Goal: Task Accomplishment & Management: Manage account settings

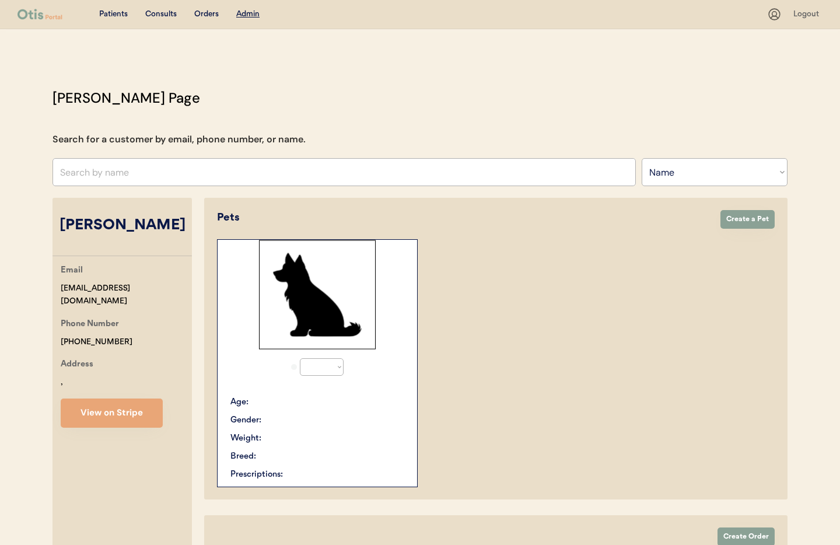
select select ""Name""
select select "true"
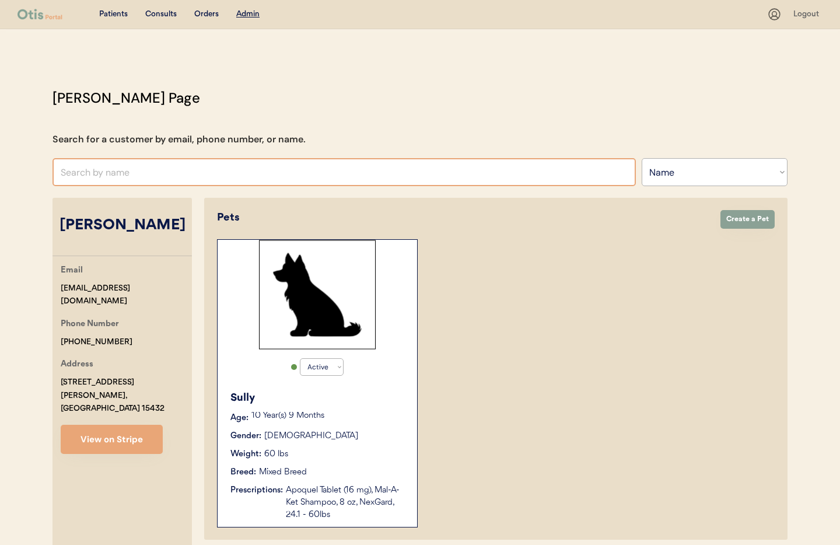
click at [128, 181] on input "text" at bounding box center [343, 172] width 583 height 28
type input "Se"
type input "Selena Nessuno"
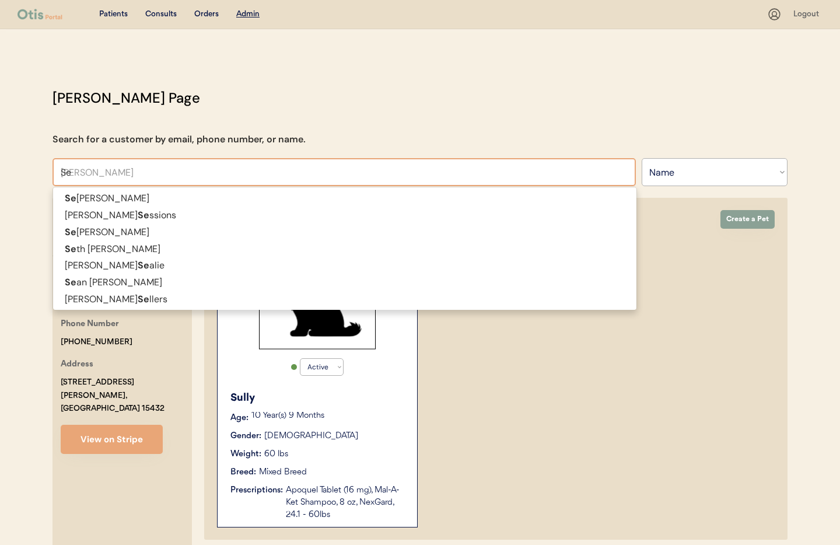
type input "S"
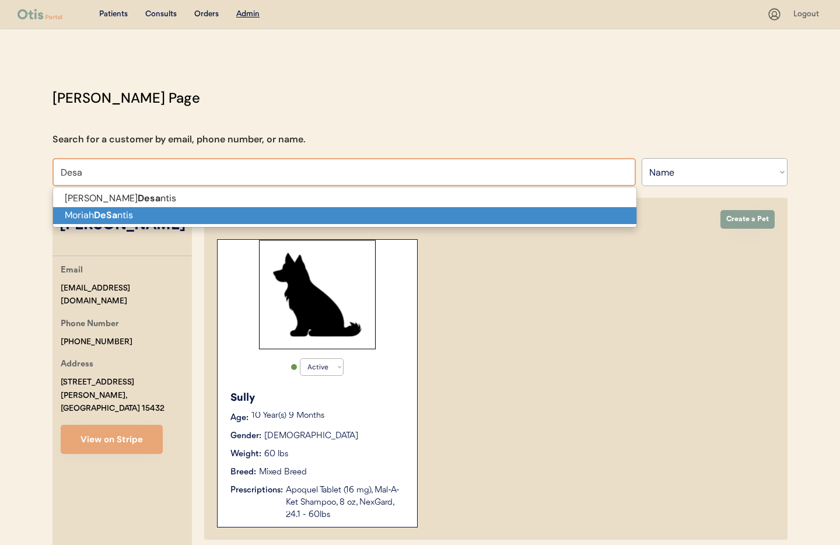
click at [136, 213] on p "Moriah DeSa ntis" at bounding box center [344, 215] width 583 height 17
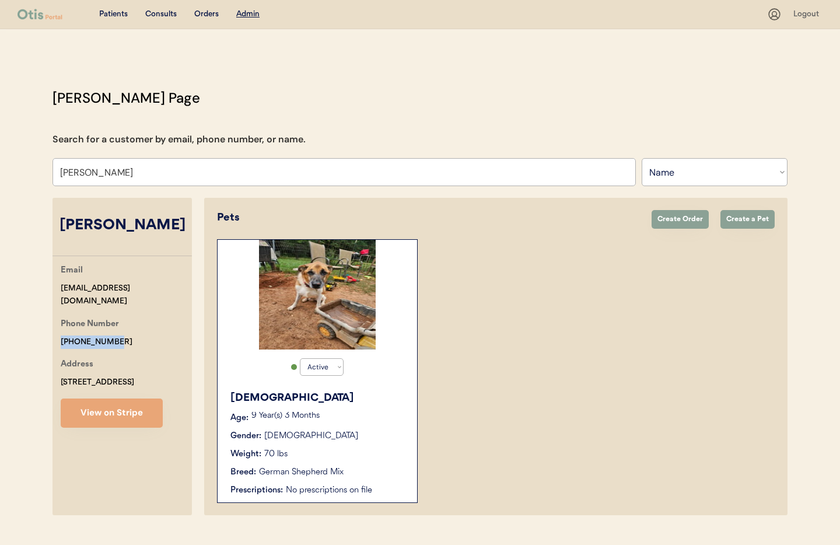
drag, startPoint x: 126, startPoint y: 329, endPoint x: 80, endPoint y: 327, distance: 46.1
click at [46, 325] on div "Otis Admin Page Search for a customer by email, phone number, or name. Moriah D…" at bounding box center [420, 303] width 758 height 433
copy div "+12057322525"
drag, startPoint x: 150, startPoint y: 174, endPoint x: 48, endPoint y: 165, distance: 103.0
click at [34, 164] on div "Patients Consults Orders Admin Logout Otis Admin Page Search for a customer by …" at bounding box center [420, 284] width 840 height 569
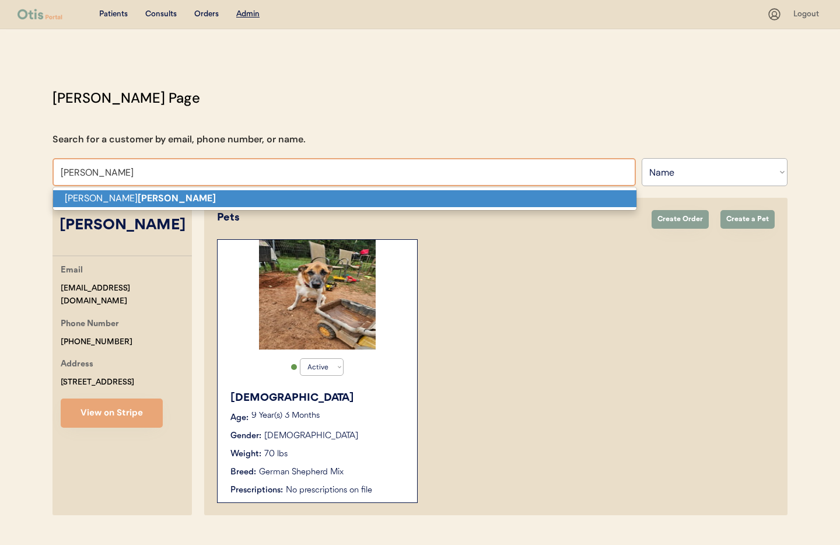
click at [138, 196] on strong "Spuck" at bounding box center [177, 198] width 78 height 12
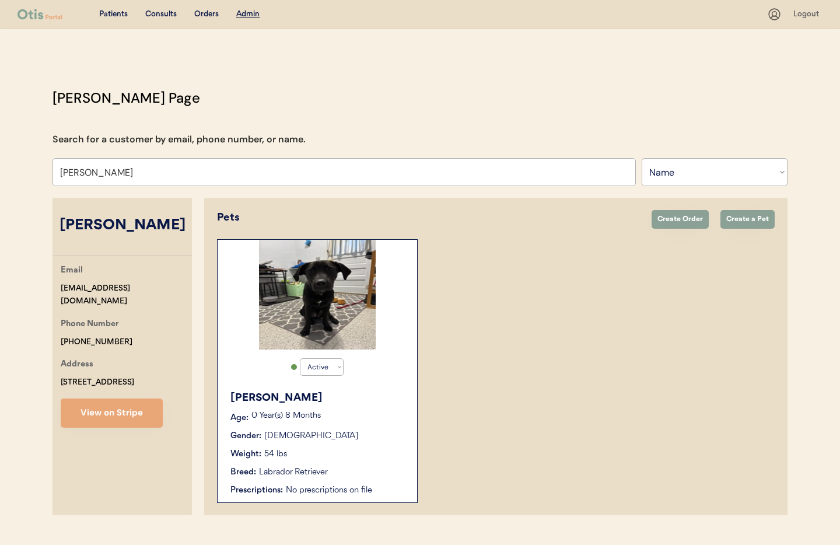
click at [132, 335] on div "Email spuckm@gmail.com Phone Number +15853310452 Address 2204 River Rd Caledoni…" at bounding box center [121, 346] width 139 height 164
drag, startPoint x: 120, startPoint y: 328, endPoint x: 52, endPoint y: 326, distance: 67.1
click at [50, 326] on div "Otis Admin Page Search for a customer by email, phone number, or name. Mariah S…" at bounding box center [420, 303] width 758 height 433
copy div "+15853310452"
drag, startPoint x: 131, startPoint y: 172, endPoint x: 44, endPoint y: 167, distance: 86.4
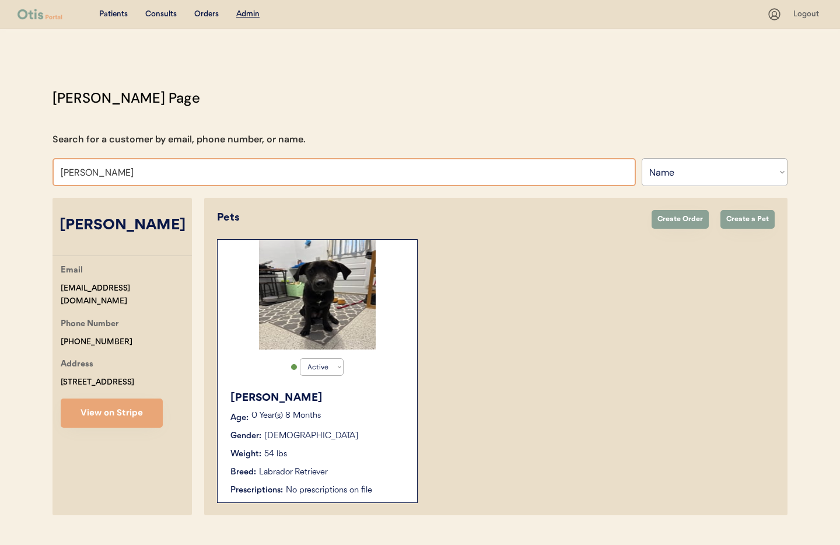
click at [44, 167] on div "Otis Admin Page Search for a customer by email, phone number, or name. Mariah S…" at bounding box center [420, 303] width 758 height 433
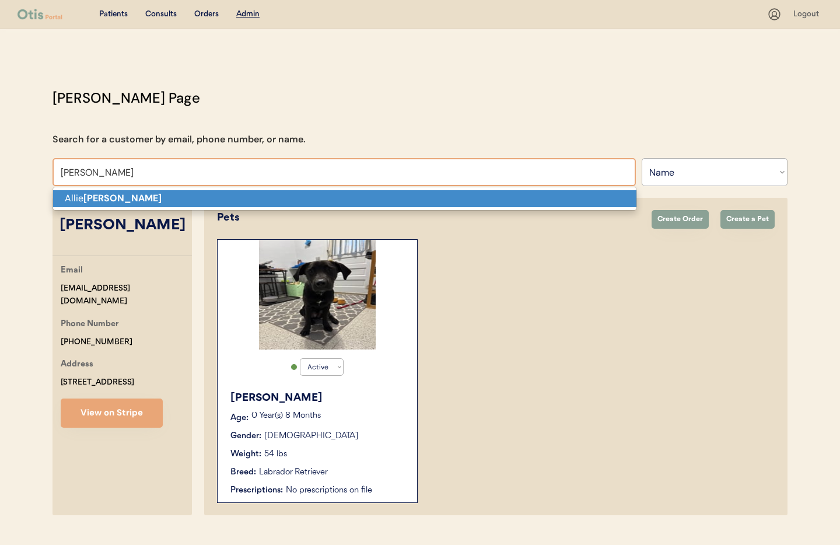
click at [82, 198] on p "Allie Peters" at bounding box center [344, 198] width 583 height 17
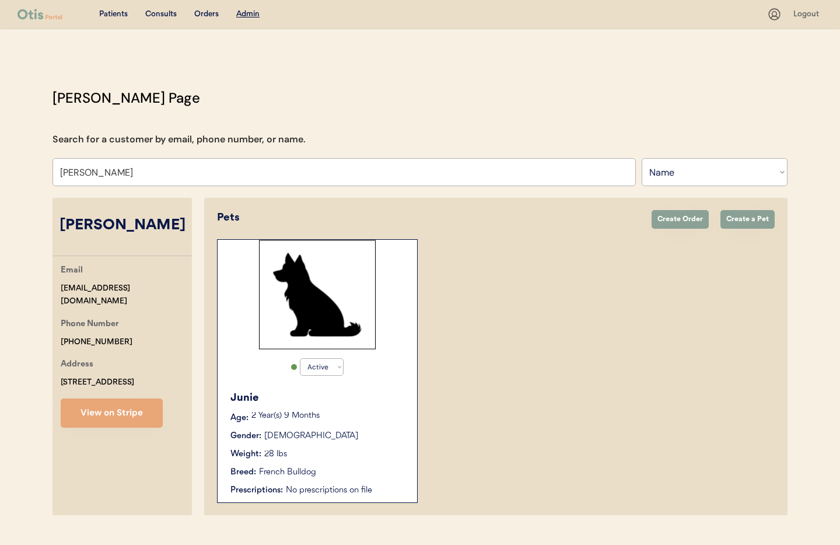
drag, startPoint x: 123, startPoint y: 326, endPoint x: 38, endPoint y: 325, distance: 84.5
click at [24, 324] on div "Patients Consults Orders Admin Logout Otis Admin Page Search for a customer by …" at bounding box center [420, 284] width 840 height 569
drag, startPoint x: 38, startPoint y: 325, endPoint x: 51, endPoint y: 326, distance: 12.3
click at [41, 325] on div "Patients Consults Orders Admin Logout Otis Admin Page Search for a customer by …" at bounding box center [420, 284] width 840 height 569
drag, startPoint x: 118, startPoint y: 326, endPoint x: 57, endPoint y: 326, distance: 61.8
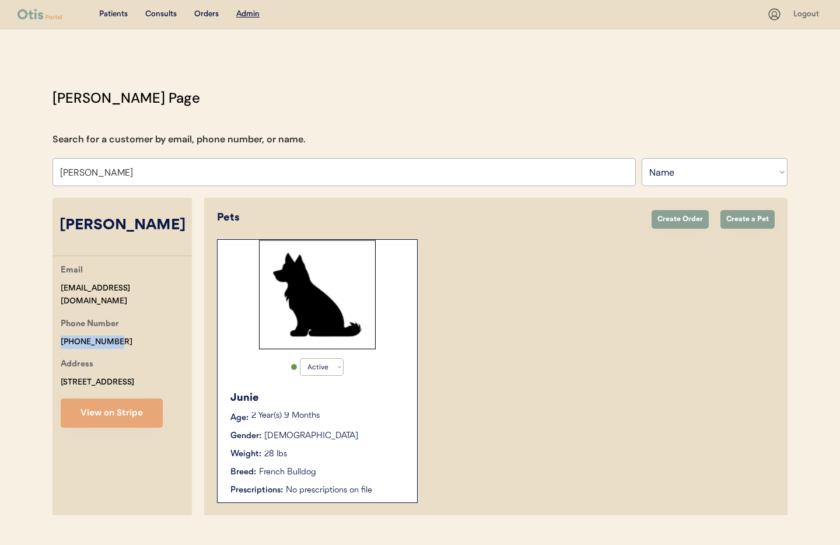
click at [55, 326] on div "Email est021311@yahoo.com Phone Number +17576605188 Address 28 Clemwood Parkway…" at bounding box center [121, 346] width 139 height 164
copy div "[PHONE_NUMBER]"
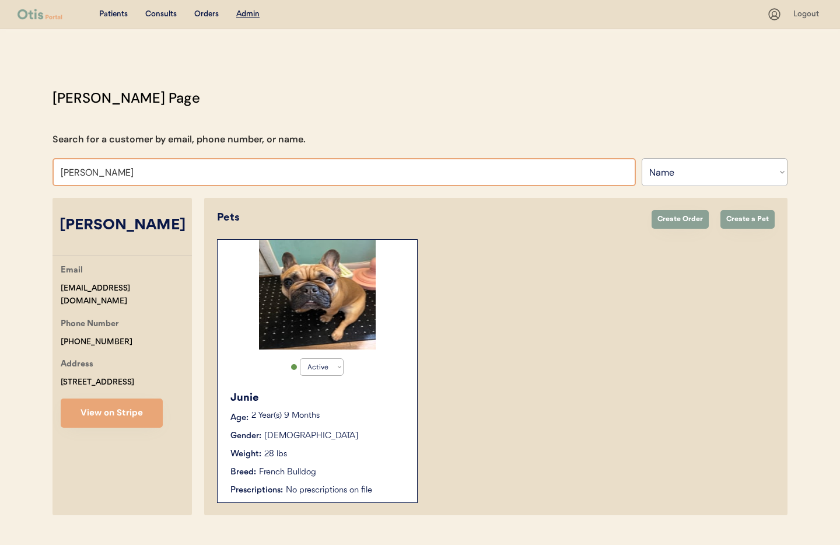
drag, startPoint x: 72, startPoint y: 169, endPoint x: 121, endPoint y: 175, distance: 49.3
click at [33, 167] on div "Patients Consults Orders Admin Logout Otis Admin Page Search for a customer by …" at bounding box center [420, 284] width 840 height 569
type input "Nicole"
type input "Nicole Negron"
type input "Nicole"
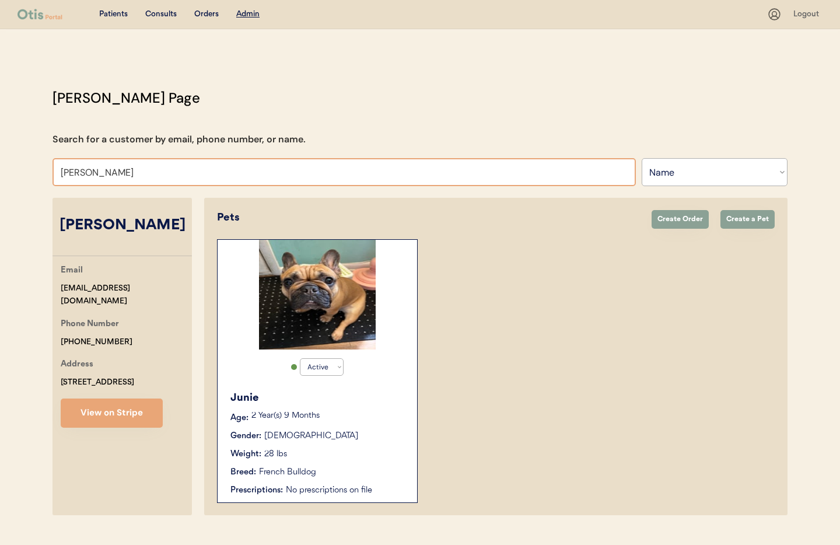
type input "Nicole Negron"
type input "Nicole"
type input "Nicole Negron"
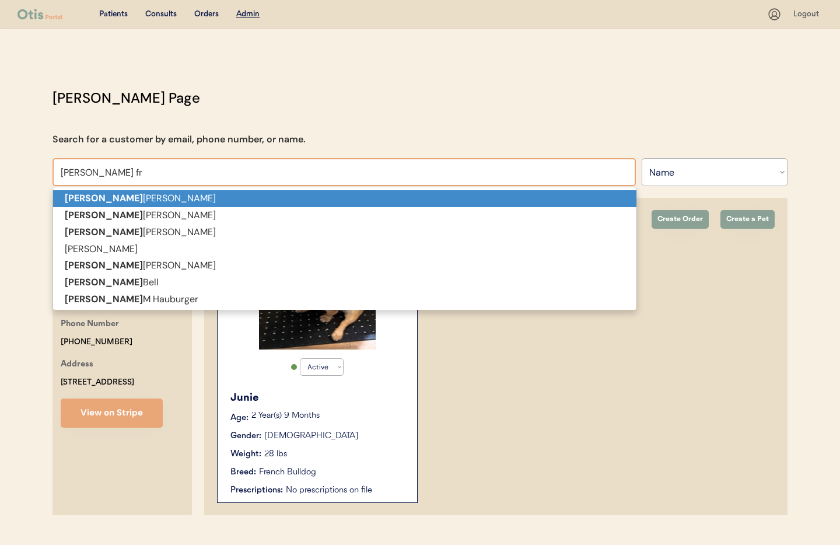
type input "Nicole fra"
type input "Nicole fraga"
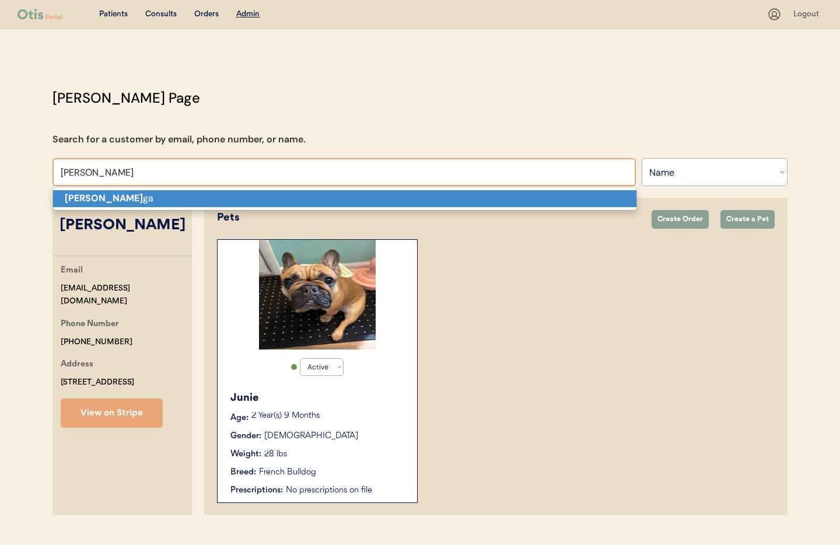
click at [222, 198] on p "Nicole Fra ga" at bounding box center [344, 198] width 583 height 17
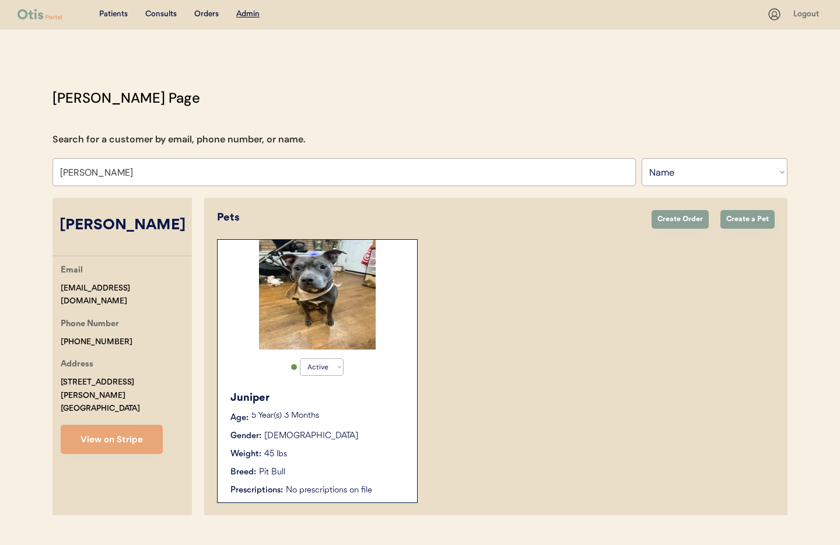
type input "Nicole Fraga"
click at [384, 414] on p "5 Year(s) 3 Months" at bounding box center [328, 416] width 154 height 8
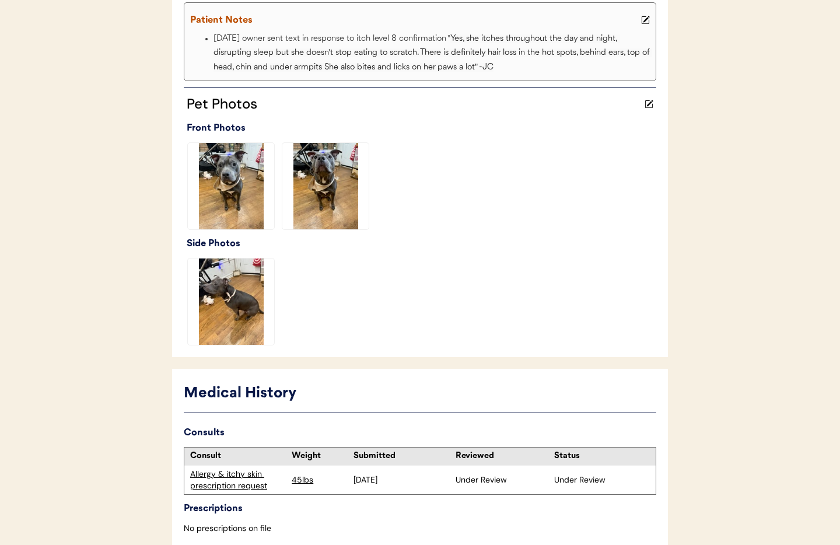
scroll to position [336, 0]
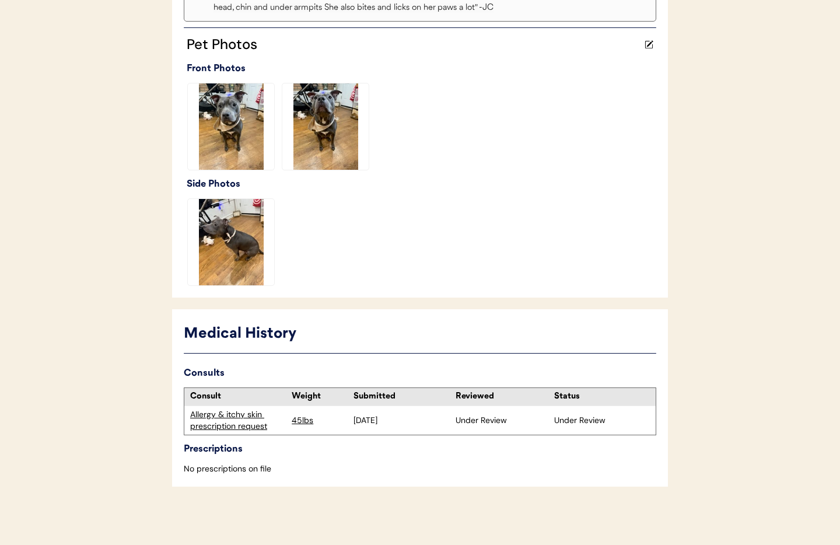
click at [231, 419] on div "Allergy & itchy skin prescription request" at bounding box center [238, 420] width 96 height 23
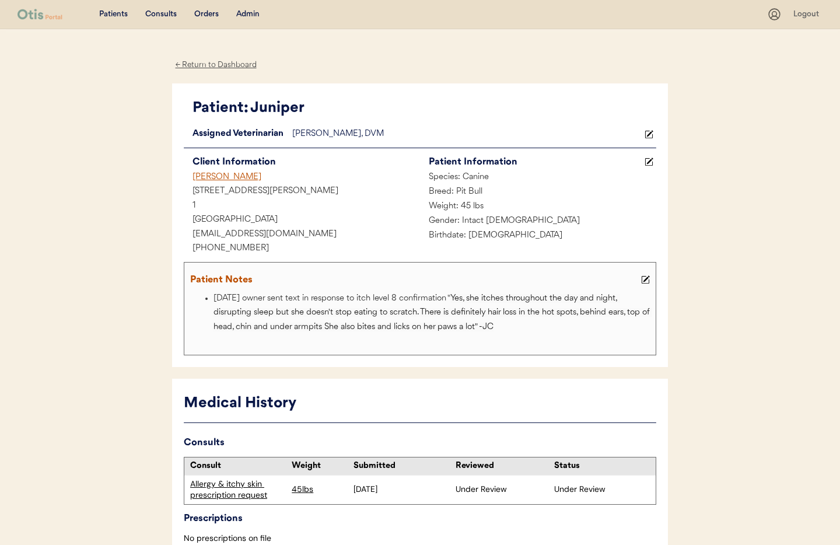
click at [247, 13] on div "Admin" at bounding box center [247, 15] width 23 height 12
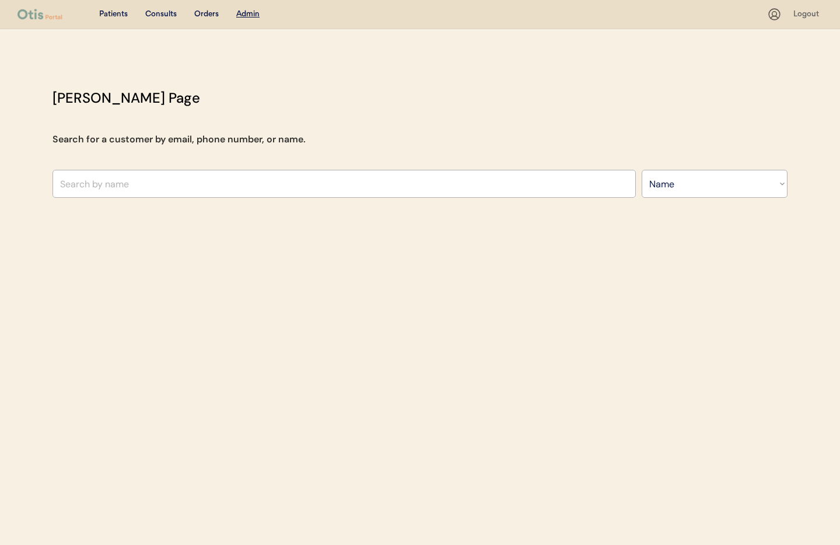
select select ""Name""
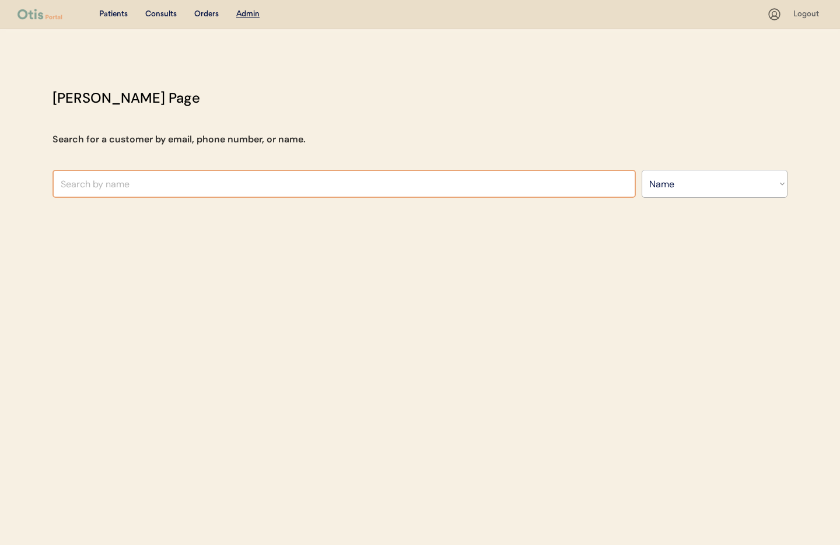
click at [157, 182] on input "text" at bounding box center [343, 184] width 583 height 28
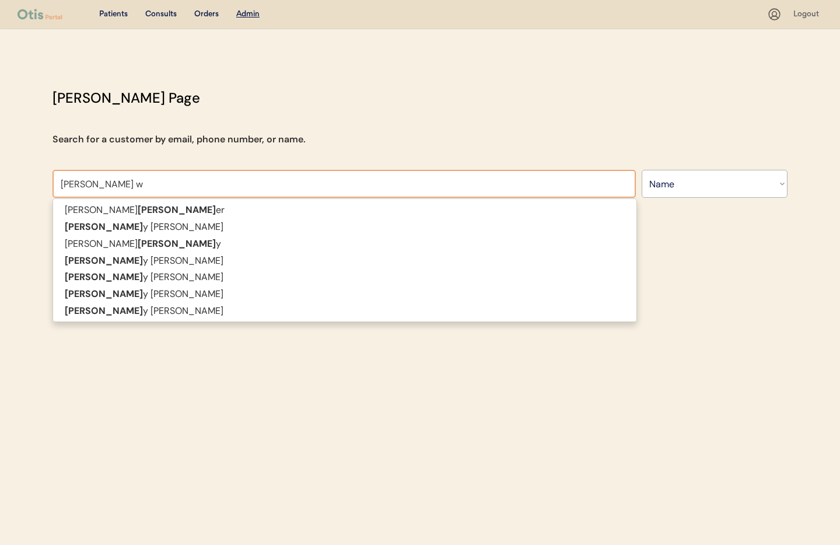
type input "Kelli wol"
type input "Kelli wolfe"
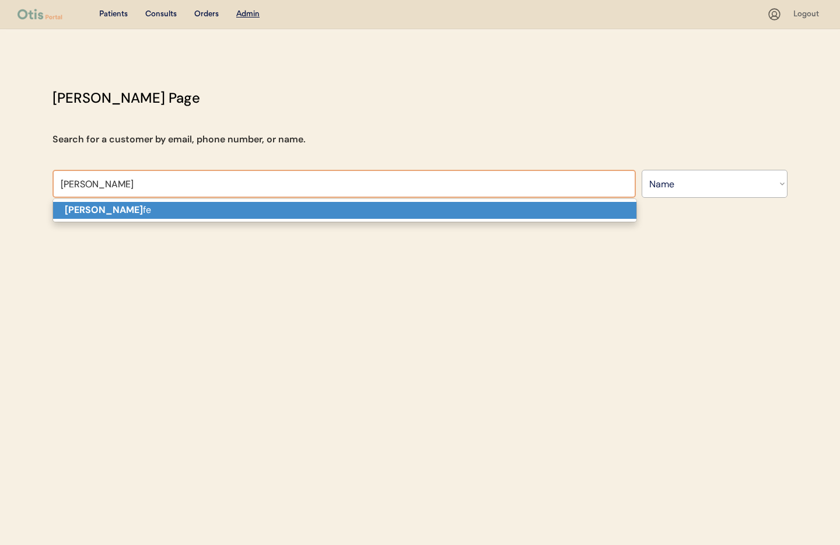
click at [151, 210] on p "Kelli Wol fe" at bounding box center [344, 210] width 583 height 17
type input "Kelli Wolfe"
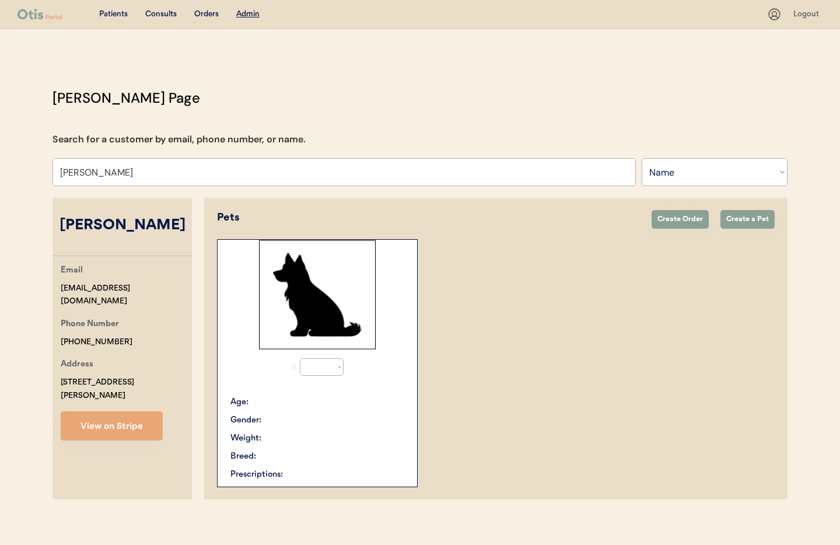
select select "true"
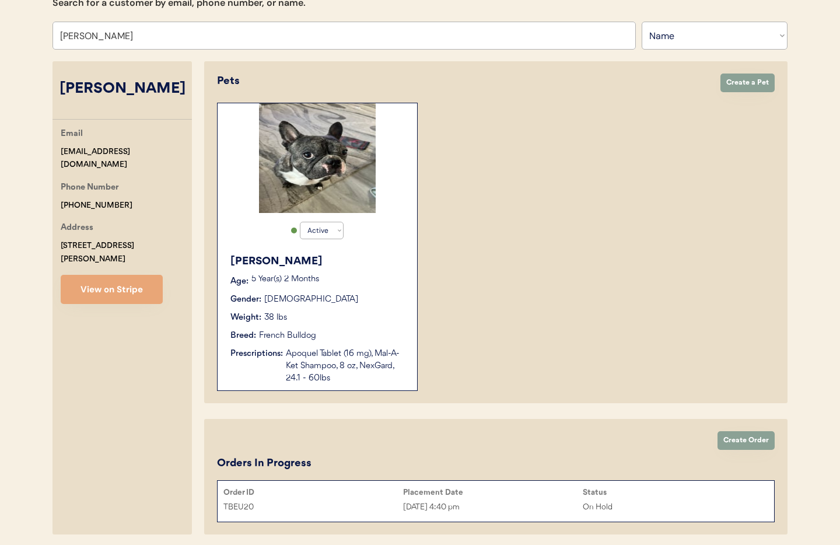
scroll to position [138, 0]
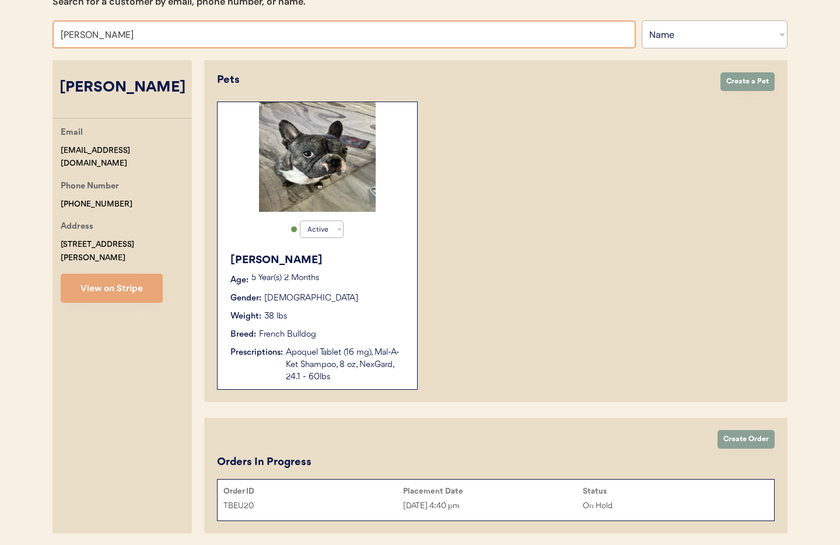
drag, startPoint x: 107, startPoint y: 32, endPoint x: 44, endPoint y: 27, distance: 63.1
click at [44, 27] on div "Otis Admin Page Search for a customer by email, phone number, or name. Kelli Wo…" at bounding box center [420, 244] width 758 height 589
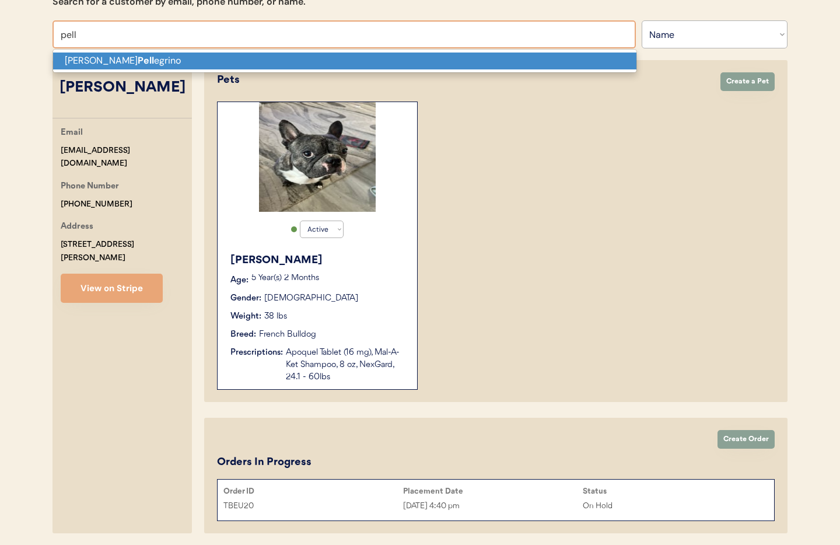
click at [99, 64] on p "Brittney Pell egrino" at bounding box center [344, 60] width 583 height 17
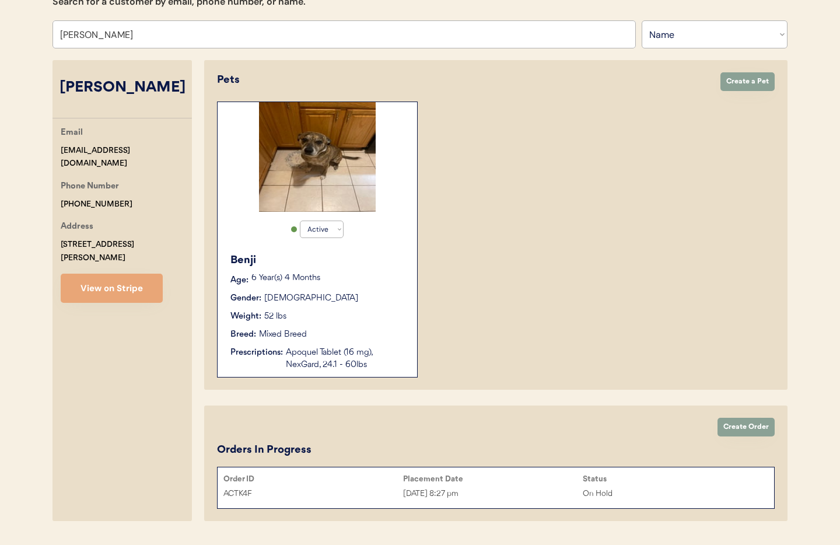
scroll to position [168, 0]
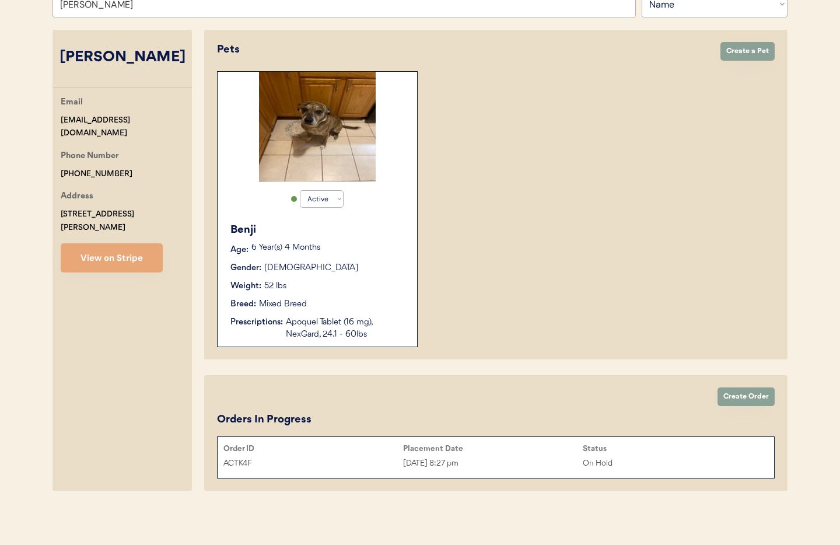
type input "Brittney Pellegrino"
click at [341, 268] on div "Gender: Male" at bounding box center [317, 268] width 175 height 12
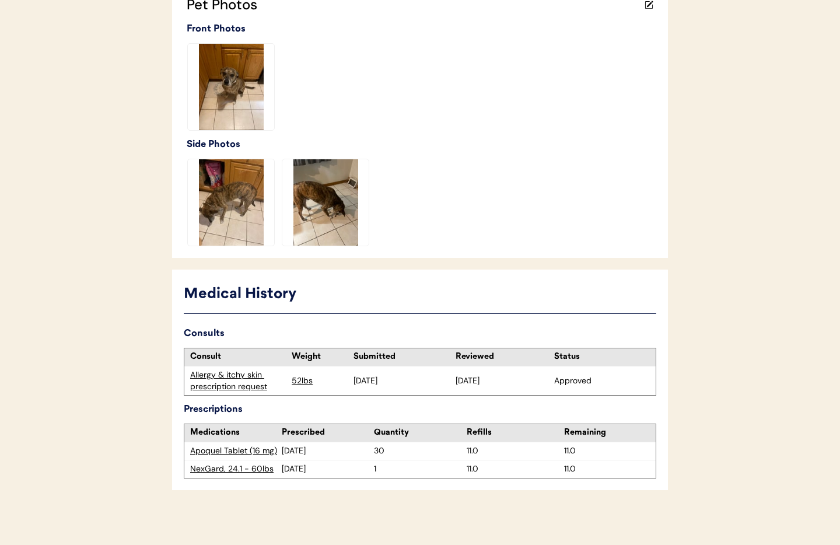
scroll to position [395, 0]
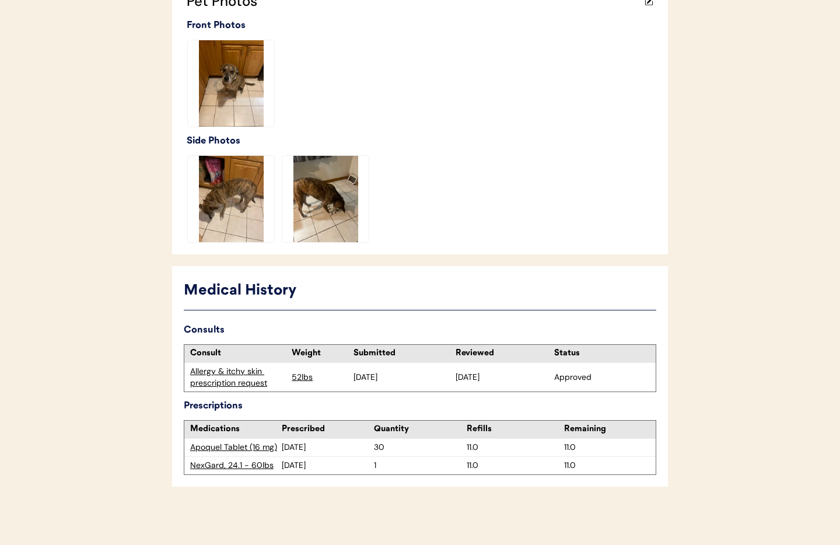
click at [233, 378] on div "Allergy & itchy skin prescription request" at bounding box center [238, 377] width 96 height 23
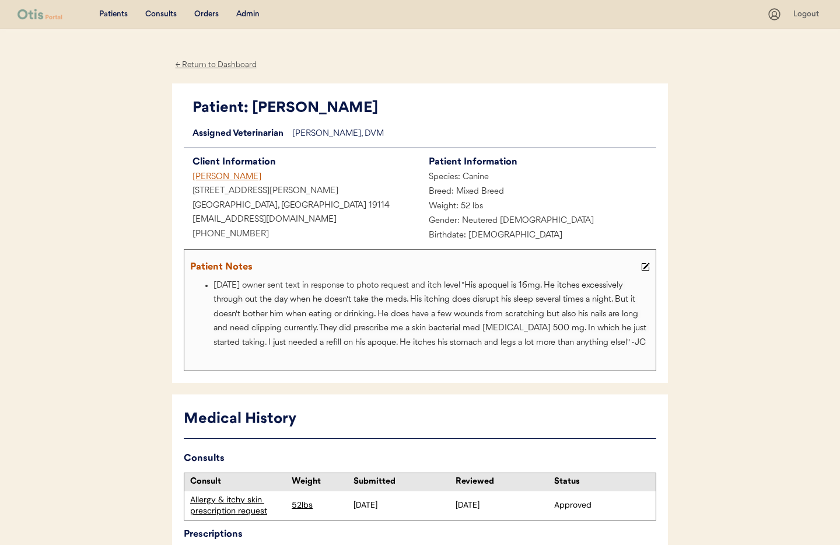
click at [246, 15] on div "Admin" at bounding box center [247, 15] width 23 height 12
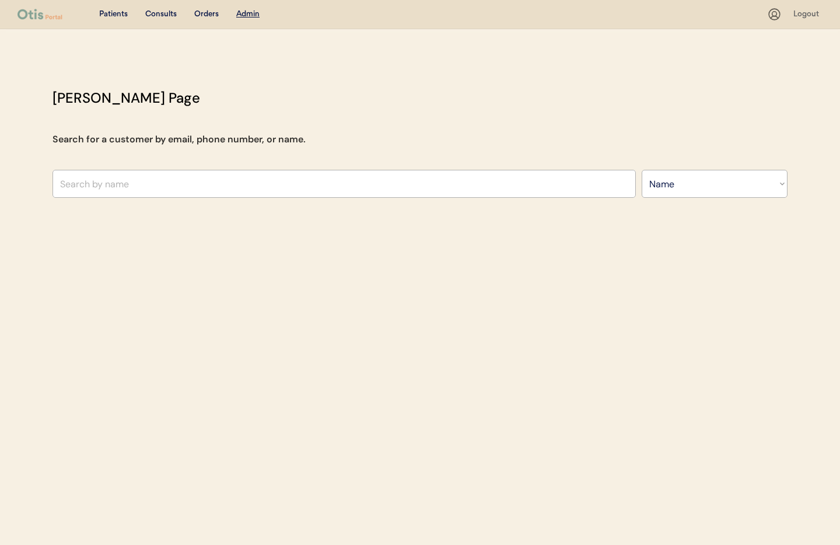
select select ""Name""
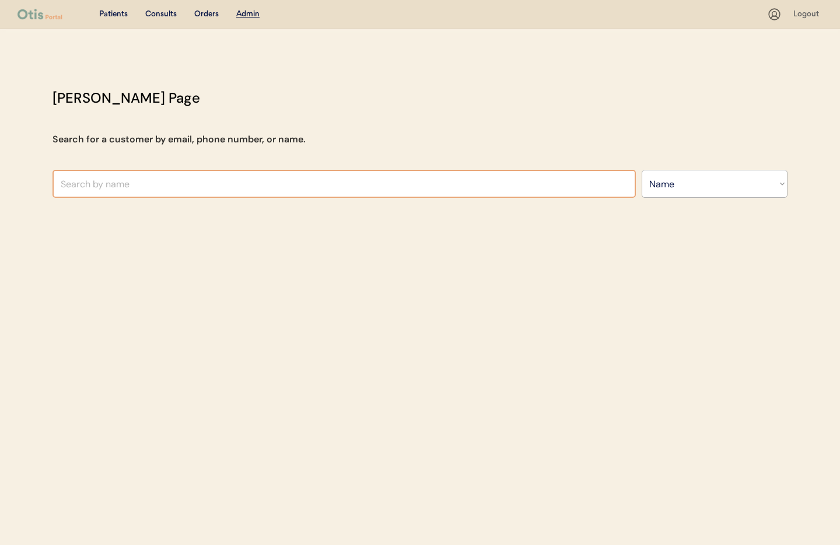
click at [163, 182] on input "text" at bounding box center [343, 184] width 583 height 28
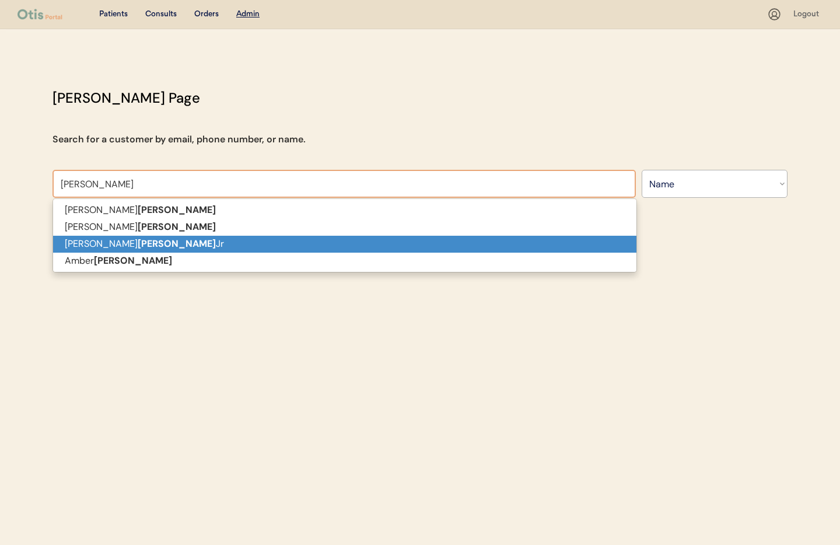
click at [154, 237] on p "[PERSON_NAME]" at bounding box center [344, 244] width 583 height 17
type input "[PERSON_NAME]"
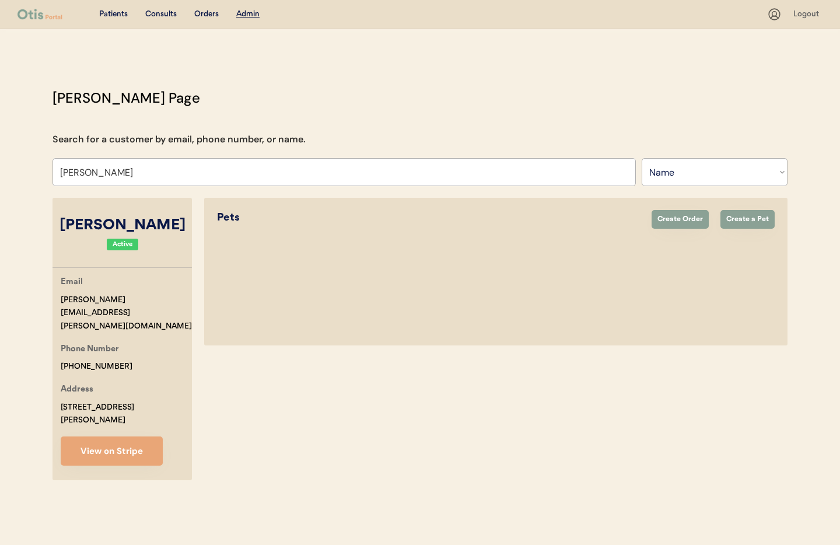
select select "true"
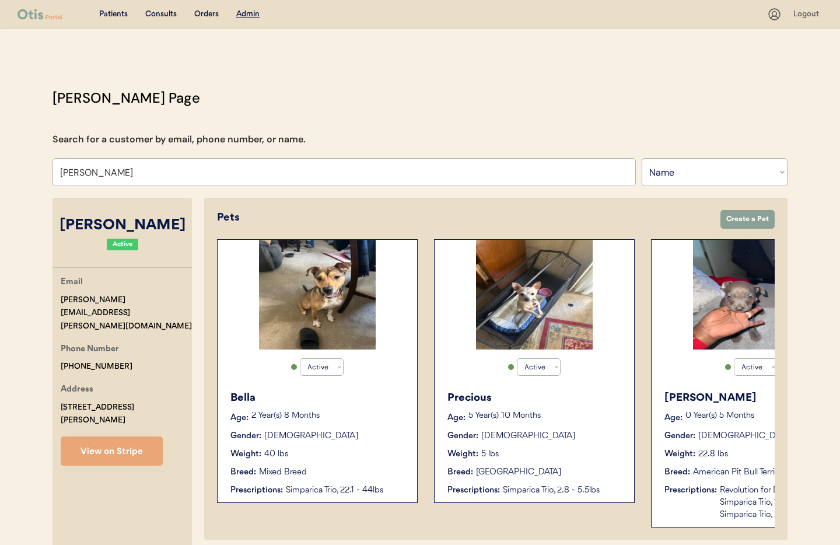
scroll to position [0, 93]
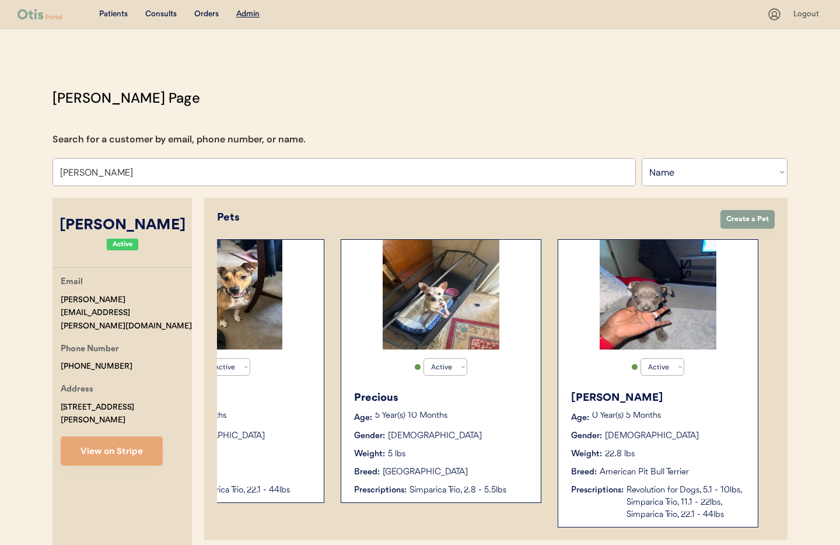
type input "[PERSON_NAME]"
drag, startPoint x: 121, startPoint y: 338, endPoint x: 54, endPoint y: 334, distance: 66.6
click at [53, 333] on div "Email [PERSON_NAME][EMAIL_ADDRESS][PERSON_NAME][DOMAIN_NAME] Phone Number [PHON…" at bounding box center [121, 370] width 139 height 190
copy div "[PHONE_NUMBER]"
click at [597, 382] on div "Active Active Inactive [PERSON_NAME] Age: [DEMOGRAPHIC_DATA] Year(s) 5 Months G…" at bounding box center [657, 383] width 201 height 288
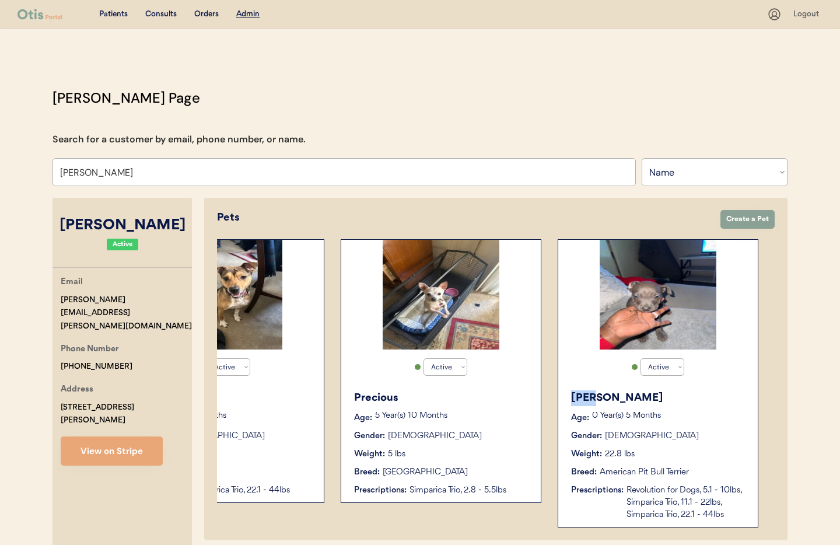
click at [597, 382] on div "Active Active Inactive [PERSON_NAME] Age: [DEMOGRAPHIC_DATA] Year(s) 5 Months G…" at bounding box center [657, 383] width 201 height 288
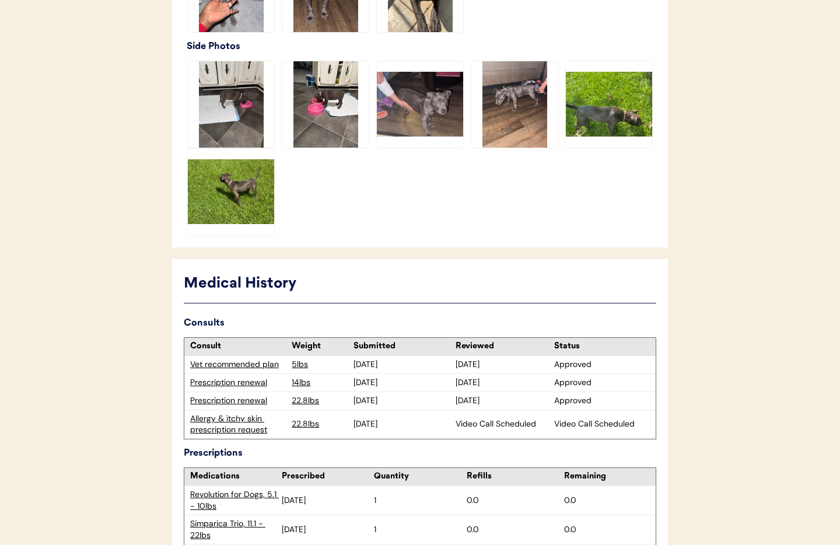
scroll to position [546, 0]
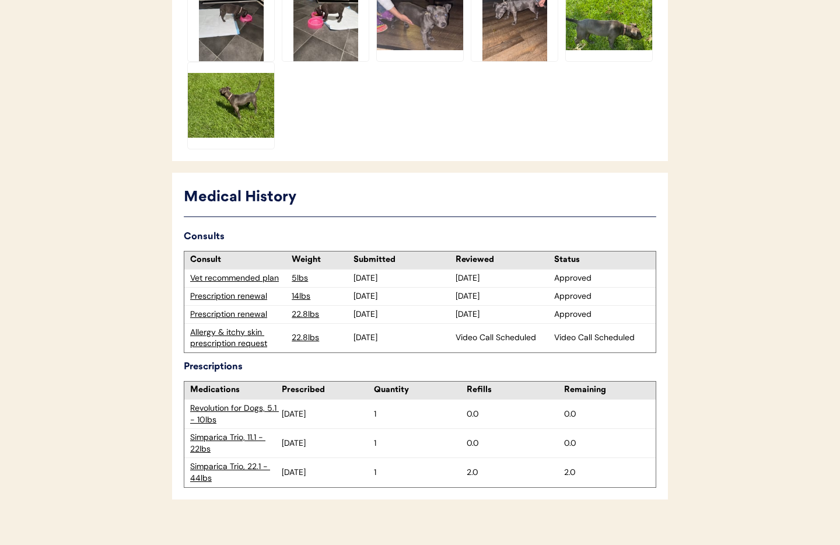
click at [234, 328] on div "Allergy & itchy skin prescription request" at bounding box center [238, 337] width 96 height 23
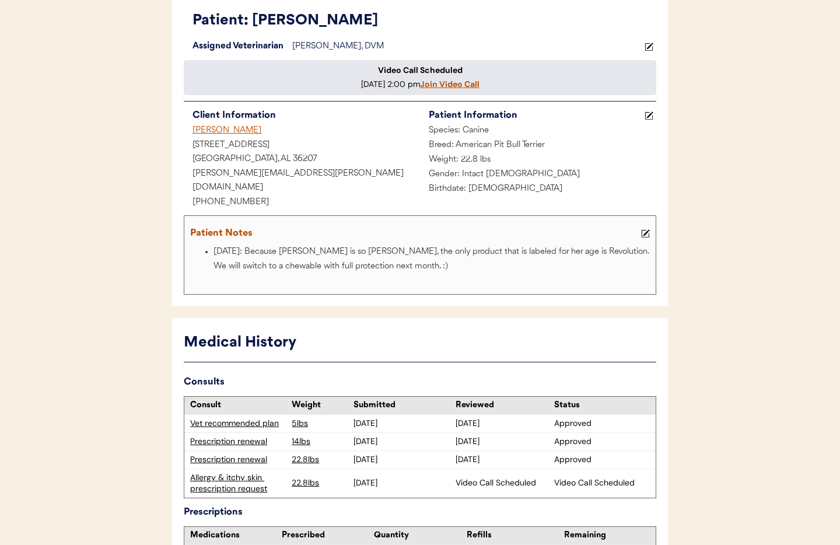
scroll to position [31, 0]
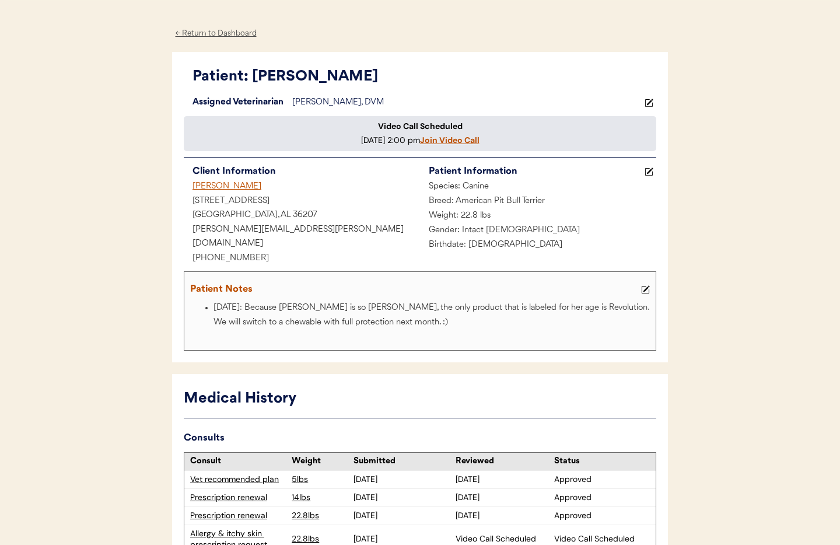
click at [220, 31] on div "← Return to Dashboard" at bounding box center [215, 33] width 87 height 13
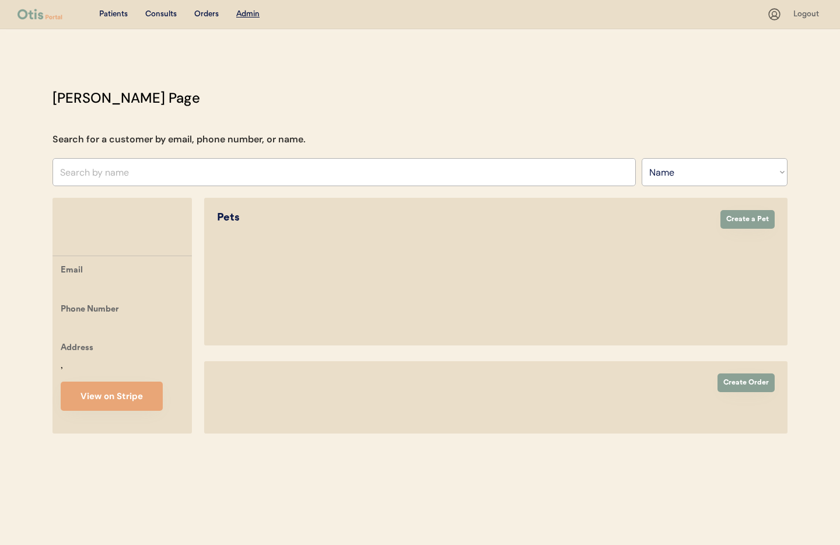
select select ""Name""
select select "true"
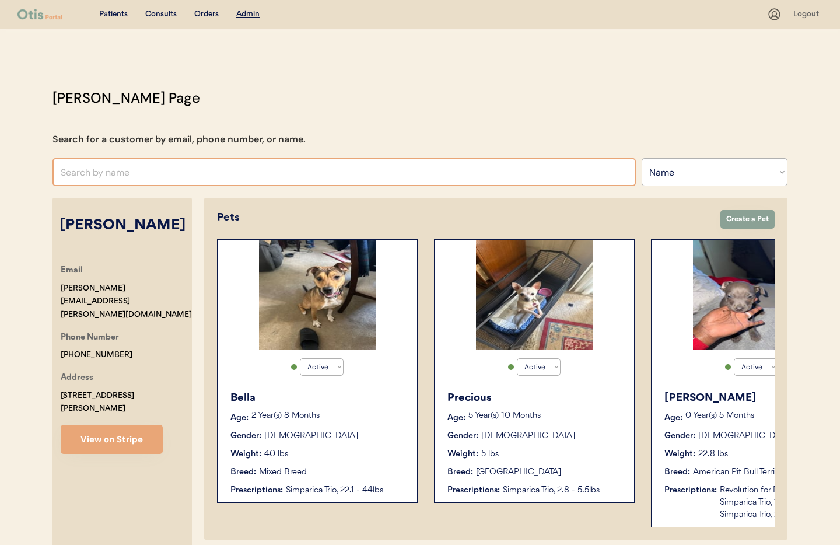
click at [135, 171] on input "text" at bounding box center [343, 172] width 583 height 28
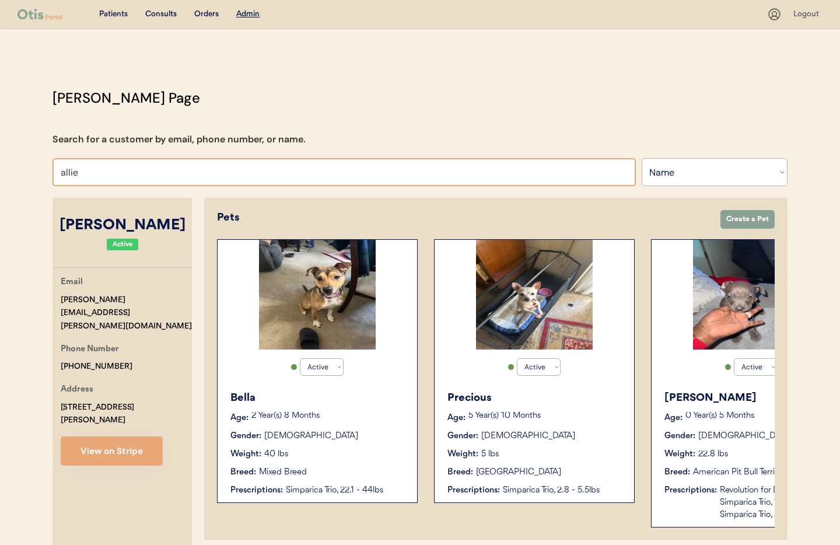
type input "allie pe"
type input "allie peters"
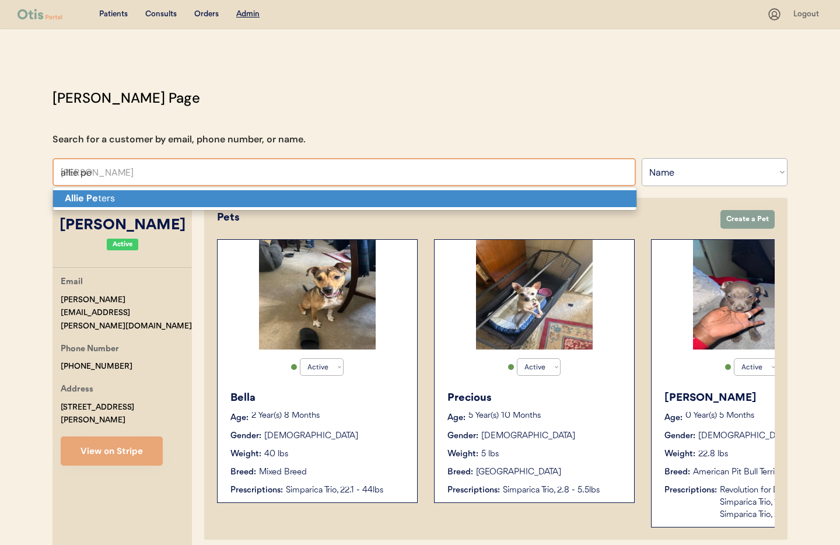
click at [130, 196] on p "Allie Pe ters" at bounding box center [344, 198] width 583 height 17
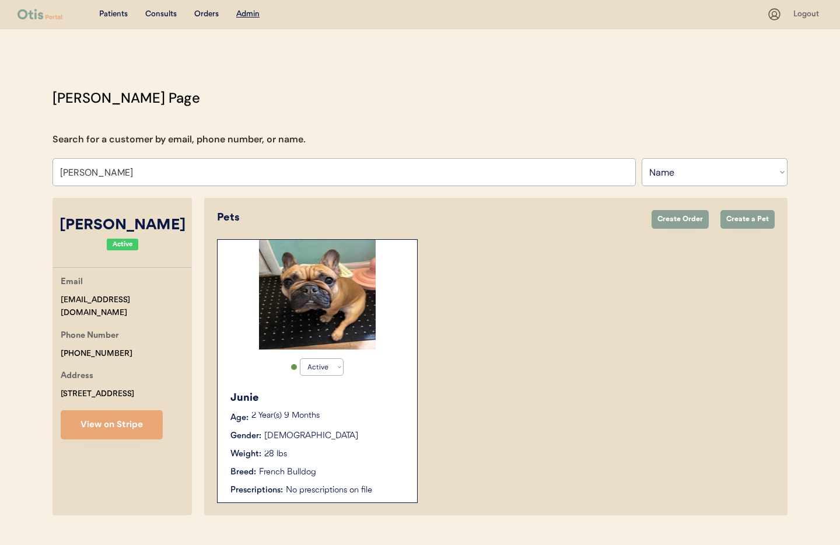
scroll to position [24, 0]
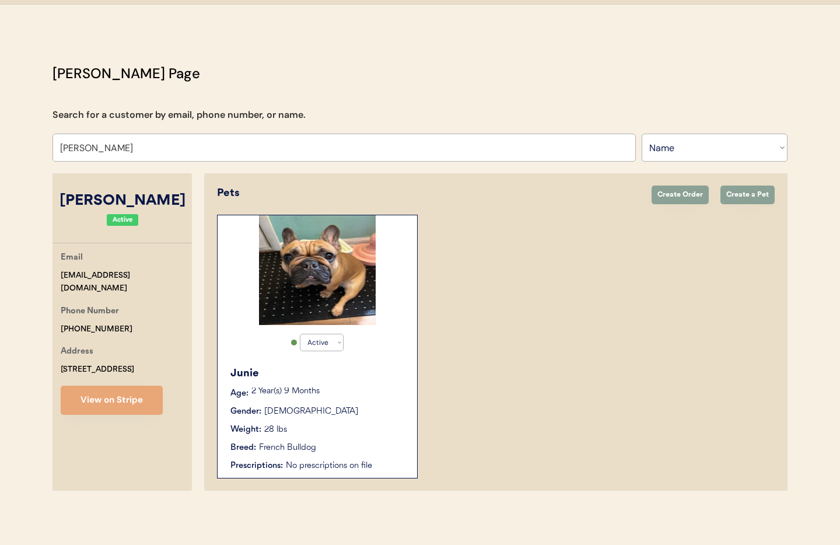
type input "Allie Peters"
click at [338, 385] on div "Junie Age: 2 Year(s) 9 Months Gender: Female Weight: 28 lbs Breed: French Bulld…" at bounding box center [317, 419] width 188 height 118
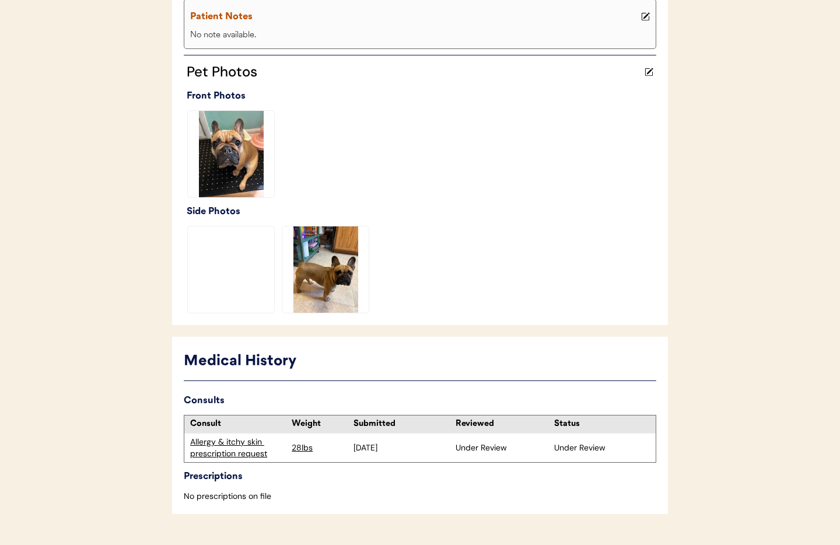
scroll to position [295, 0]
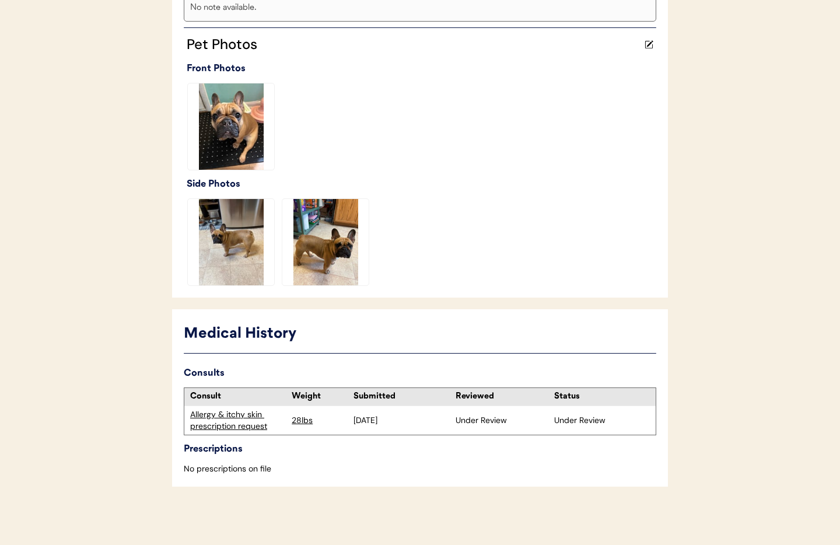
click at [230, 426] on div "Allergy & itchy skin prescription request" at bounding box center [238, 420] width 96 height 23
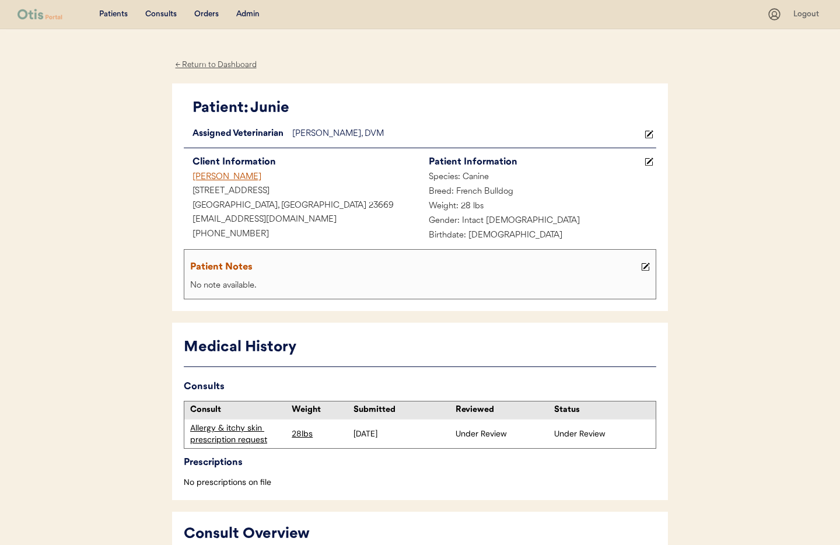
click at [221, 65] on div "← Return to Dashboard" at bounding box center [215, 64] width 87 height 13
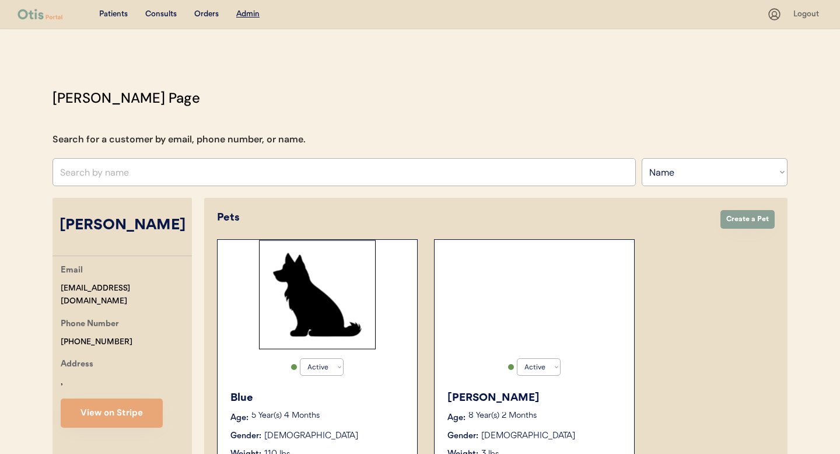
select select ""Name""
select select "true"
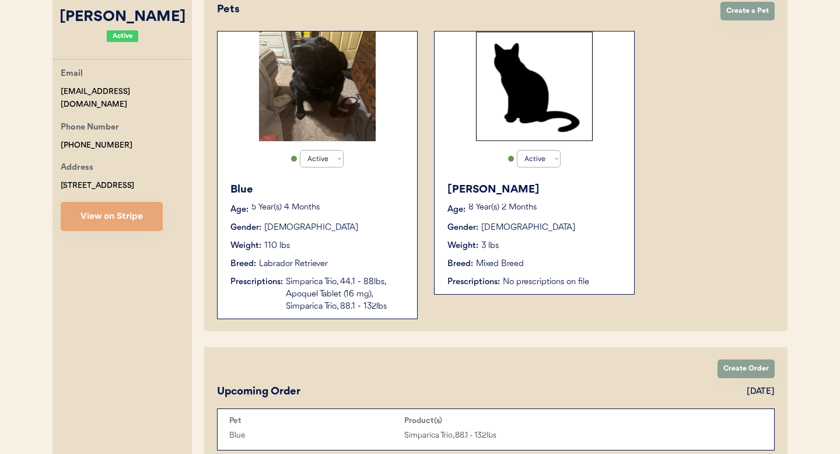
scroll to position [210, 0]
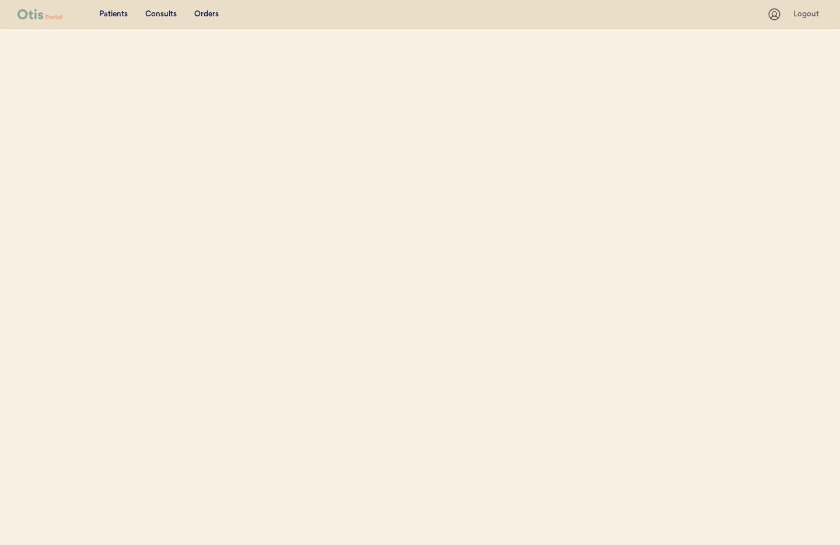
click at [258, 13] on div "Patients Consults Orders" at bounding box center [391, 14] width 749 height 15
select select ""Name""
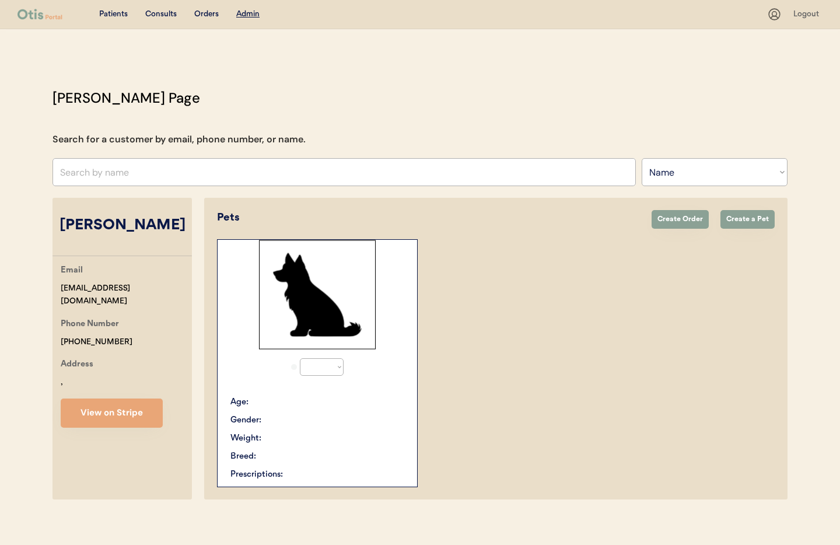
scroll to position [9, 0]
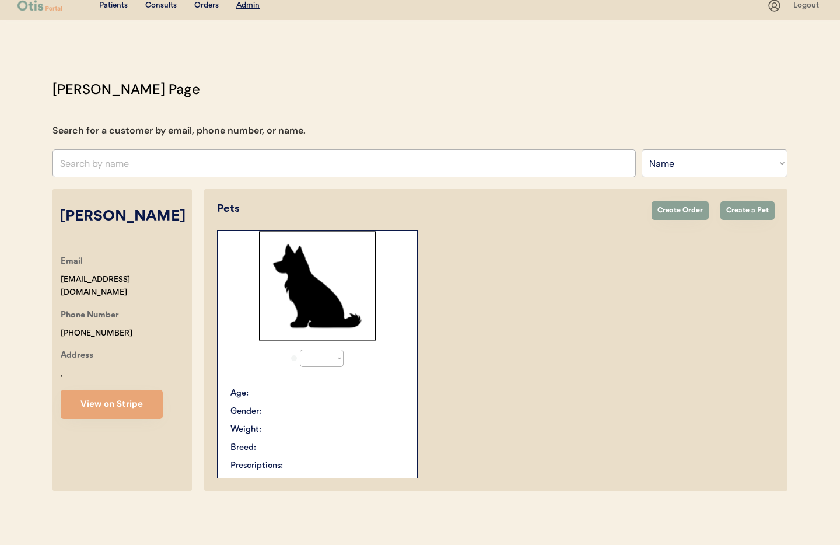
select select "true"
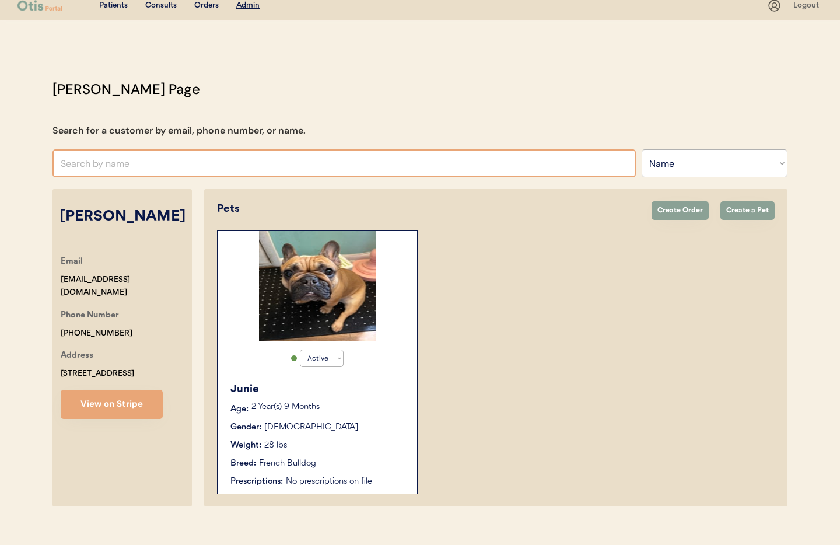
click at [177, 161] on input "text" at bounding box center [343, 163] width 583 height 28
type input "alicia"
type input "alicia fryer"
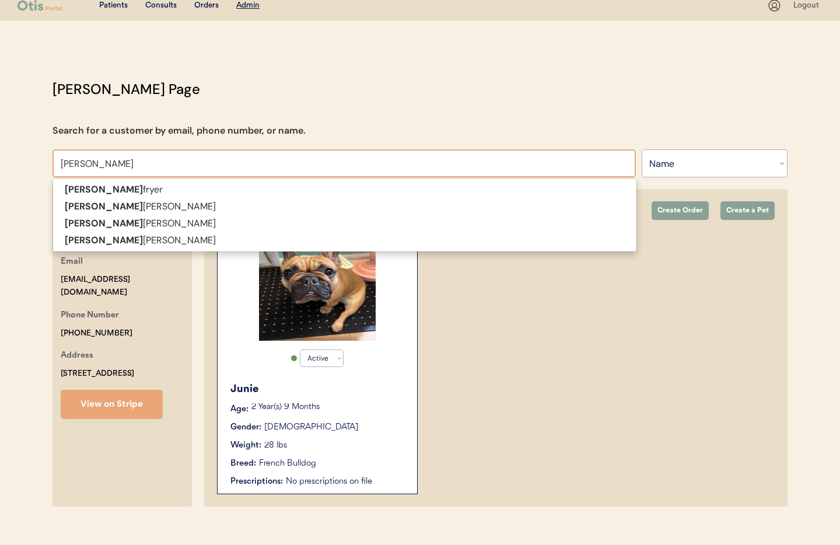
type input "alicia Pa"
type input "alicia Pate"
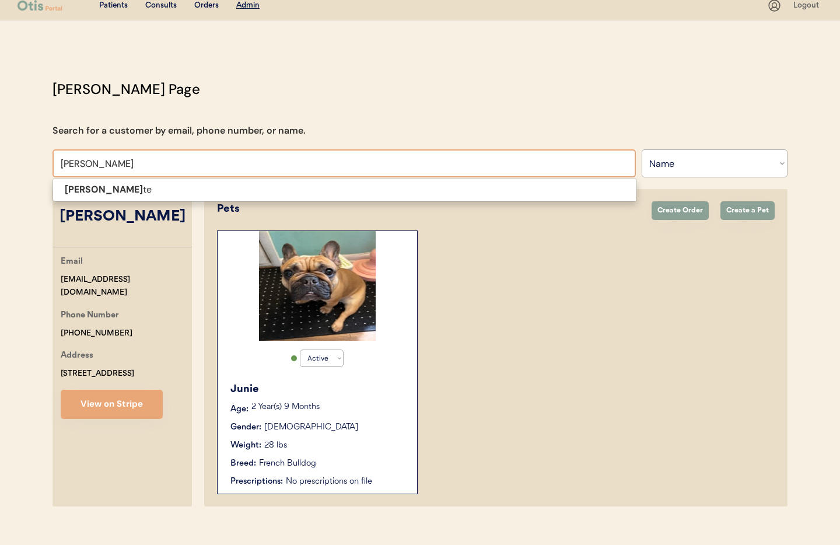
type input "alicia Pat"
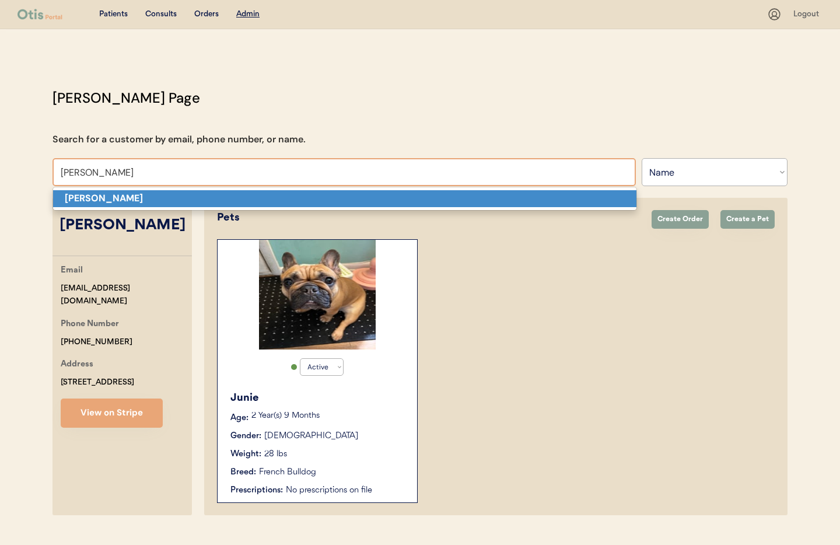
click at [149, 199] on p "Alicia Pate" at bounding box center [344, 198] width 583 height 17
type input "Alicia Pate"
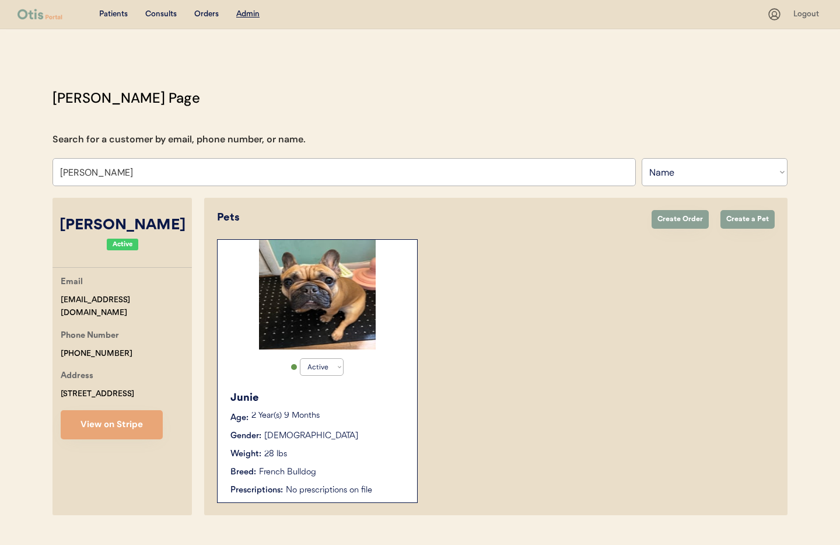
select select "true"
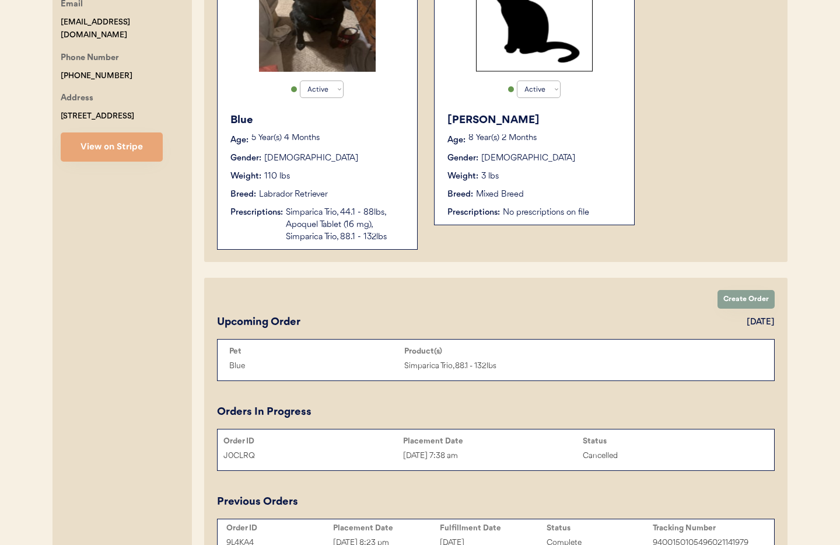
scroll to position [273, 0]
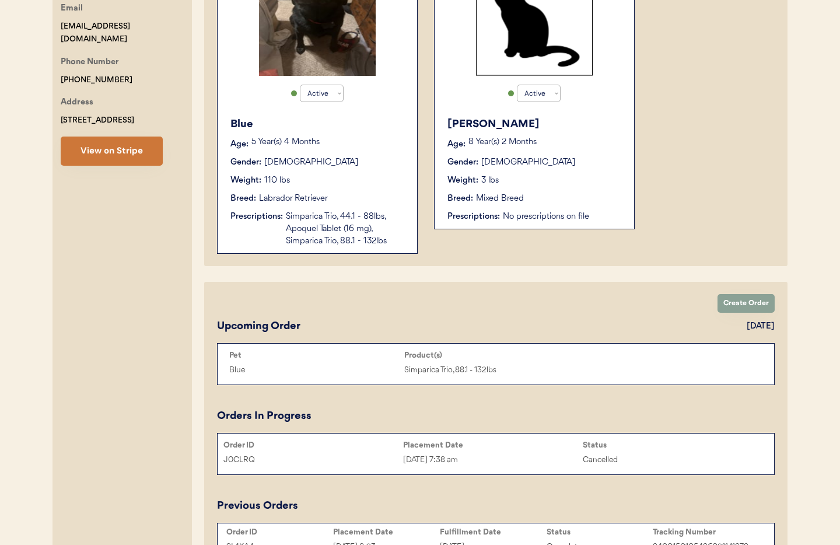
type input "Alicia Pate"
click at [110, 157] on button "View on Stripe" at bounding box center [112, 150] width 102 height 29
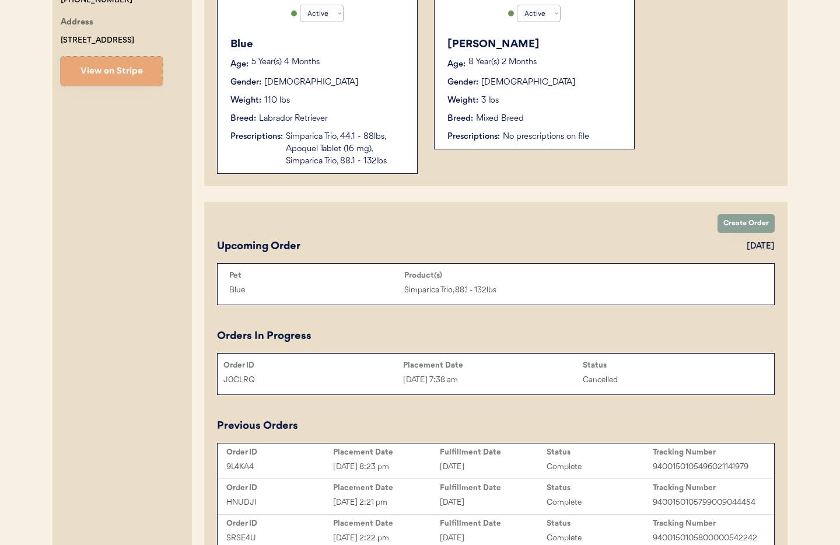
scroll to position [354, 0]
click at [739, 226] on button "Create Order" at bounding box center [745, 222] width 57 height 19
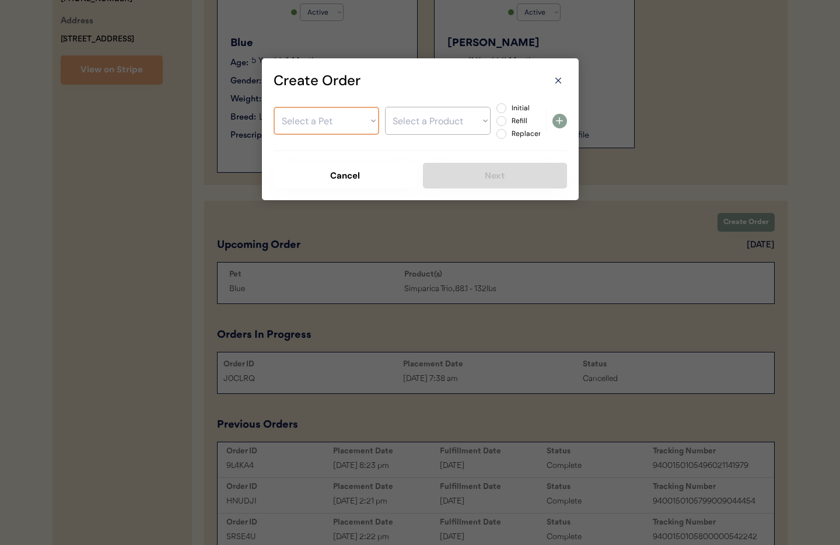
click at [314, 123] on select "Select a Pet Blue Kitty Wells" at bounding box center [326, 121] width 106 height 28
select select ""1348695171700984260__LOOKUP__1724588895955x517114088505737200""
click at [273, 107] on select "Select a Pet Blue Kitty Wells" at bounding box center [326, 121] width 106 height 28
click at [466, 126] on select "Select a Product Simparica Trio, 44.1 - 88lbs Apoquel Tablet (16 mg) Simparica …" at bounding box center [438, 121] width 106 height 28
select select ""1348695171700984260__LOOKUP__1755205890933x483545564207120400""
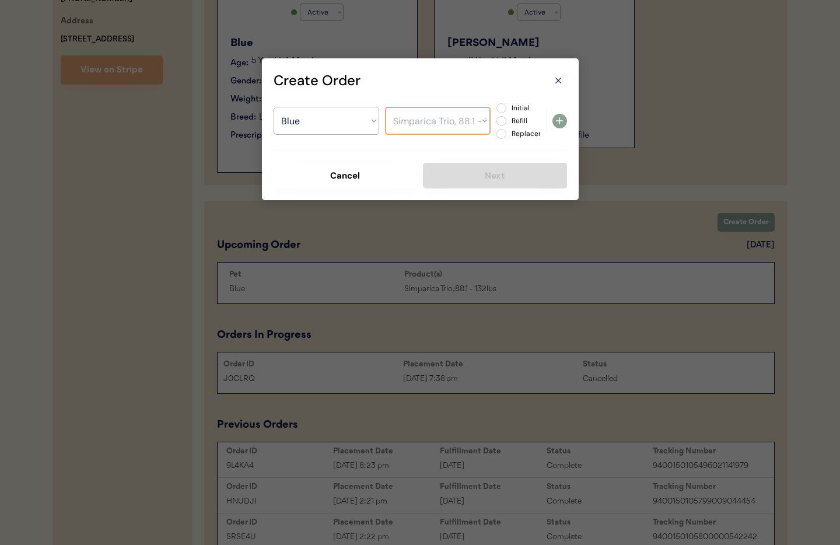
click at [385, 107] on select "Select a Product Simparica Trio, 44.1 - 88lbs Apoquel Tablet (16 mg) Simparica …" at bounding box center [438, 121] width 106 height 28
click at [508, 110] on label "Initial" at bounding box center [533, 107] width 51 height 7
click at [495, 110] on input "Initial" at bounding box center [491, 108] width 8 height 8
radio input "true"
click at [559, 119] on use at bounding box center [559, 120] width 7 height 7
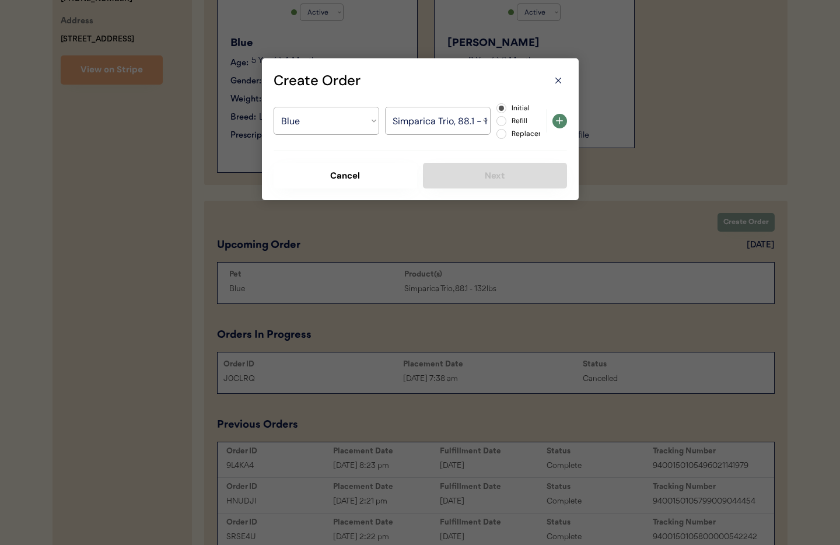
select select ""PLACEHOLDER_1427118222253""
radio input "false"
select select ""PLACEHOLDER_1427118222253""
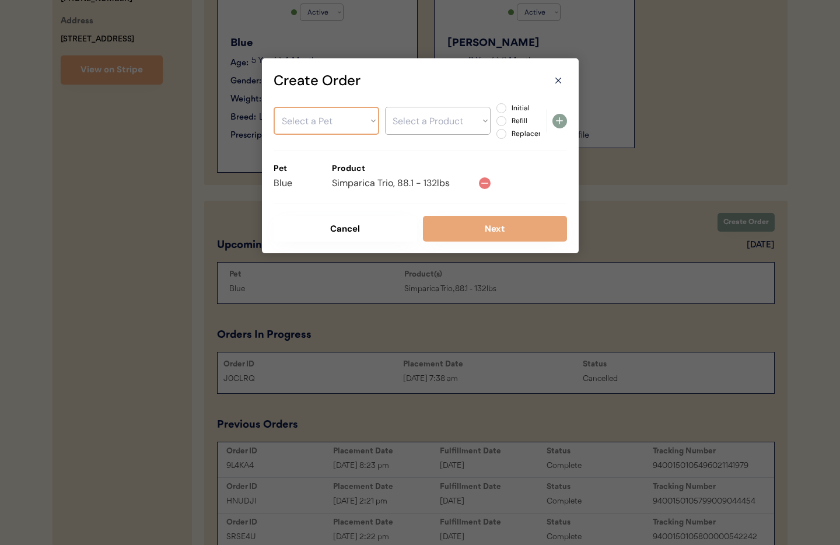
click at [310, 117] on select "Select a Pet Blue Kitty Wells" at bounding box center [326, 121] width 106 height 28
select select ""1348695171700984260__LOOKUP__1724588895955x517114088505737200""
click at [273, 107] on select "Select a Pet Blue Kitty Wells" at bounding box center [326, 121] width 106 height 28
click at [424, 126] on select "Select a Product" at bounding box center [438, 121] width 106 height 28
select select ""1348695171700984260__LOOKUP__1755205874141x927061190597935100""
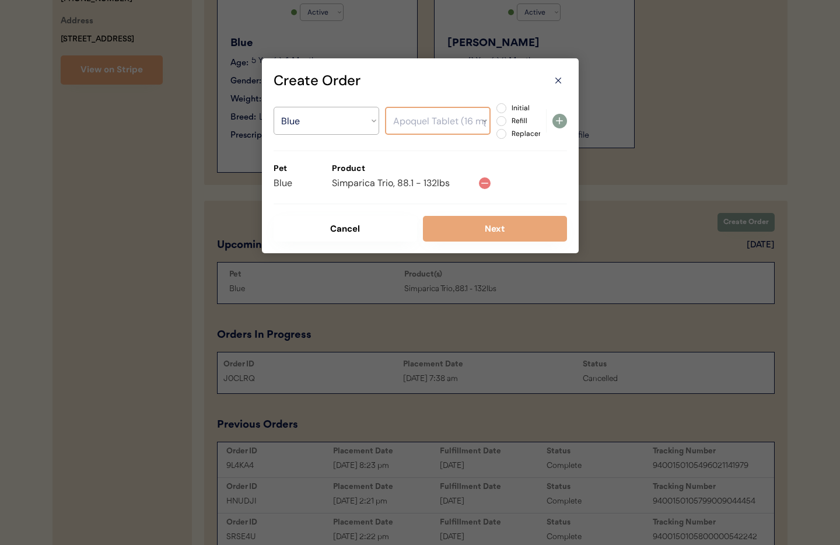
click at [385, 107] on select "Select a Product Simparica Trio, 44.1 - 88lbs Apoquel Tablet (16 mg) Simparica …" at bounding box center [438, 121] width 106 height 28
click at [508, 108] on label "Initial" at bounding box center [533, 107] width 51 height 7
click at [495, 108] on input "Initial" at bounding box center [491, 108] width 8 height 8
radio input "true"
click at [563, 127] on icon at bounding box center [559, 121] width 14 height 14
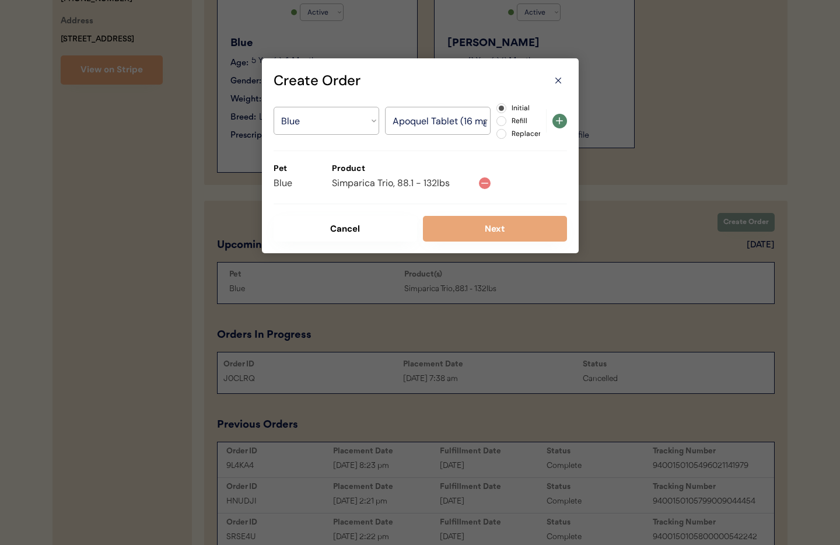
select select ""PLACEHOLDER_1427118222253""
radio input "false"
select select ""PLACEHOLDER_1427118222253""
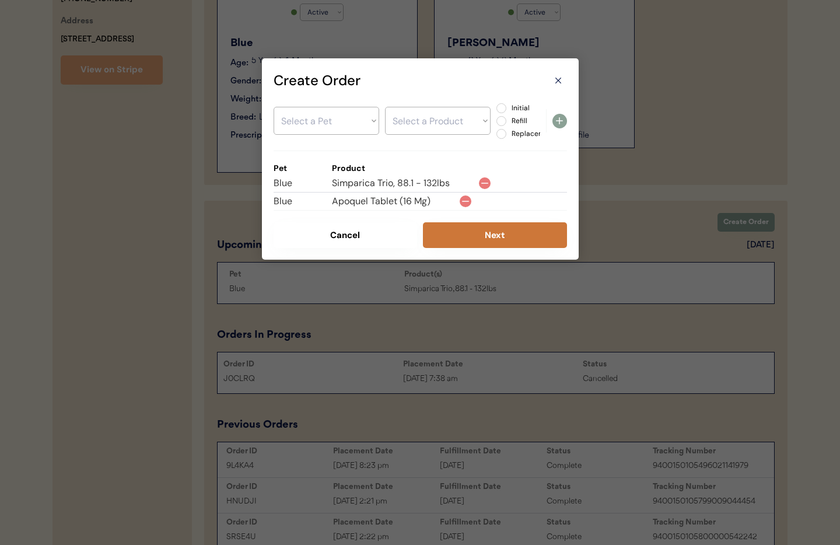
click at [503, 237] on button "Next" at bounding box center [495, 235] width 144 height 26
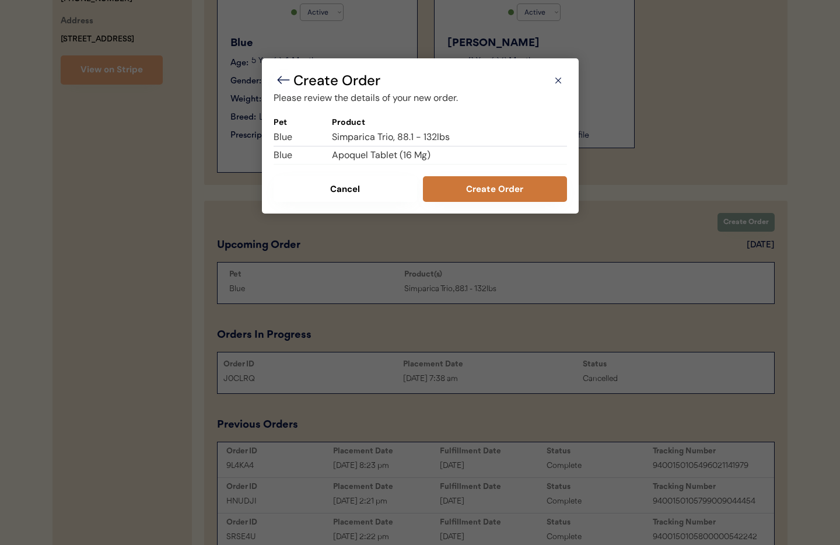
click at [497, 185] on button "Create Order" at bounding box center [495, 189] width 144 height 26
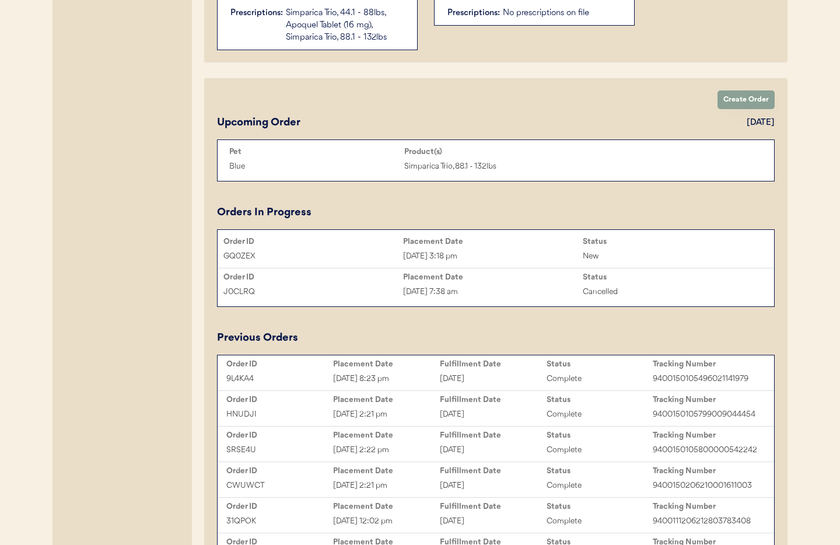
scroll to position [0, 0]
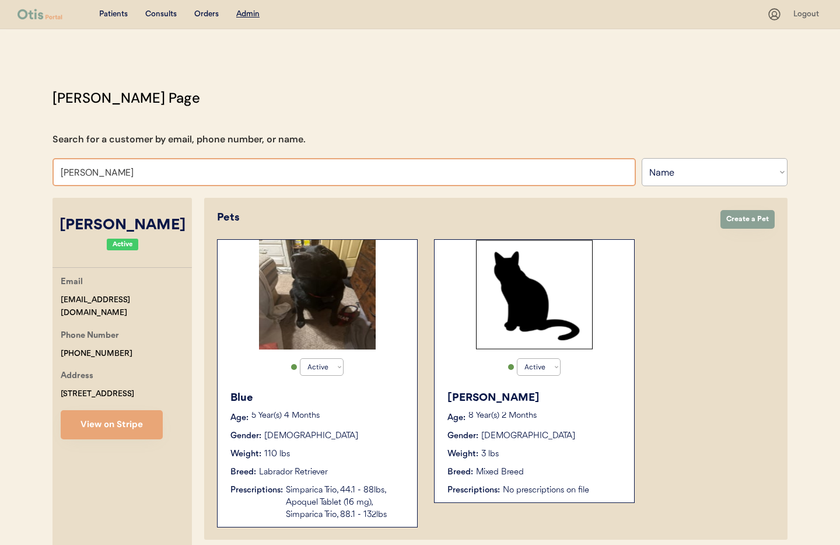
drag, startPoint x: 106, startPoint y: 166, endPoint x: 56, endPoint y: 168, distance: 50.2
click at [56, 168] on input "Alicia Pate" at bounding box center [343, 172] width 583 height 28
type input "rit"
type input "rita Suarez"
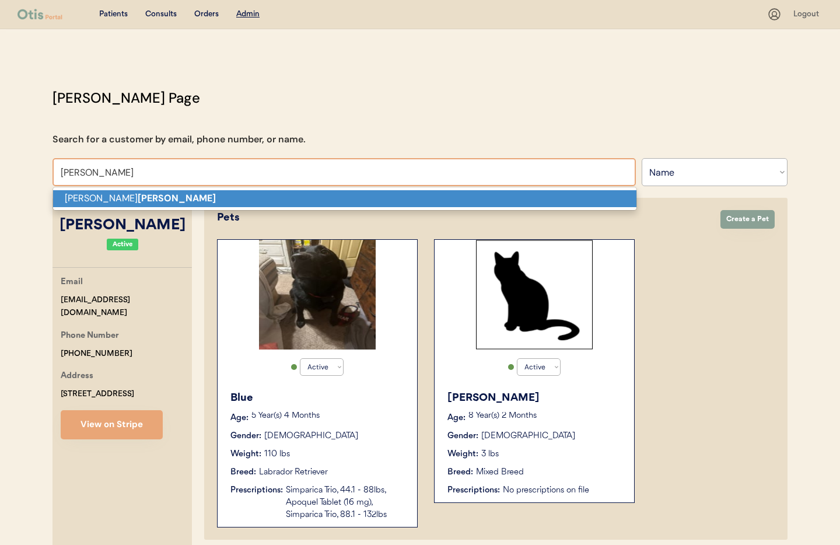
click at [87, 202] on p "Megan Ritchie" at bounding box center [344, 198] width 583 height 17
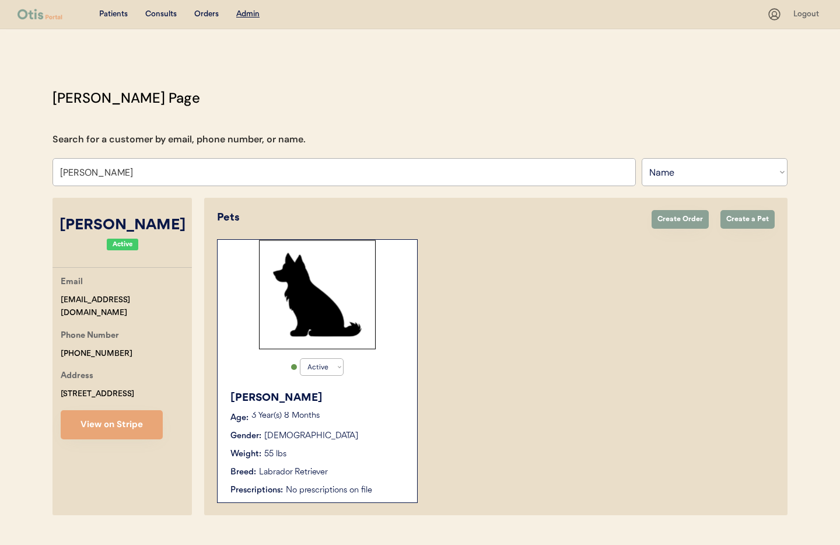
scroll to position [1, 0]
type input "Megan Ritchie"
click at [392, 396] on div "Rosie" at bounding box center [317, 397] width 175 height 16
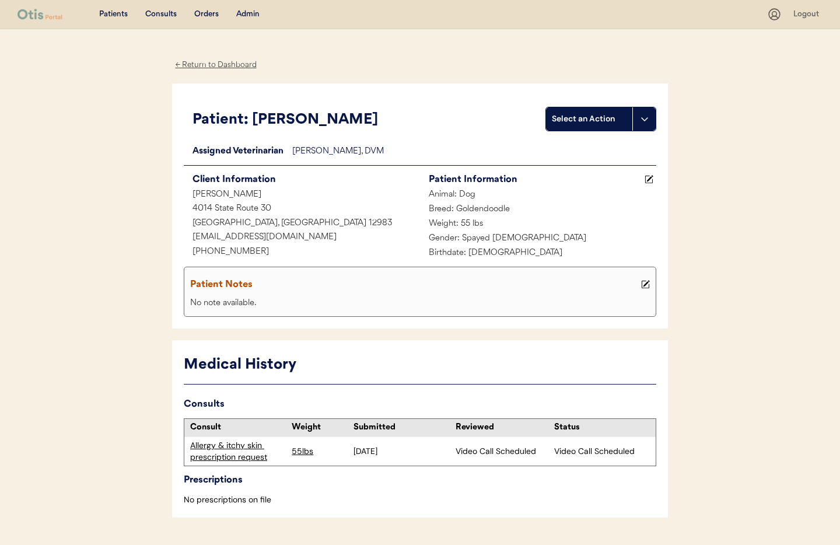
click at [234, 449] on div "Allergy & itchy skin prescription request" at bounding box center [238, 451] width 96 height 23
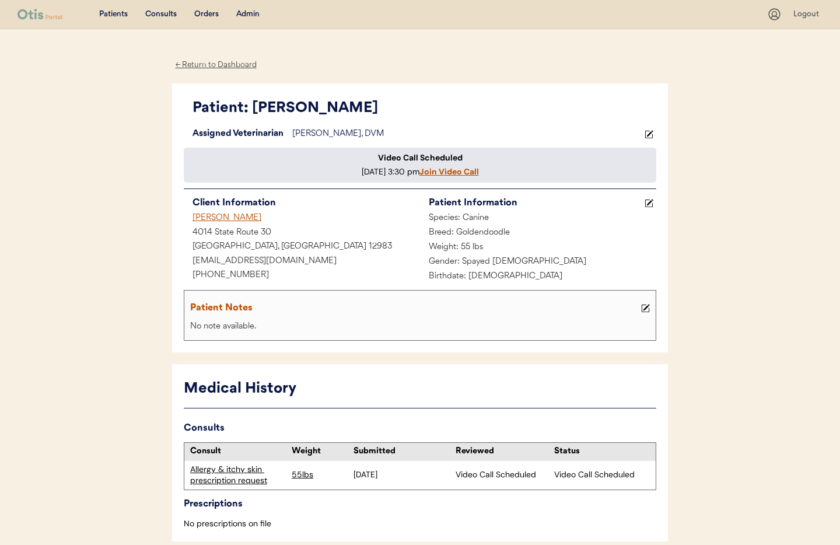
click at [222, 66] on div "← Return to Dashboard" at bounding box center [215, 64] width 87 height 13
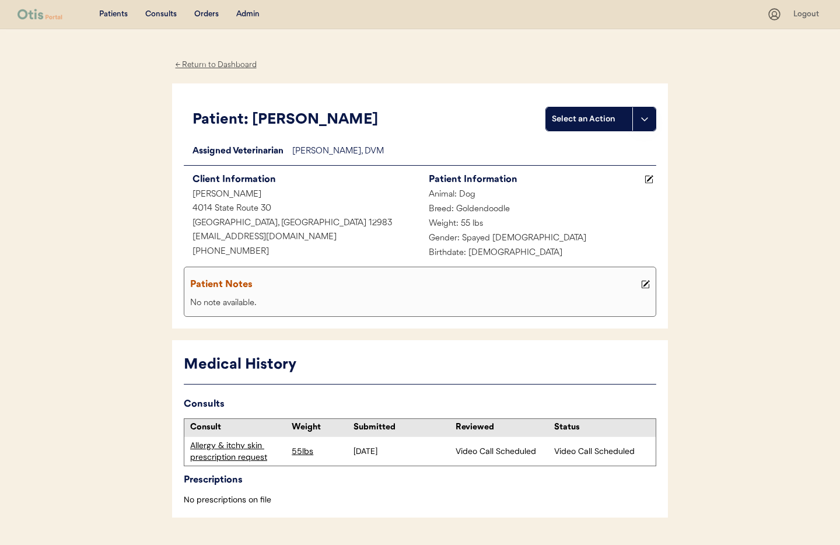
click at [250, 16] on div "Admin" at bounding box center [247, 15] width 23 height 12
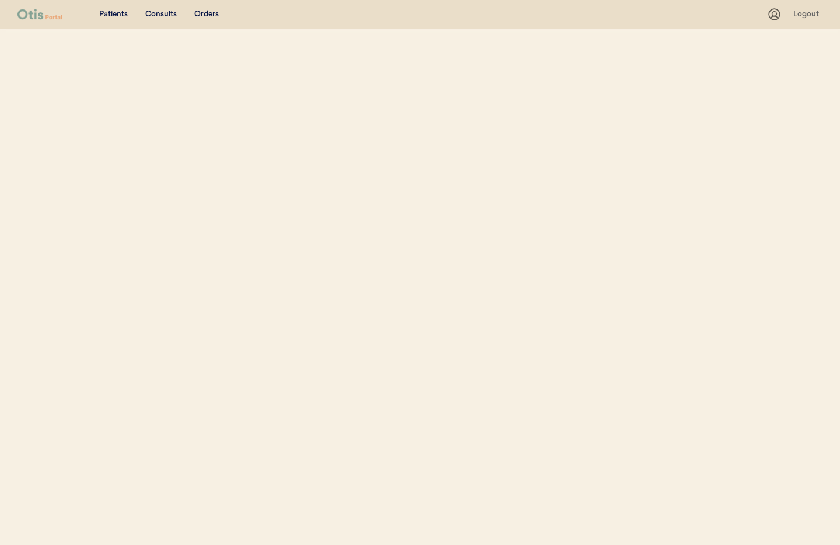
select select ""Name""
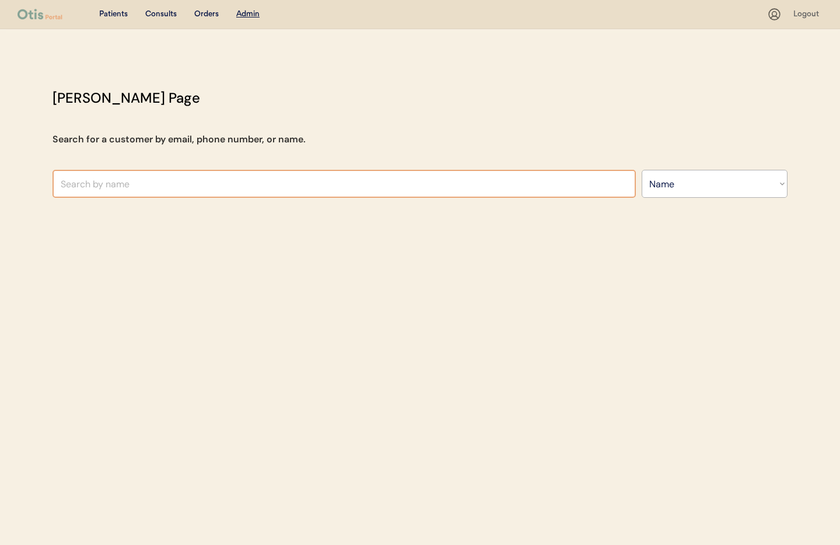
click at [141, 185] on input "text" at bounding box center [343, 184] width 583 height 28
type input "allie pet"
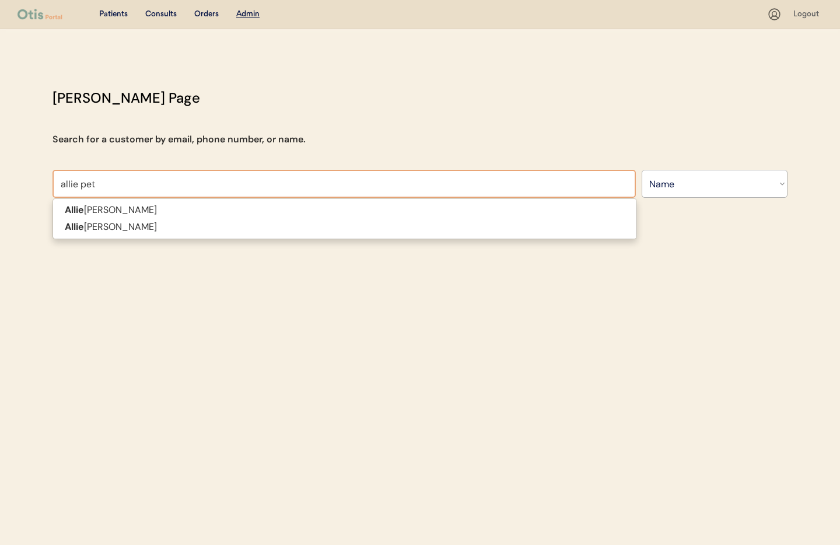
type input "allie peters"
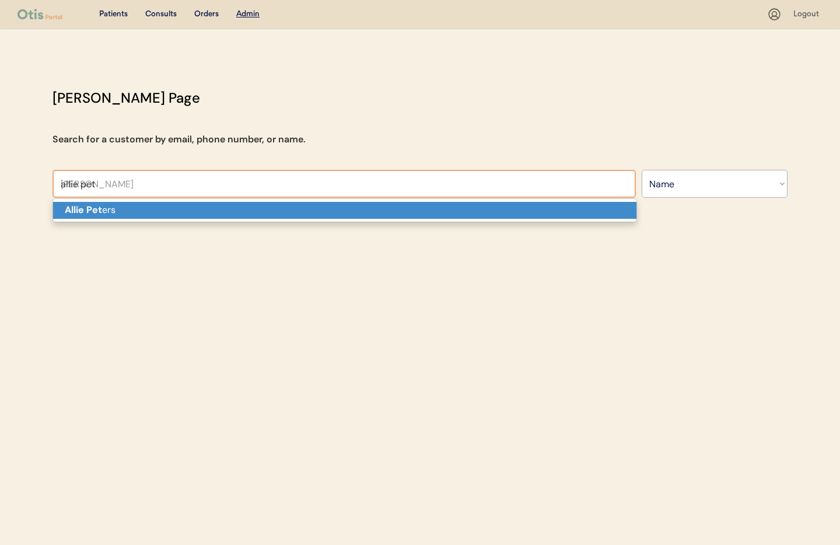
click at [132, 209] on p "Allie Pet ers" at bounding box center [344, 210] width 583 height 17
type input "Allie Peters"
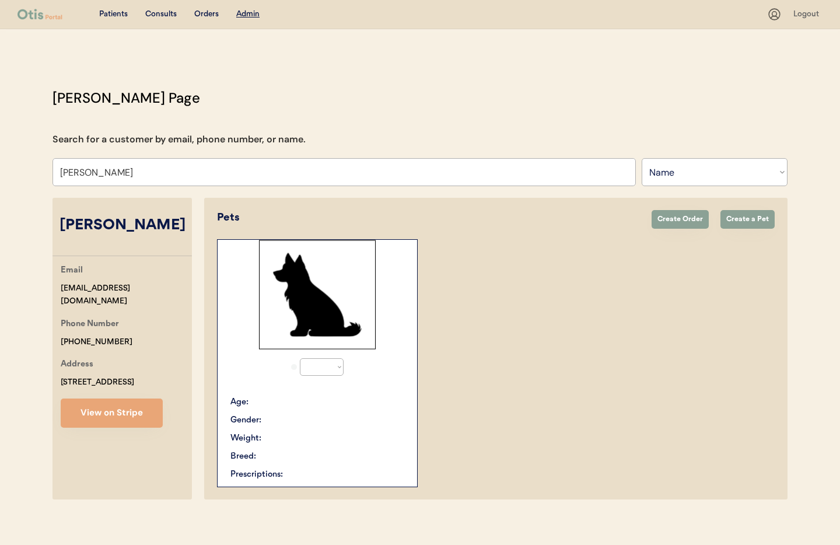
select select "true"
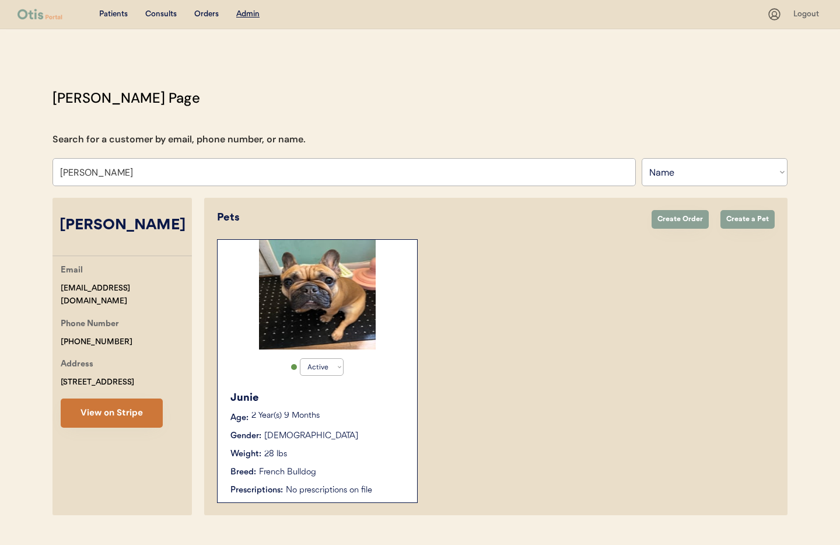
click at [125, 415] on button "View on Stripe" at bounding box center [112, 412] width 102 height 29
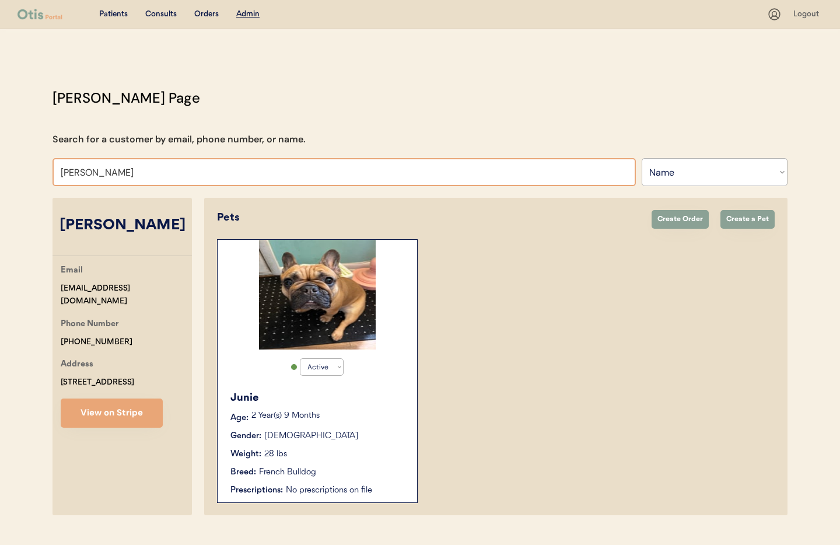
click at [123, 174] on input "Allie Peters" at bounding box center [343, 172] width 583 height 28
drag, startPoint x: 114, startPoint y: 173, endPoint x: 60, endPoint y: 168, distance: 53.8
click at [60, 168] on input "Allie Peters" at bounding box center [343, 172] width 583 height 28
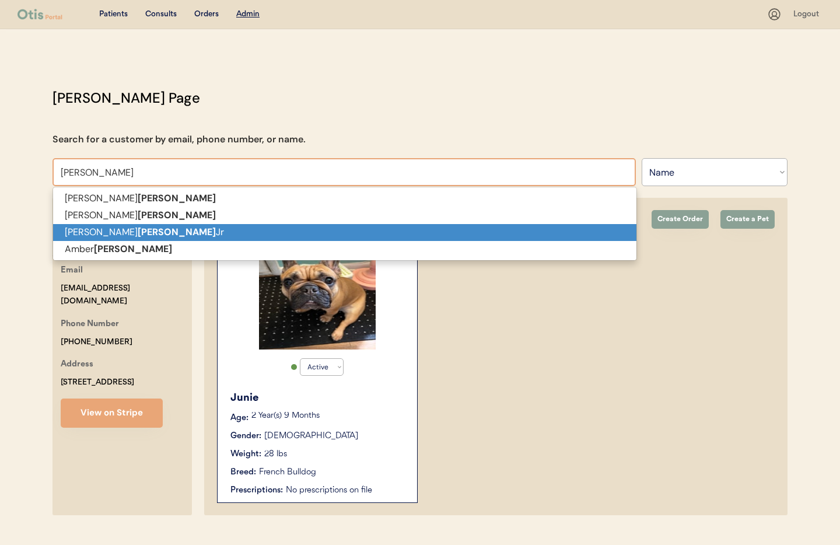
click at [138, 232] on strong "Ingram" at bounding box center [177, 232] width 78 height 12
type input "Everett Ingram Jr"
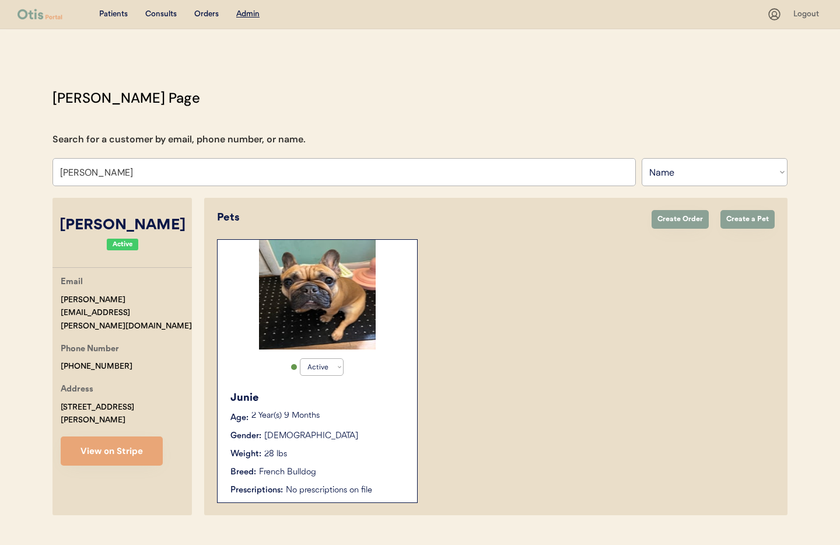
select select "true"
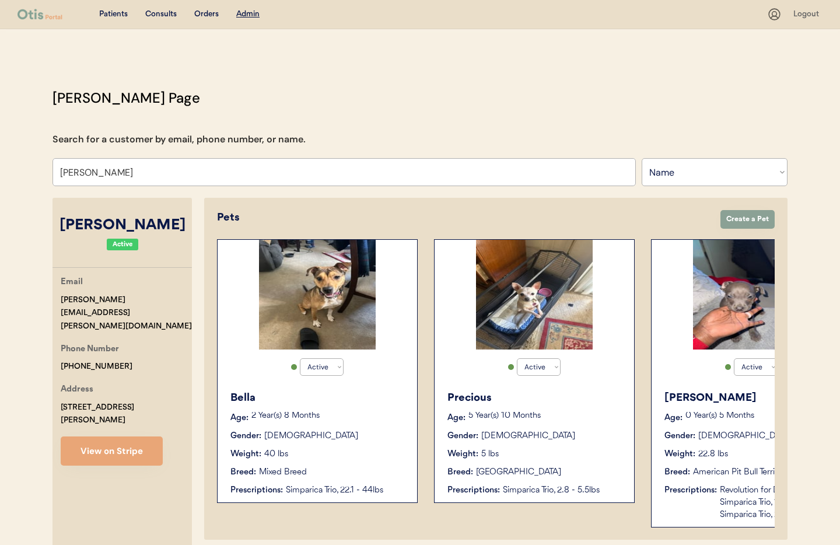
type input "Everett Ingram Jr"
click at [708, 423] on div "Luna Age: 0 Year(s) 5 Months Gender: Female Weight: 22.8 lbs Breed: American Pi…" at bounding box center [751, 455] width 188 height 142
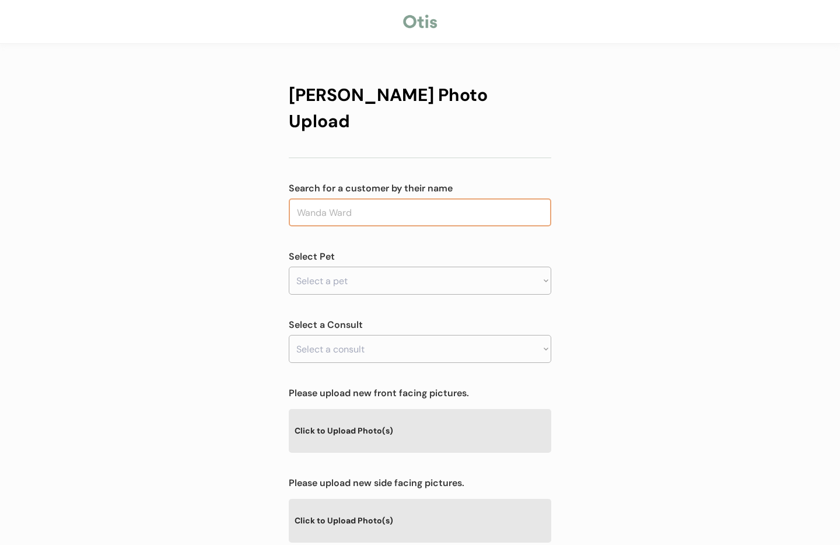
click at [345, 198] on input "text" at bounding box center [420, 212] width 262 height 28
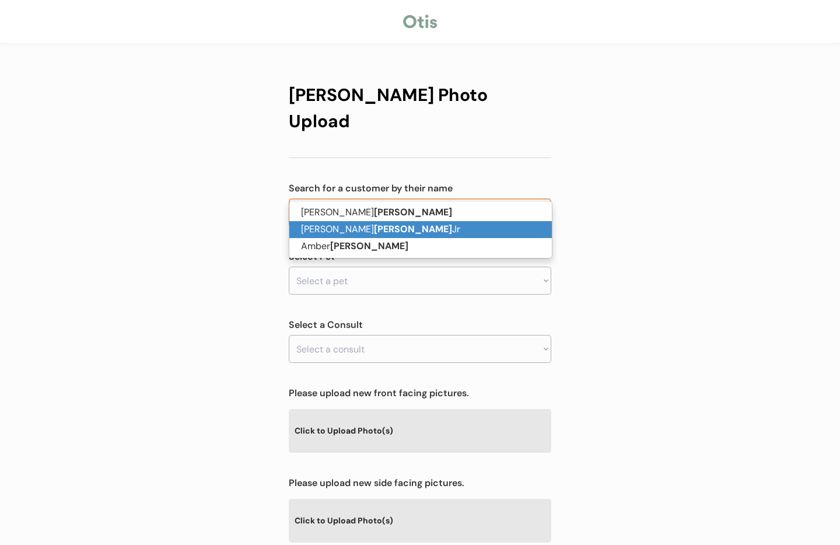
click at [374, 224] on strong "[PERSON_NAME]" at bounding box center [413, 229] width 78 height 12
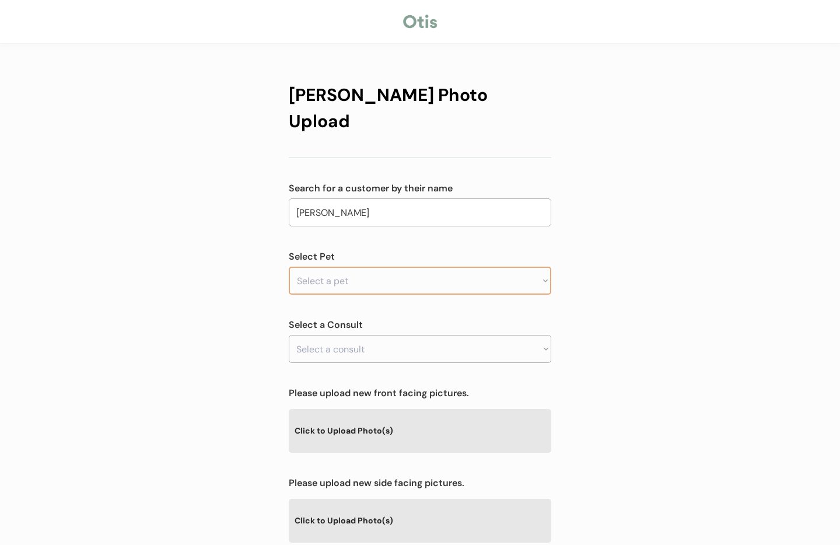
type input "[PERSON_NAME]"
click at [357, 266] on select "Select a pet Bella [PERSON_NAME]" at bounding box center [420, 280] width 262 height 28
select select ""1348695171700984260__LOOKUP__1743727556696x509830570116120600""
click at [289, 266] on select "Select a pet Bella [PERSON_NAME]" at bounding box center [420, 280] width 262 height 28
click at [648, 254] on div "[PERSON_NAME] Photo Upload Search for a customer by their name [PERSON_NAME] [P…" at bounding box center [420, 375] width 840 height 751
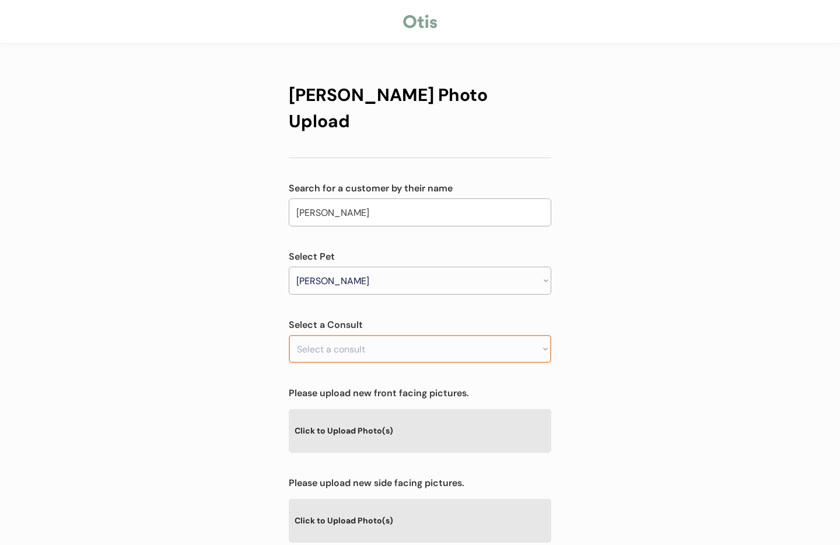
click at [417, 335] on select "Select a consult Allergy & itchy skin prescription request" at bounding box center [420, 349] width 262 height 28
select select ""1348695171700984260__LOOKUP__1755970877328x922417139172507600""
click at [289, 335] on select "Select a consult Allergy & itchy skin prescription request" at bounding box center [420, 349] width 262 height 28
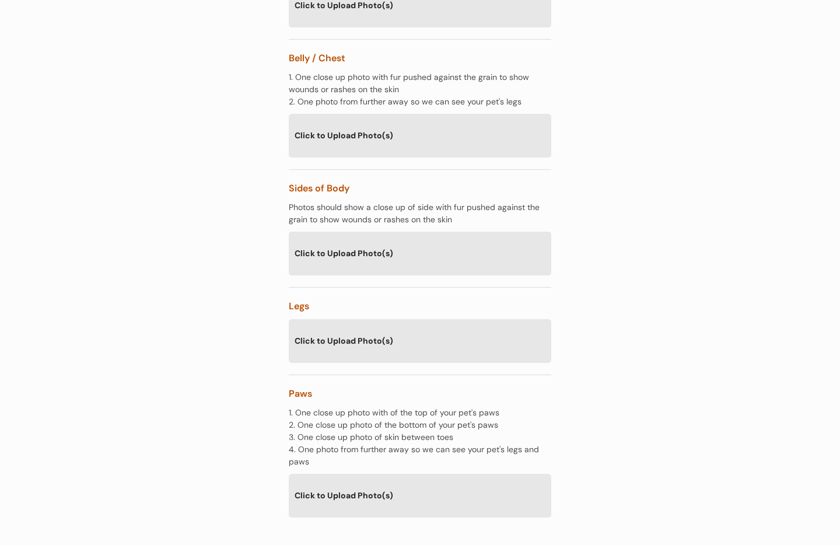
scroll to position [1429, 0]
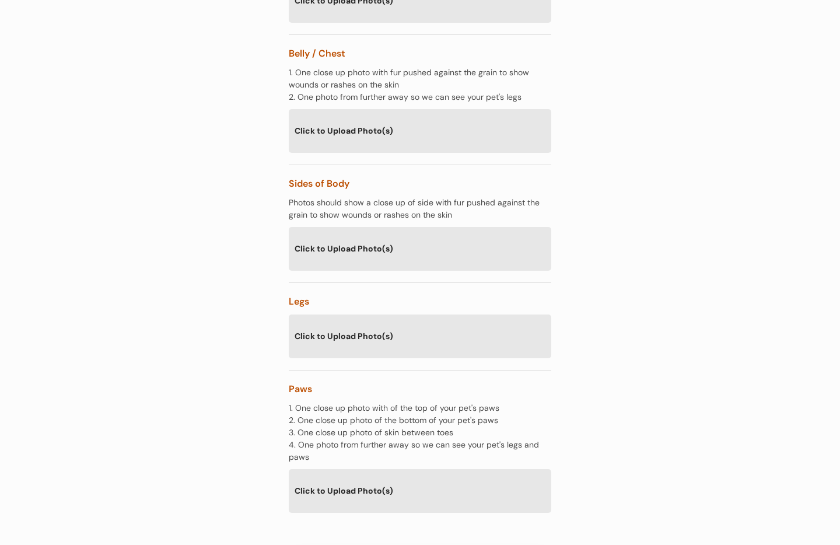
click at [329, 314] on div "Click to Upload Photo(s)" at bounding box center [420, 335] width 262 height 43
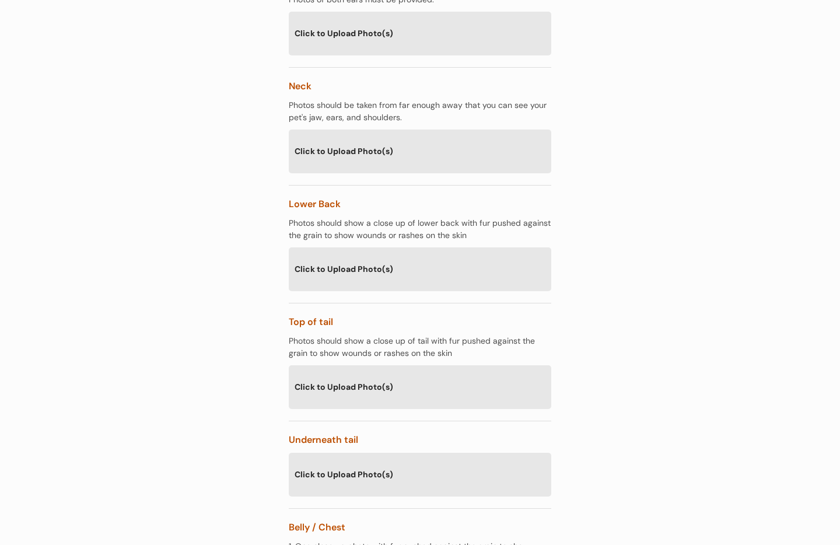
scroll to position [924, 0]
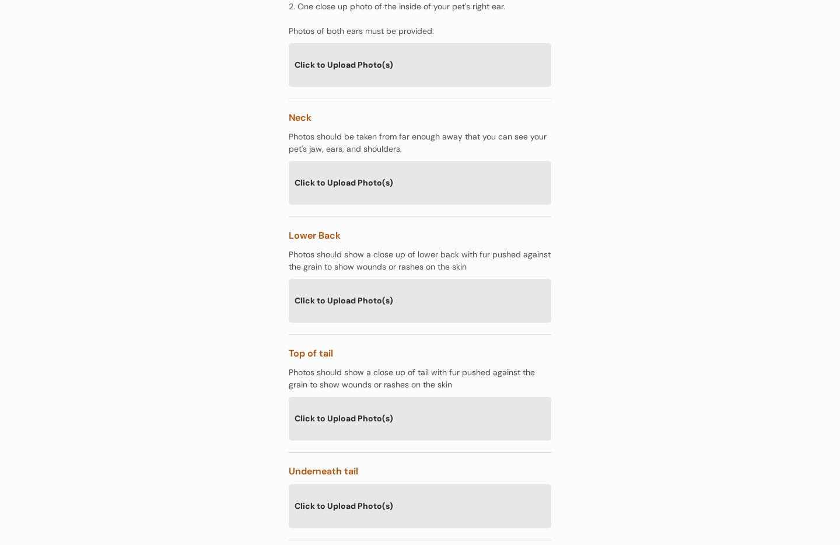
click at [391, 279] on div "Click to Upload Photo(s)" at bounding box center [420, 300] width 262 height 43
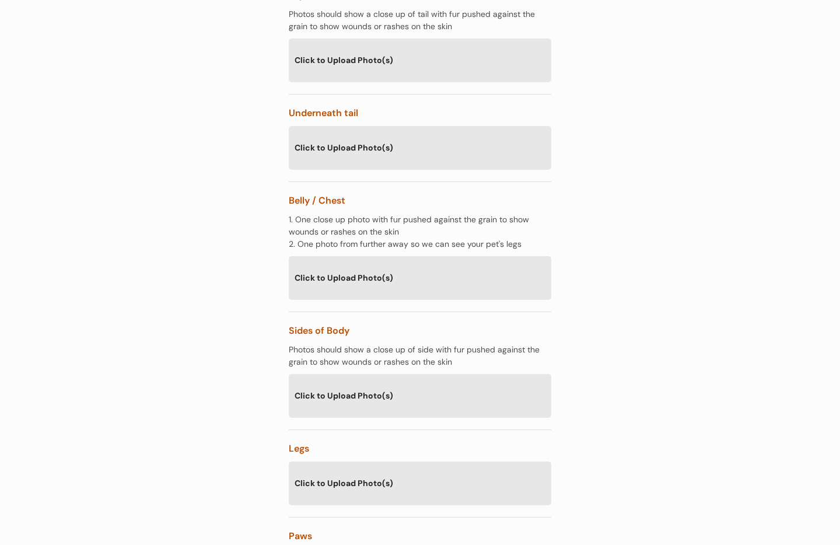
scroll to position [1322, 0]
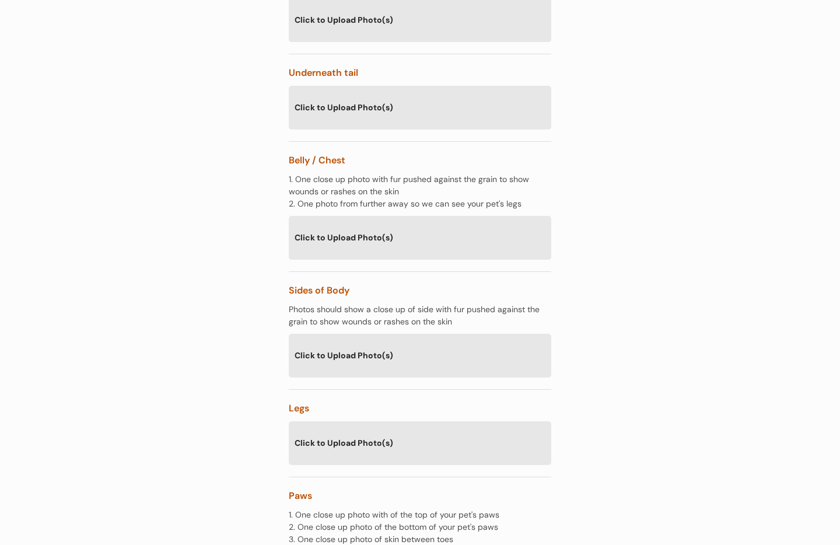
click at [381, 421] on div "Click to Upload Photo(s)" at bounding box center [420, 442] width 262 height 43
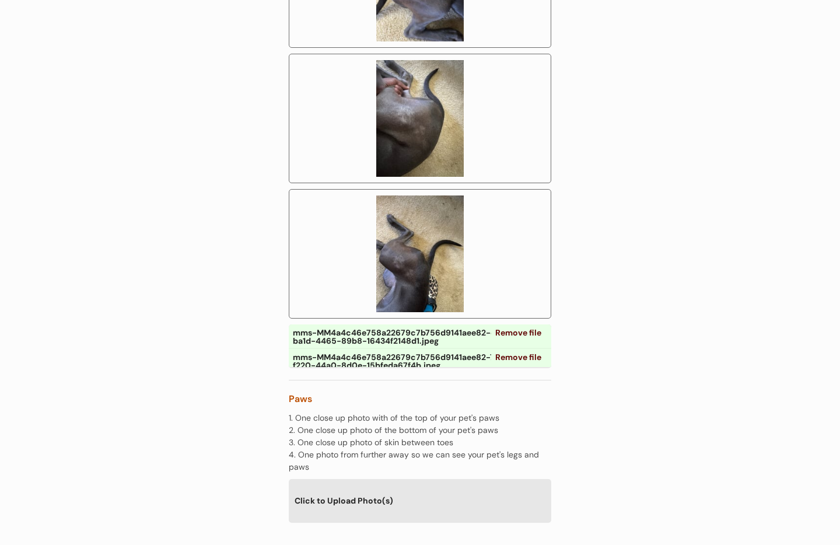
scroll to position [1884, 0]
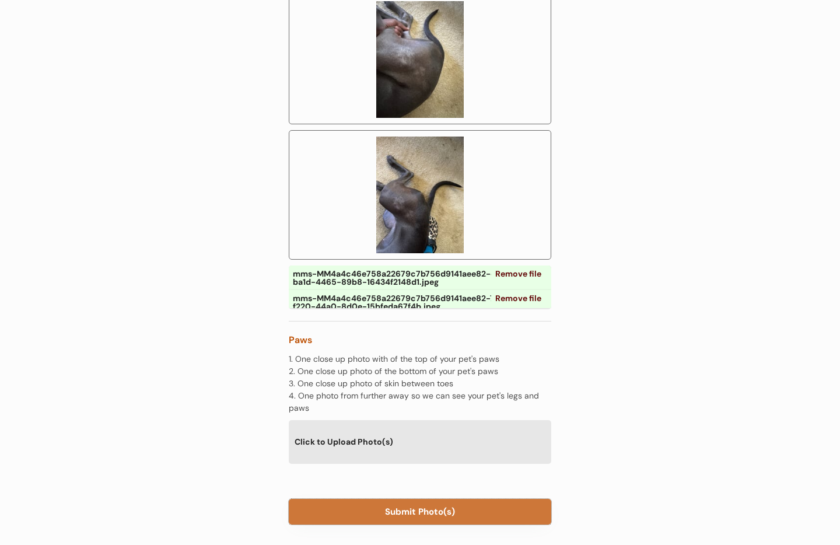
click at [415, 498] on button "Submit Photo(s)" at bounding box center [420, 511] width 262 height 26
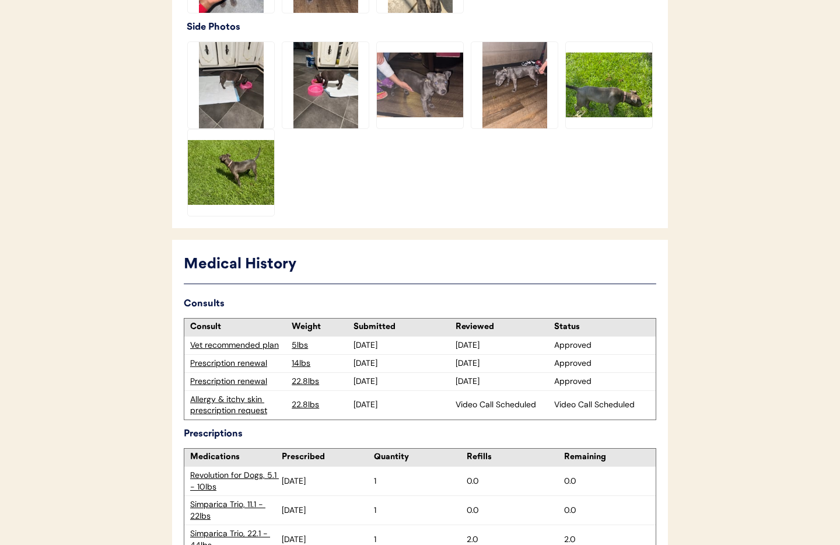
scroll to position [480, 0]
click at [234, 393] on div "Allergy & itchy skin prescription request" at bounding box center [238, 404] width 96 height 23
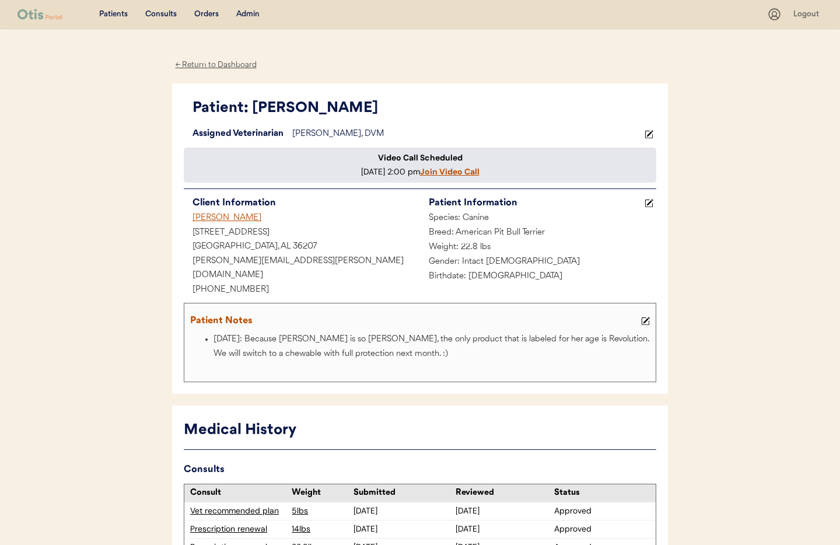
click at [209, 67] on div "← Return to Dashboard" at bounding box center [215, 64] width 87 height 13
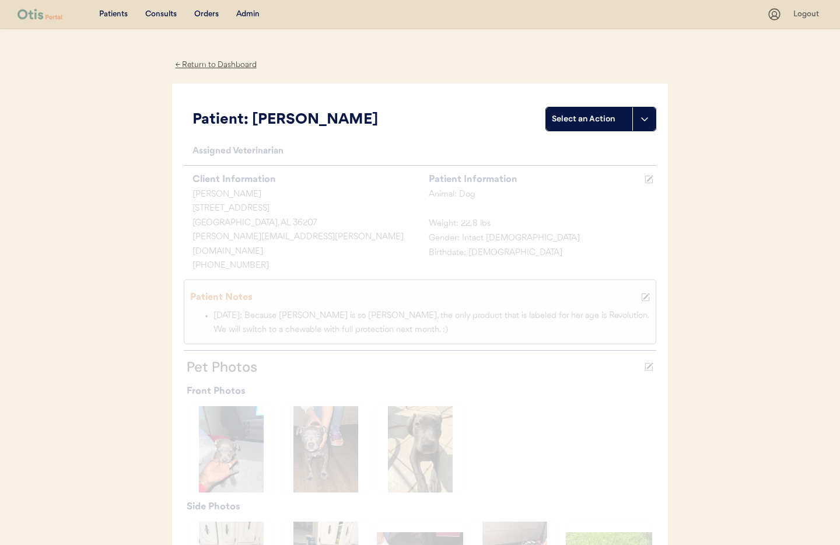
click at [252, 14] on div "Admin" at bounding box center [247, 15] width 23 height 12
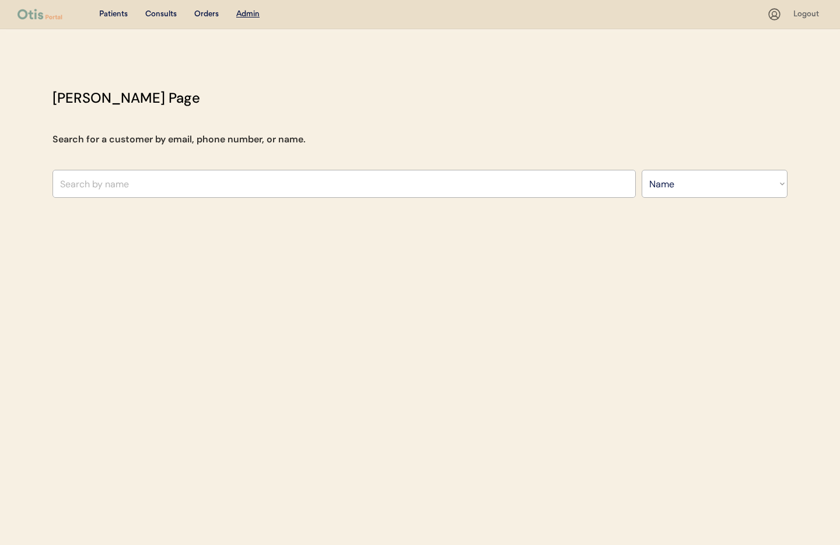
select select ""Name""
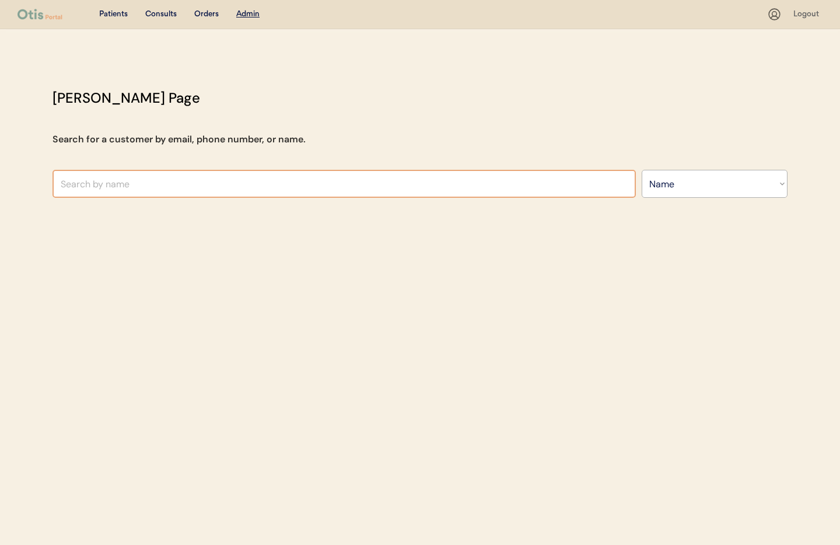
click at [194, 188] on input "text" at bounding box center [343, 184] width 583 height 28
type input "[PERSON_NAME]"
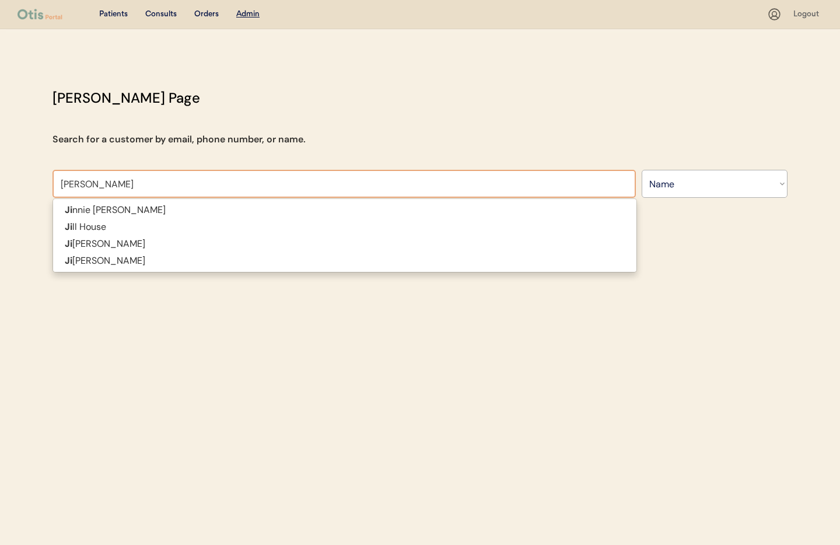
type input "[PERSON_NAME] House"
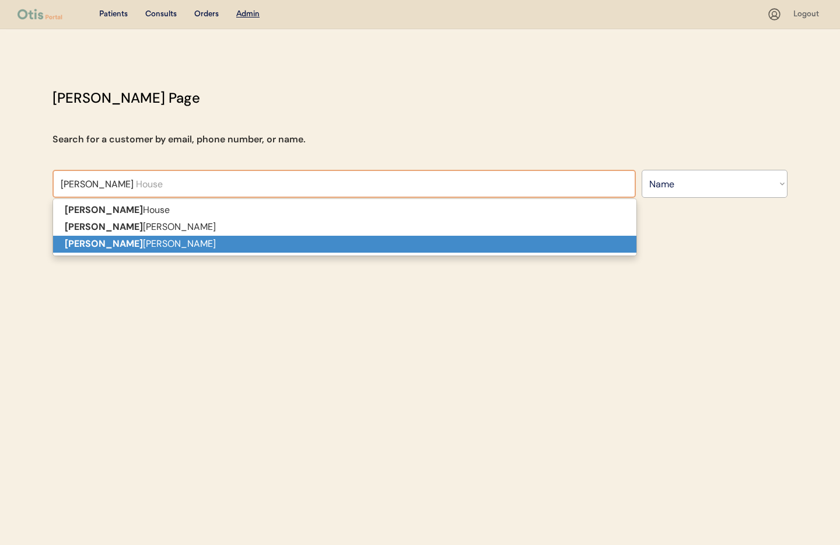
click at [171, 245] on p "[PERSON_NAME]" at bounding box center [344, 244] width 583 height 17
type input "[PERSON_NAME]"
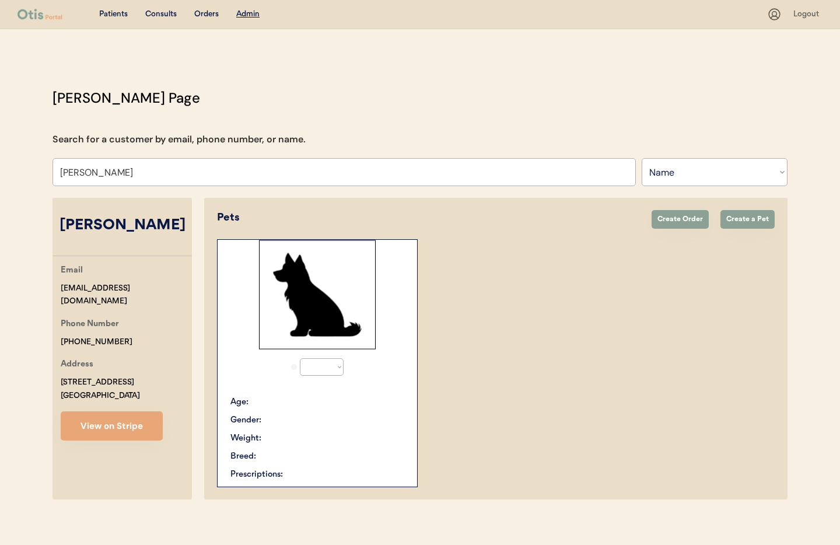
select select "true"
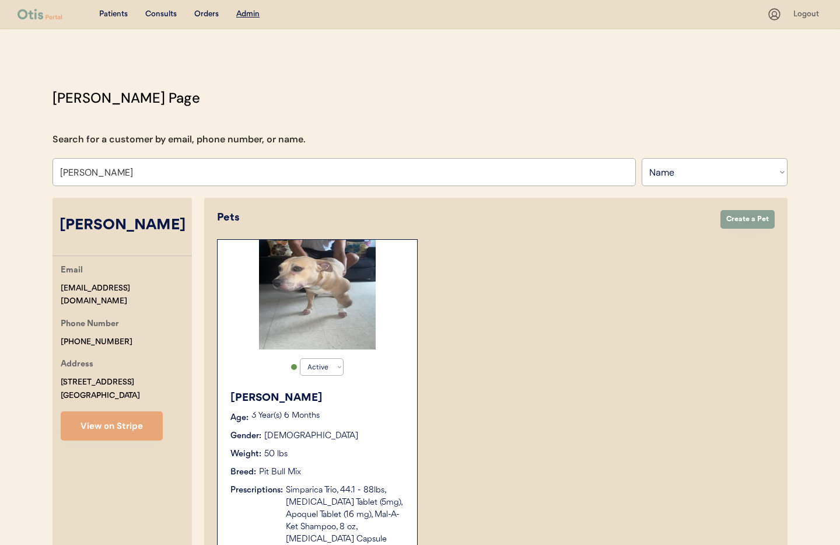
type input "[PERSON_NAME]"
click at [97, 426] on button "View on Stripe" at bounding box center [112, 425] width 102 height 29
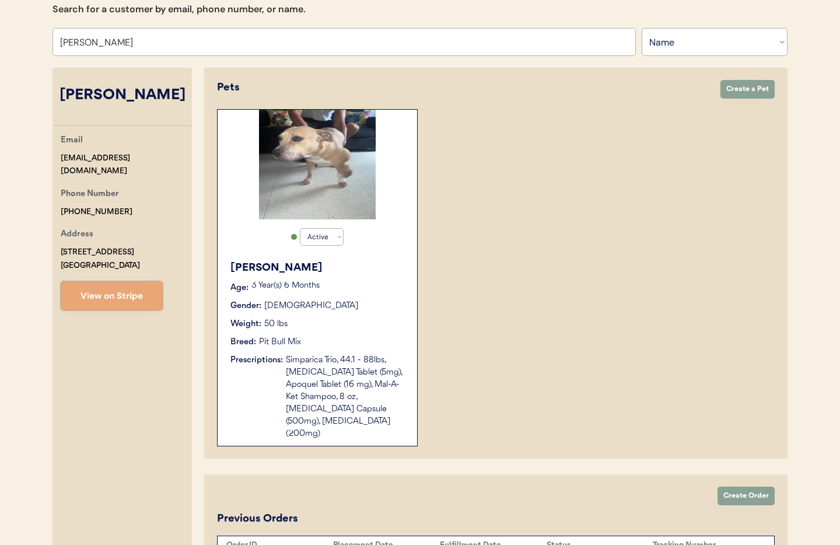
scroll to position [211, 0]
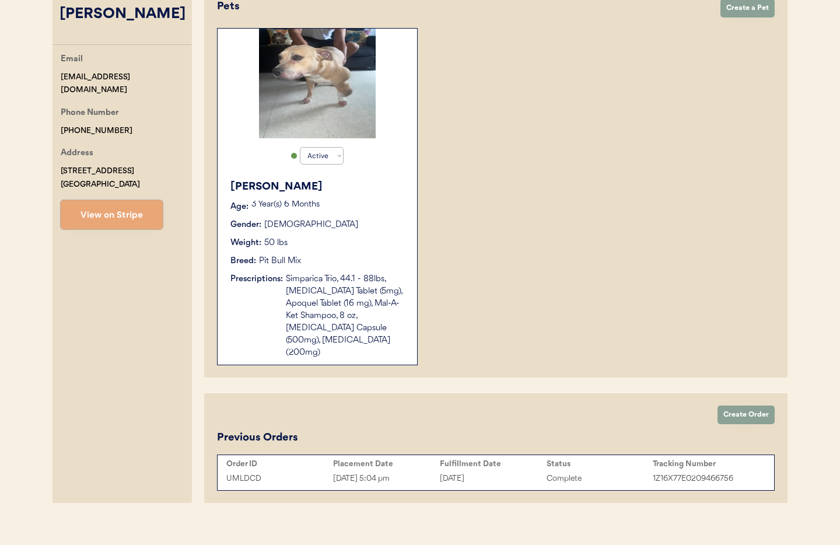
click at [338, 323] on div "Simparica Trio, 44.1 - 88lbs, [MEDICAL_DATA] Tablet (5mg), Apoquel Tablet (16 m…" at bounding box center [346, 316] width 120 height 86
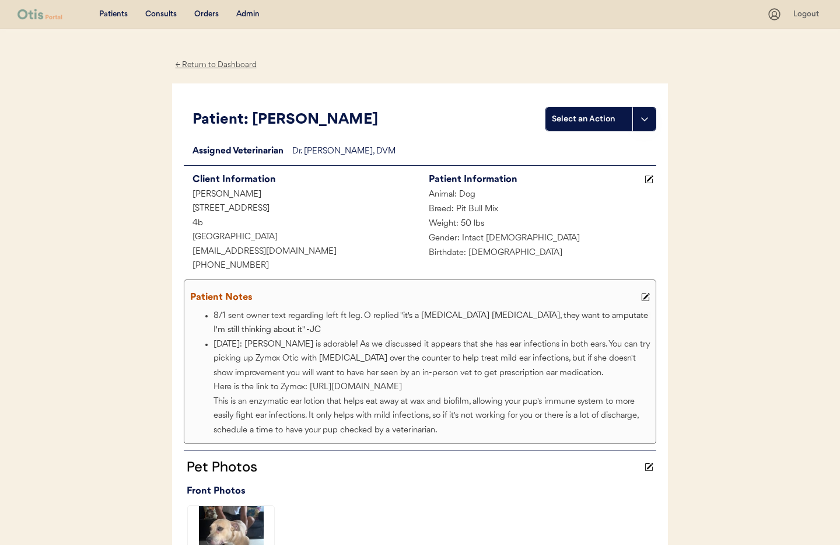
click at [213, 63] on div "← Return to Dashboard" at bounding box center [215, 64] width 87 height 13
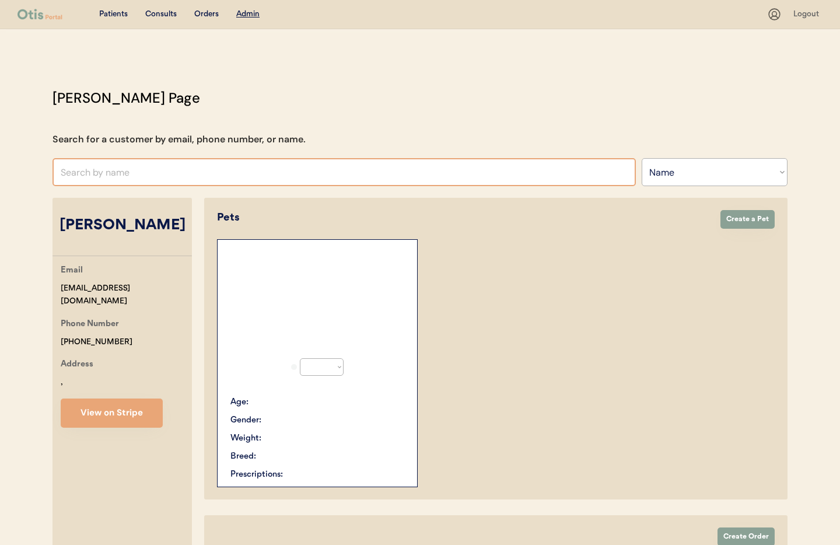
select select ""Name""
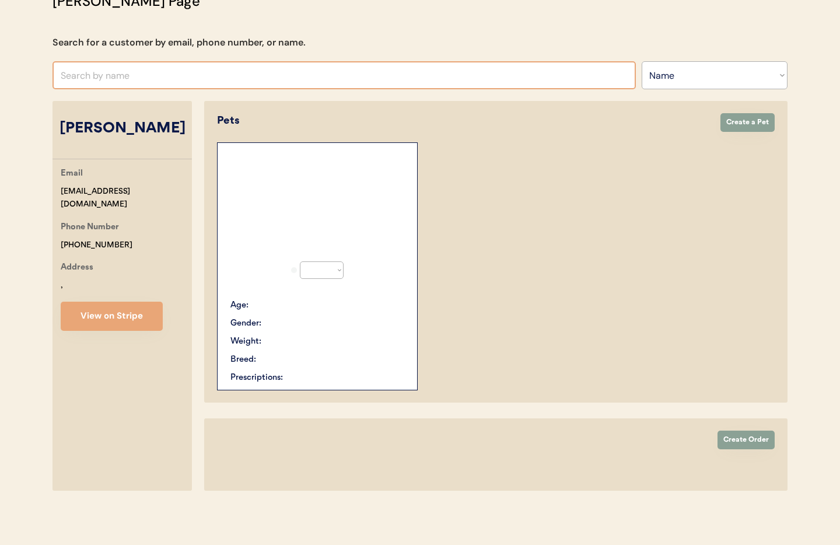
select select "true"
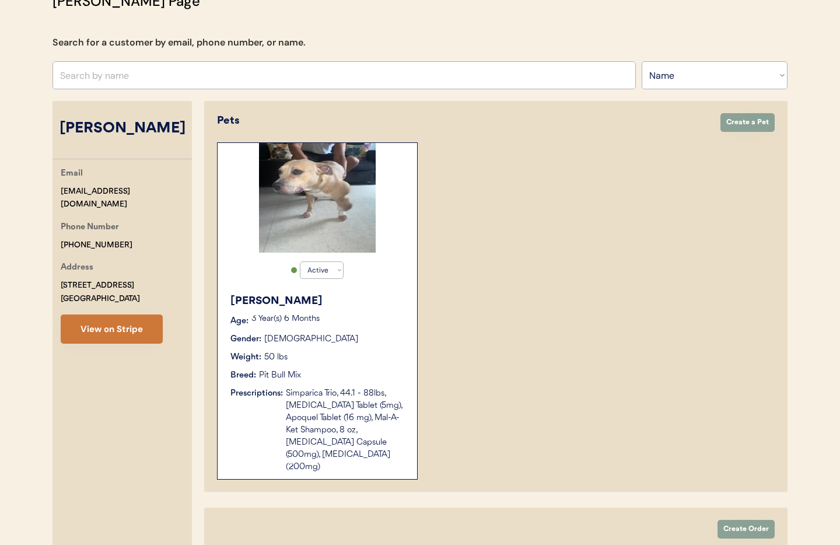
click at [117, 332] on button "View on Stripe" at bounding box center [112, 328] width 102 height 29
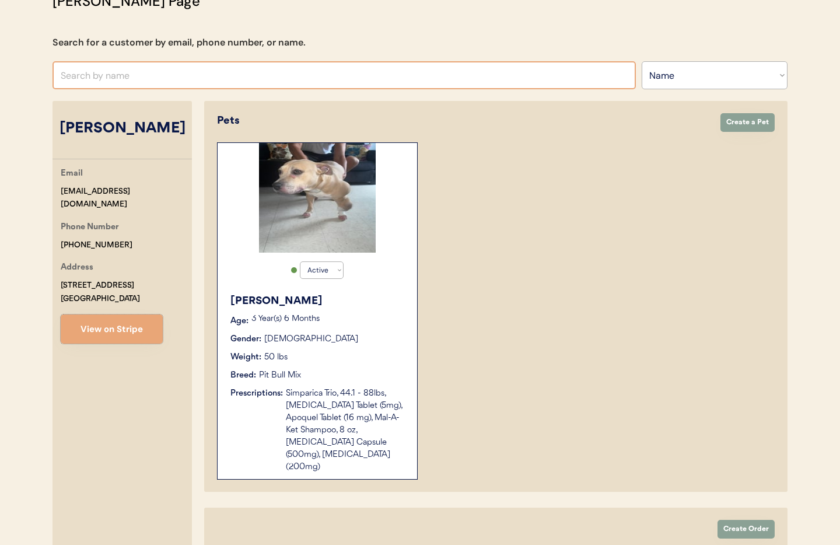
click at [113, 73] on input "text" at bounding box center [343, 75] width 583 height 28
type input "Ei"
type input "[PERSON_NAME]"
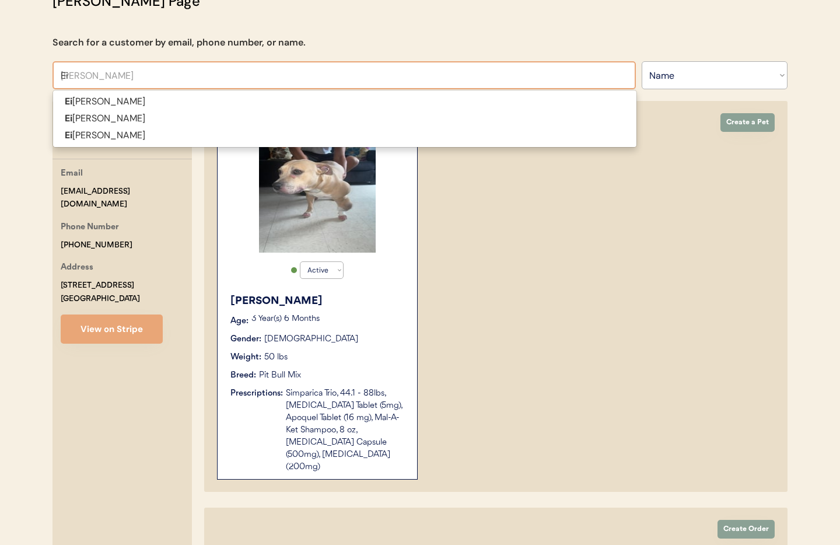
type input "[PERSON_NAME]"
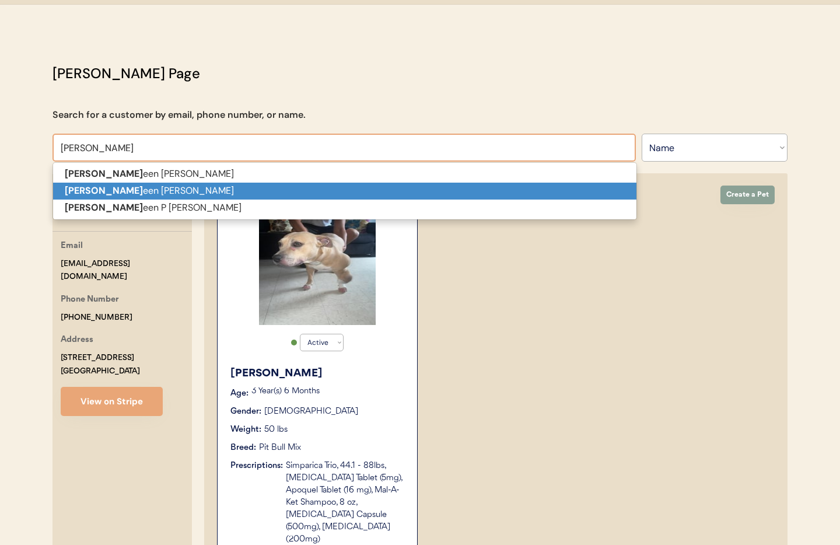
click at [89, 192] on p "Eil een [PERSON_NAME]" at bounding box center [344, 190] width 583 height 17
type input "[PERSON_NAME]"
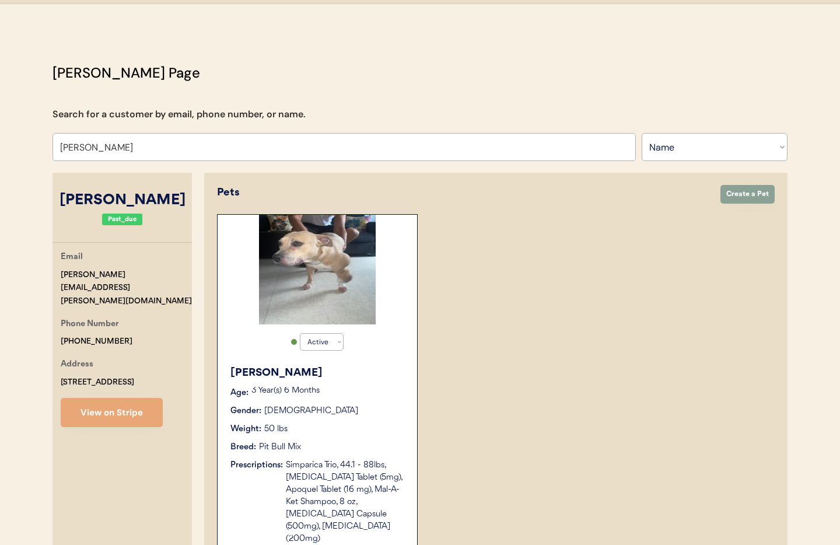
select select "true"
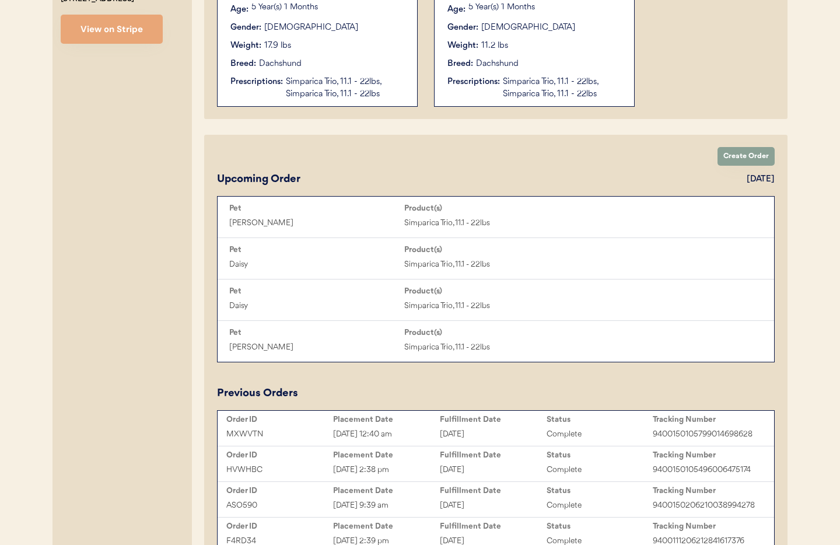
scroll to position [313, 0]
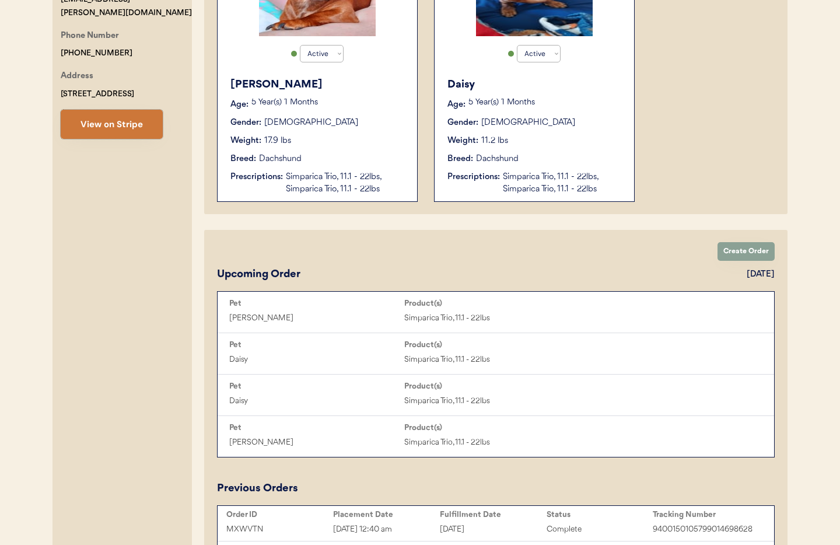
click at [110, 114] on button "View on Stripe" at bounding box center [112, 124] width 102 height 29
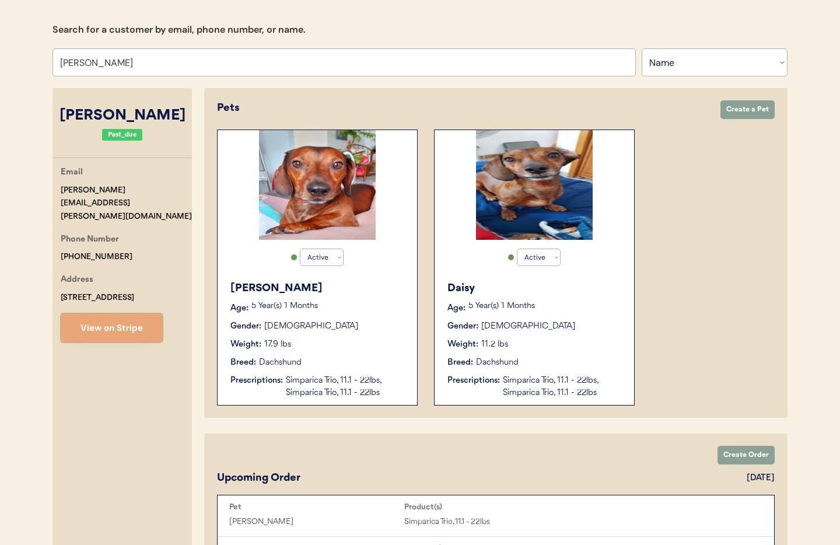
scroll to position [0, 0]
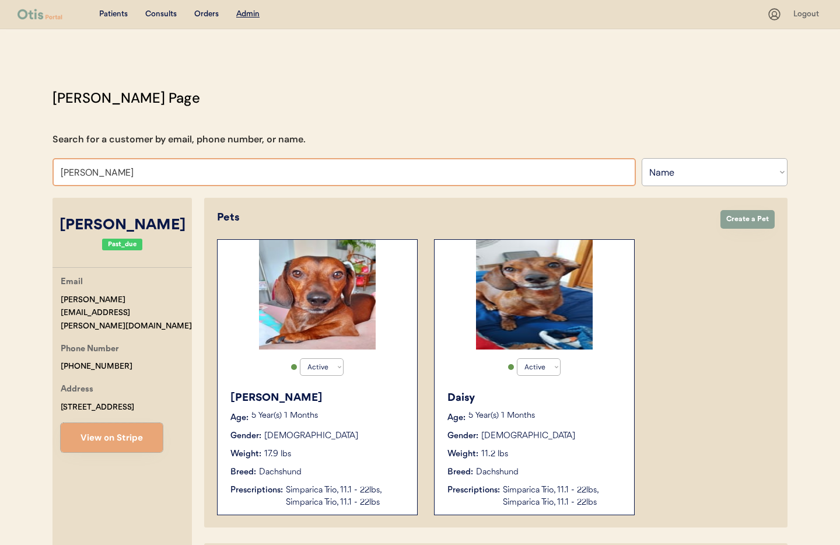
click at [143, 165] on input "[PERSON_NAME]" at bounding box center [343, 172] width 583 height 28
drag, startPoint x: 95, startPoint y: 168, endPoint x: 12, endPoint y: 167, distance: 83.4
type input "jillia"
type input "[PERSON_NAME]"
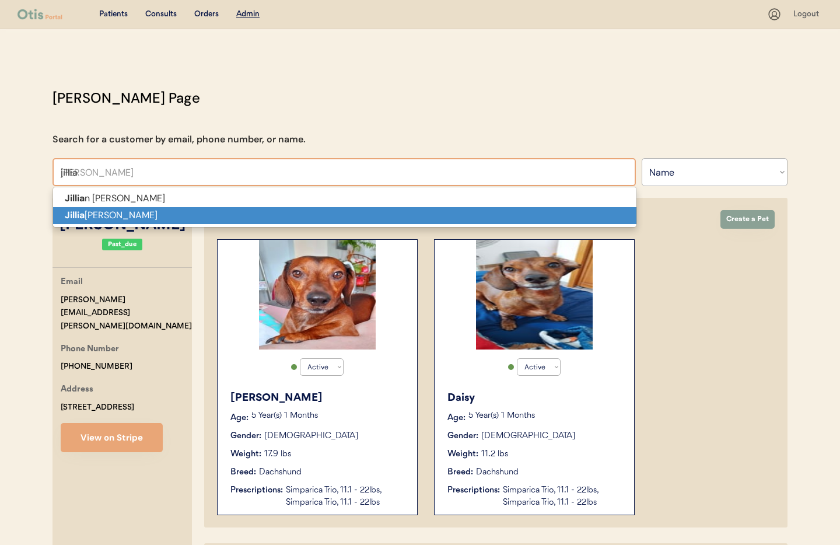
click at [70, 209] on strong "Jillia" at bounding box center [75, 215] width 20 height 12
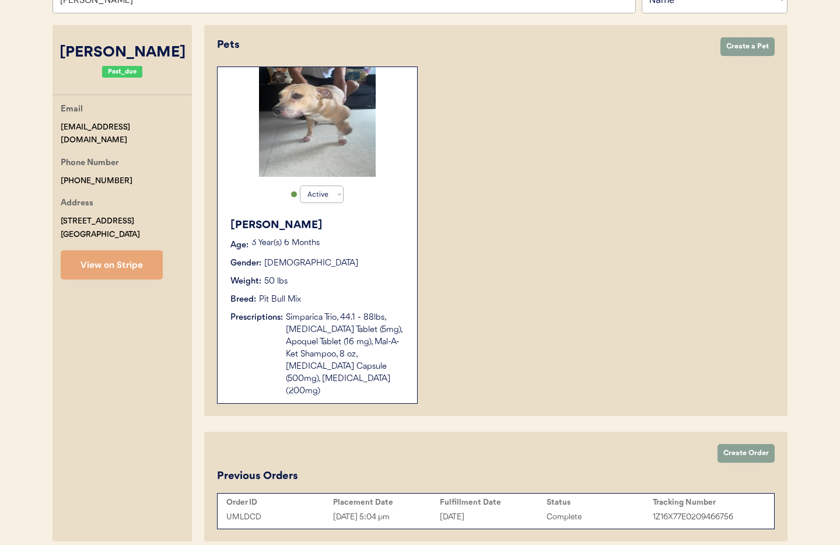
scroll to position [203, 0]
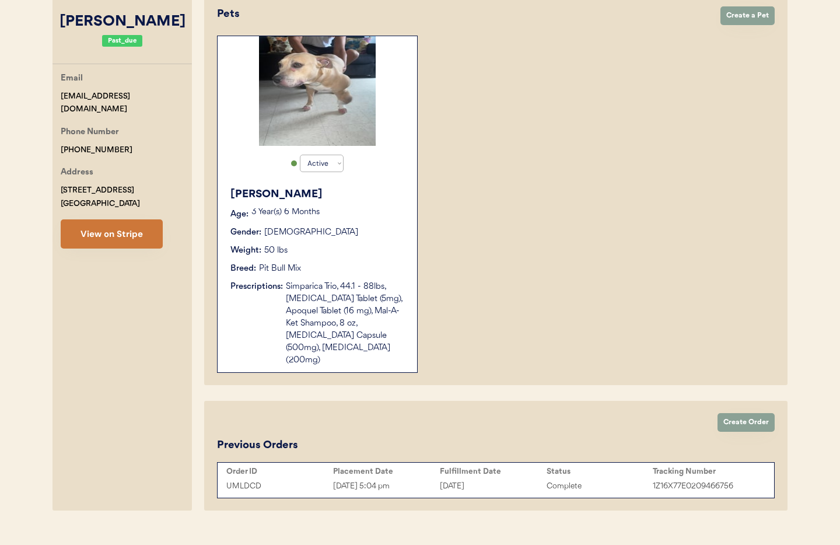
click at [85, 232] on button "View on Stripe" at bounding box center [112, 233] width 102 height 29
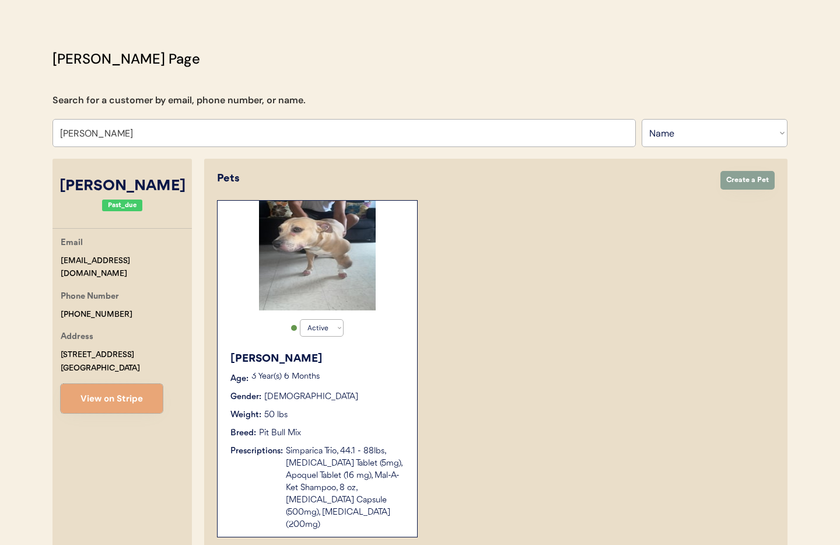
scroll to position [0, 0]
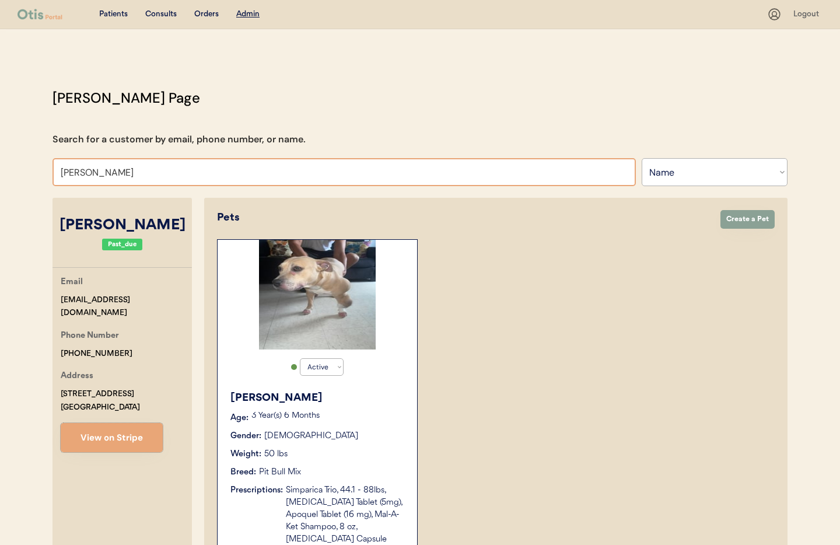
click at [122, 175] on input "[PERSON_NAME]" at bounding box center [343, 172] width 583 height 28
drag, startPoint x: 127, startPoint y: 175, endPoint x: 19, endPoint y: 163, distance: 109.1
click at [19, 163] on div "Patients Consults Orders Admin Logout [PERSON_NAME] Admin Page Search for a cus…" at bounding box center [420, 384] width 840 height 768
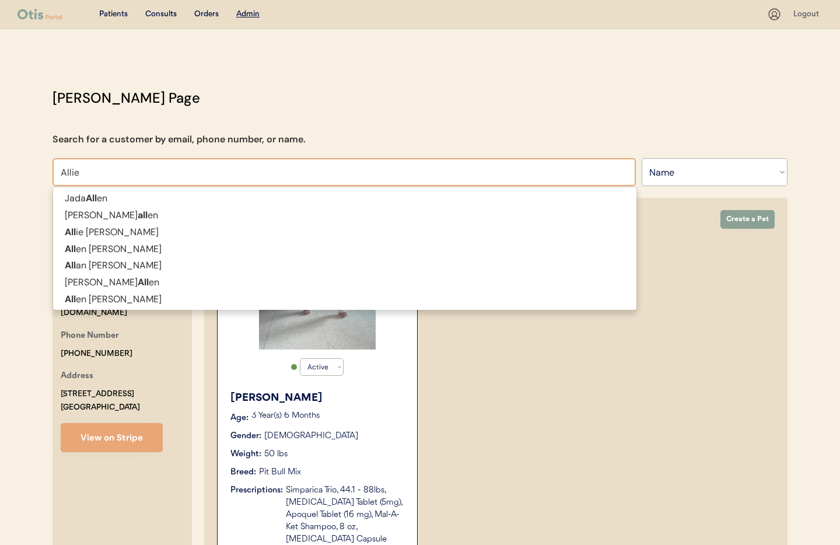
type input "Allie"
type input "[PERSON_NAME]"
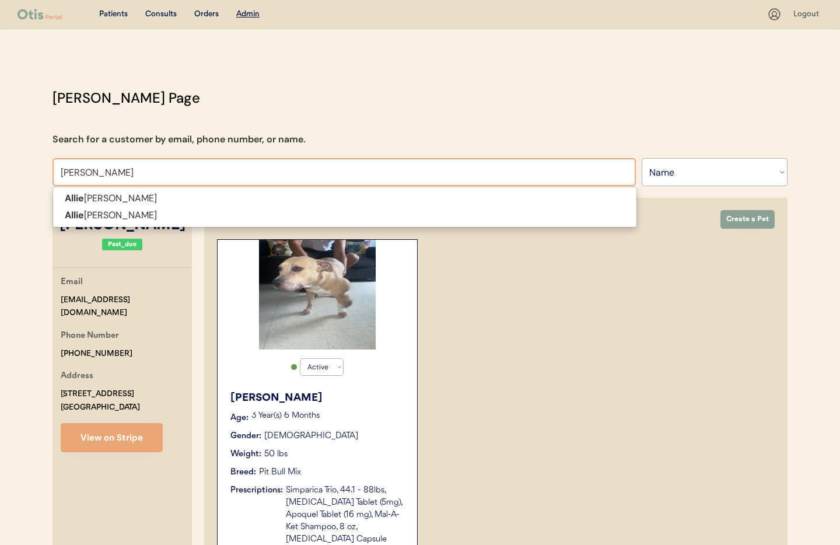
type input "Allie Pe"
type input "[PERSON_NAME]"
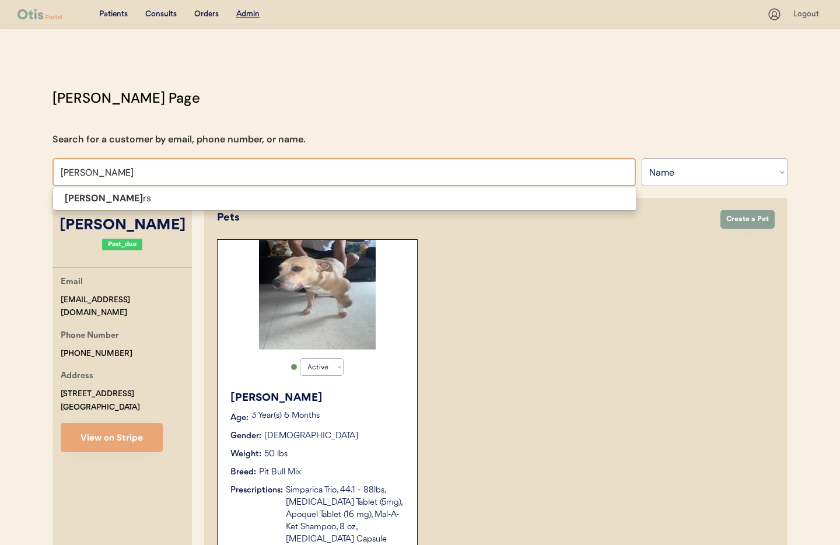
click at [59, 194] on p "[PERSON_NAME] rs" at bounding box center [344, 198] width 583 height 17
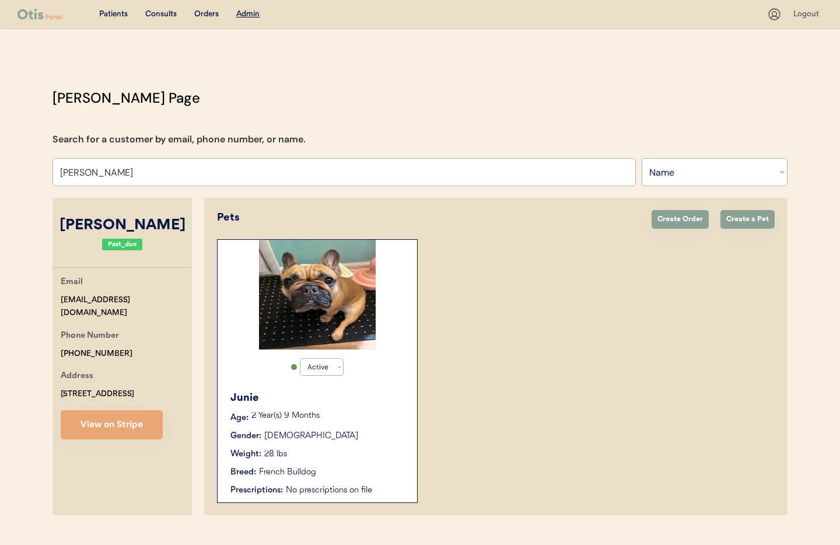
scroll to position [24, 0]
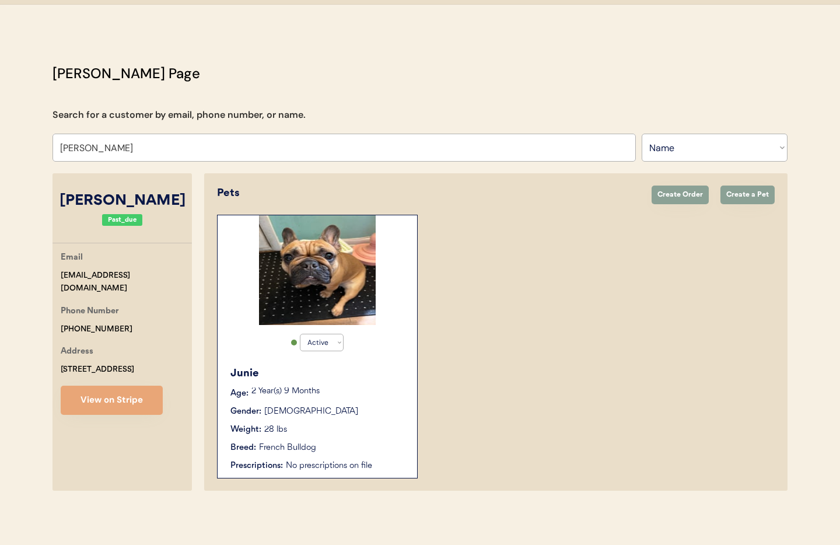
type input "[PERSON_NAME]"
click at [346, 430] on div "Weight: 28 lbs" at bounding box center [317, 429] width 175 height 12
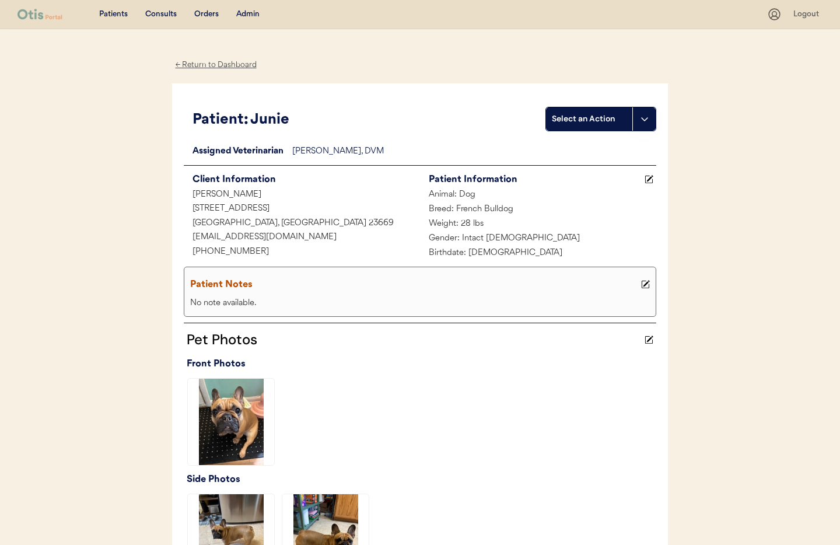
scroll to position [295, 0]
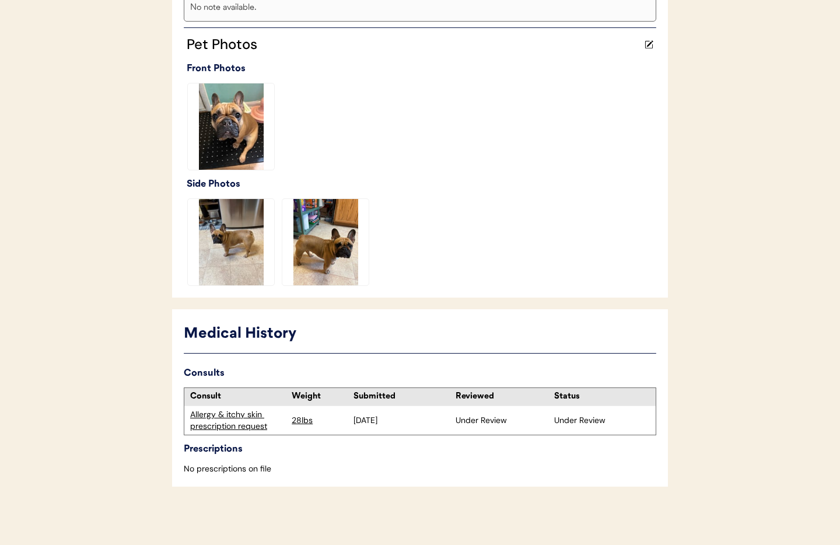
click at [230, 424] on div "Allergy & itchy skin prescription request" at bounding box center [238, 420] width 96 height 23
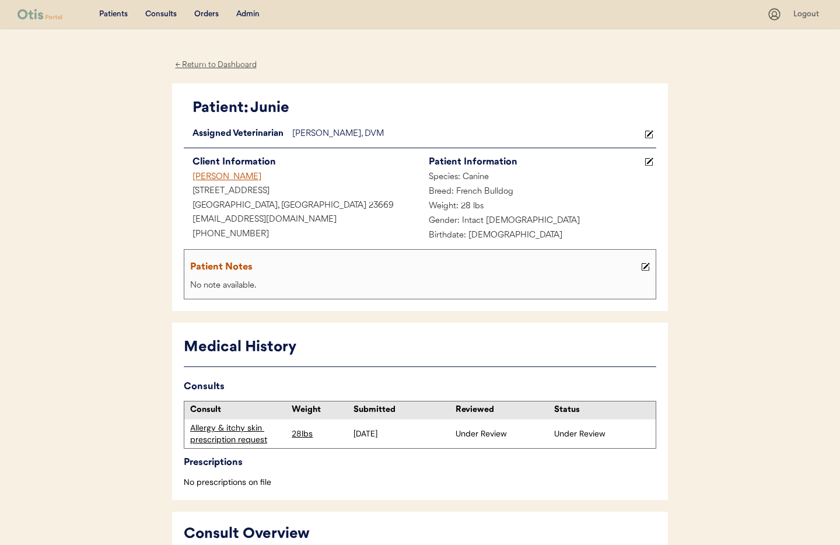
click at [220, 66] on div "← Return to Dashboard" at bounding box center [215, 64] width 87 height 13
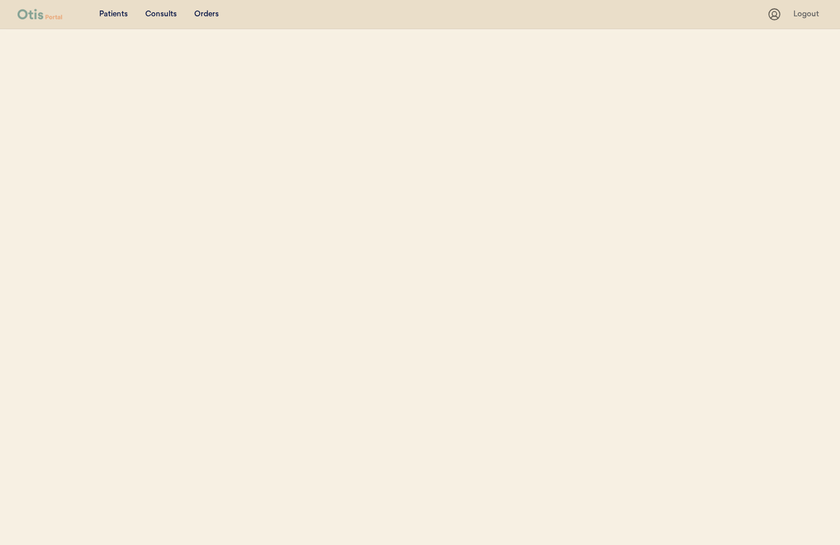
select select ""Name""
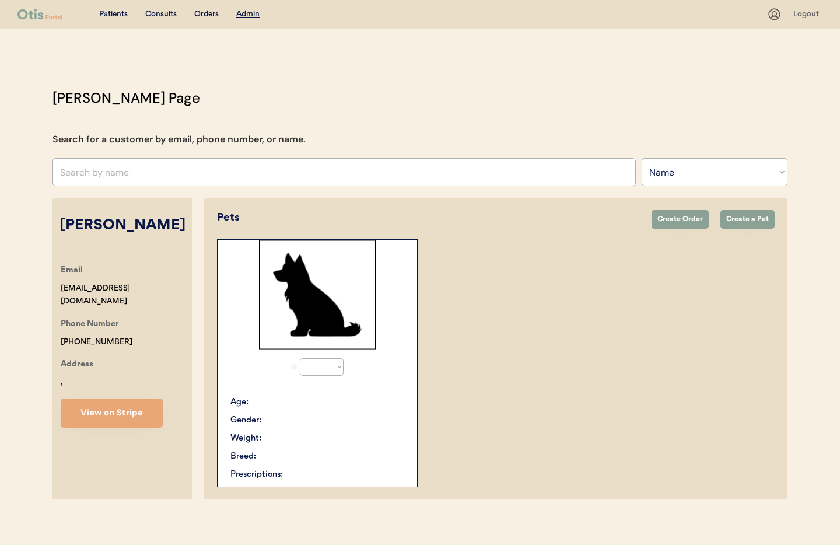
scroll to position [9, 0]
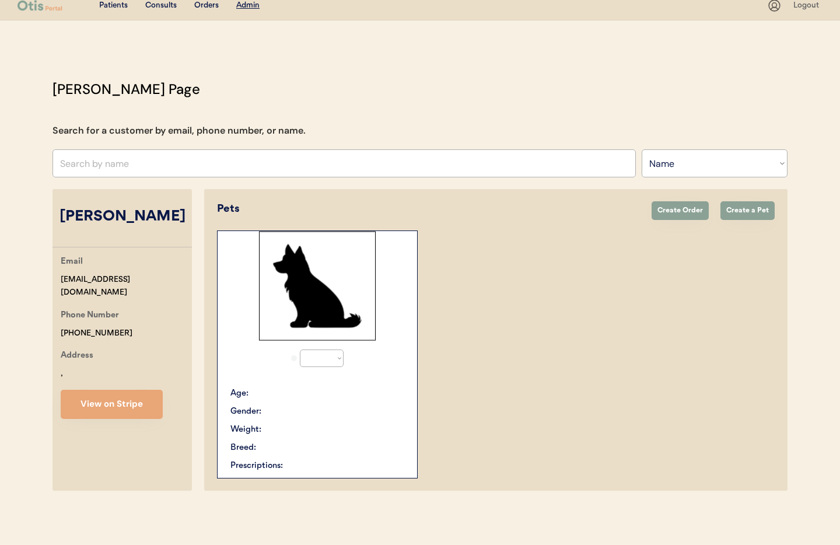
select select "true"
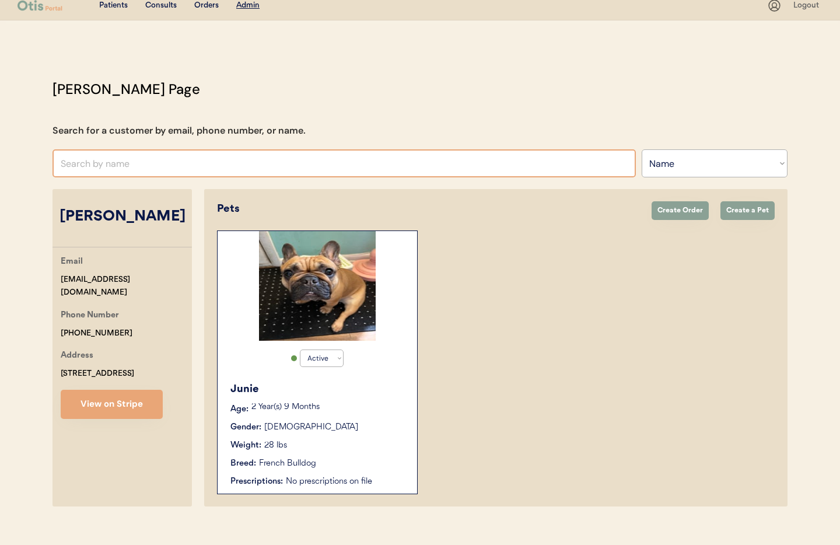
click at [194, 167] on input "text" at bounding box center [343, 163] width 583 height 28
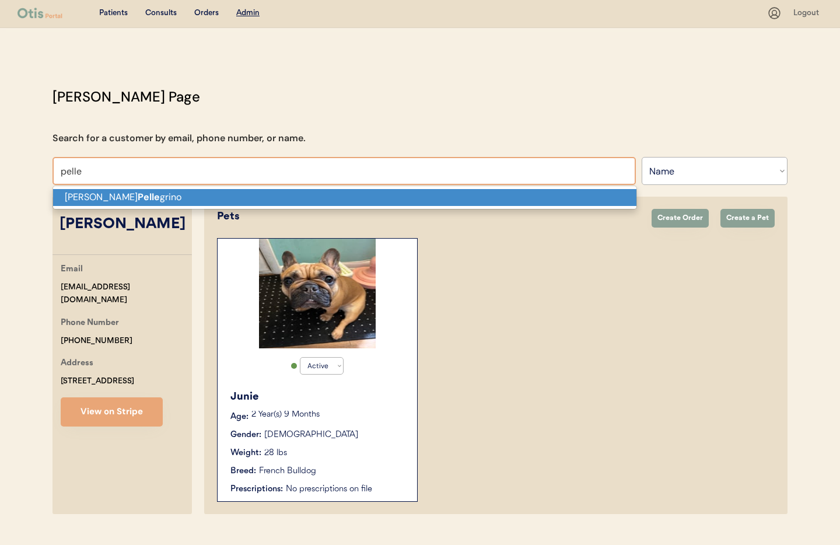
scroll to position [3, 0]
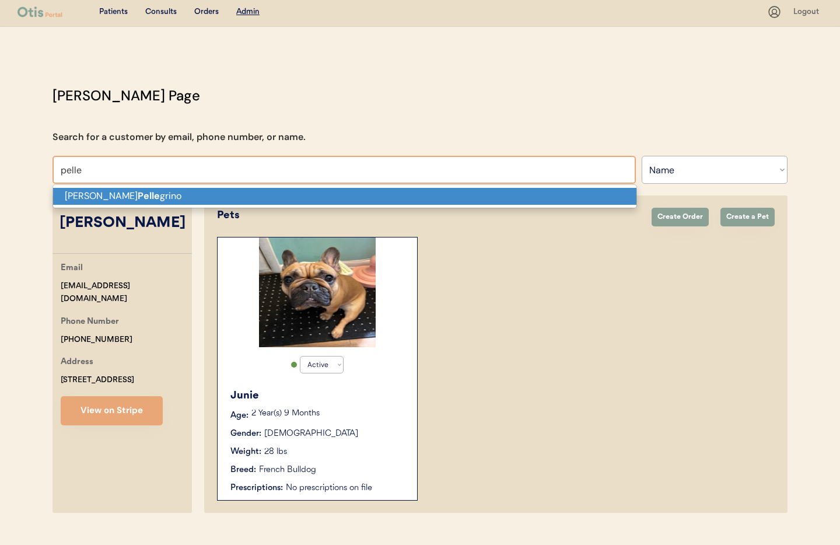
click at [182, 194] on p "[PERSON_NAME] [PERSON_NAME]" at bounding box center [344, 196] width 583 height 17
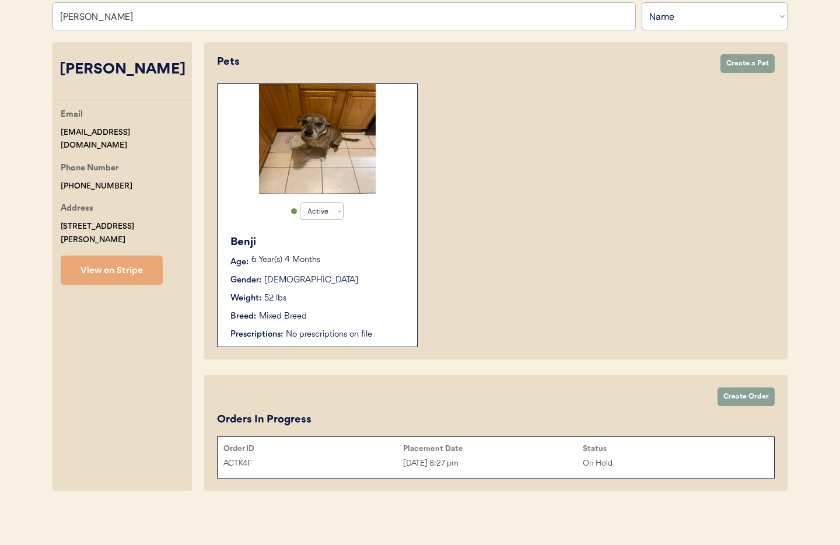
scroll to position [168, 0]
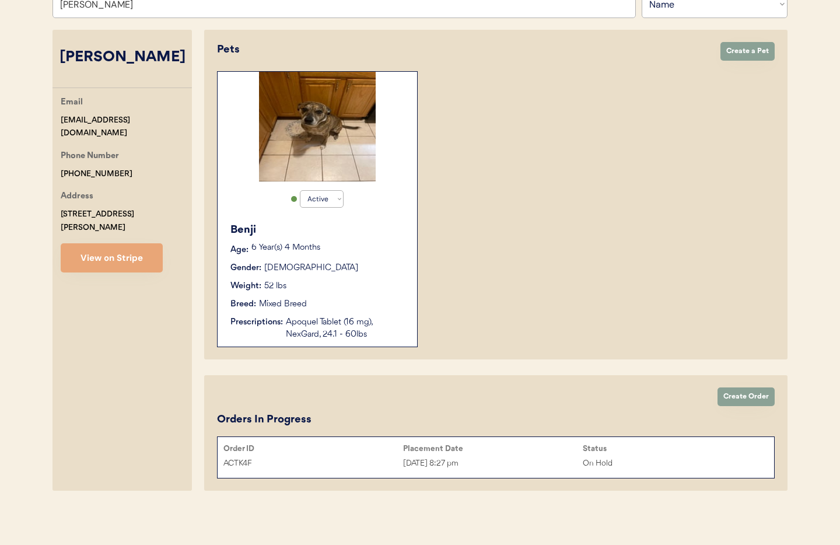
type input "[PERSON_NAME]"
click at [394, 282] on div "Weight: 52 lbs" at bounding box center [317, 286] width 175 height 12
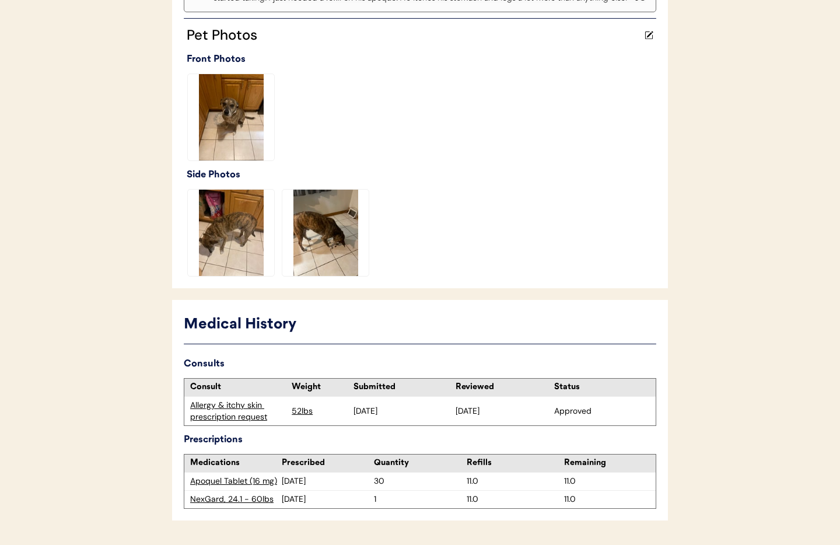
scroll to position [363, 0]
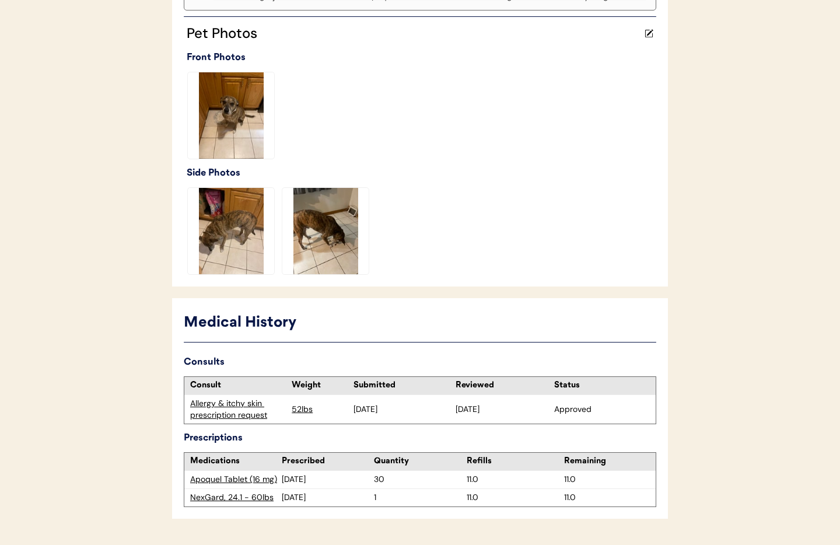
click at [244, 407] on div "Allergy & itchy skin prescription request" at bounding box center [238, 409] width 96 height 23
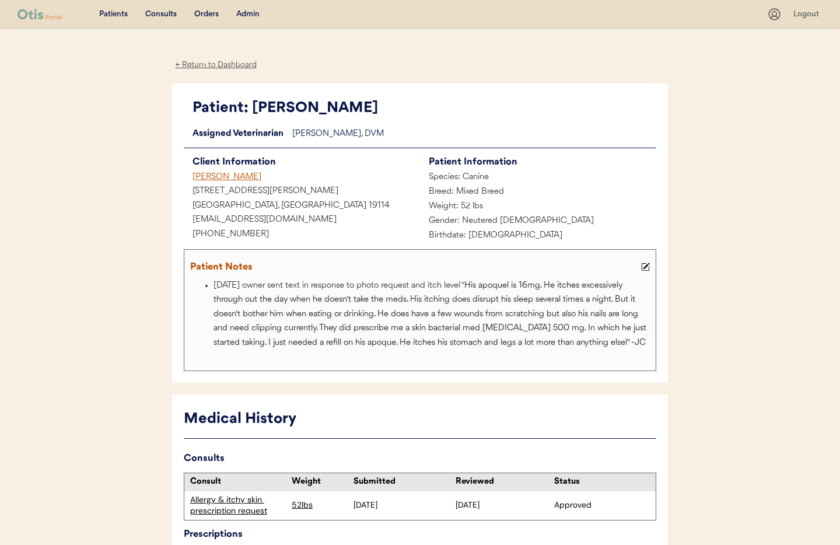
click at [247, 13] on div "Admin" at bounding box center [247, 15] width 23 height 12
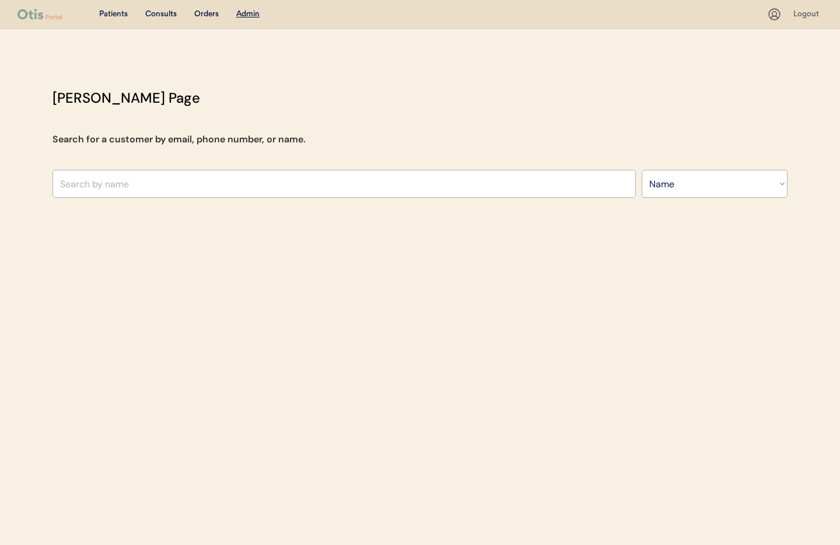
select select ""Name""
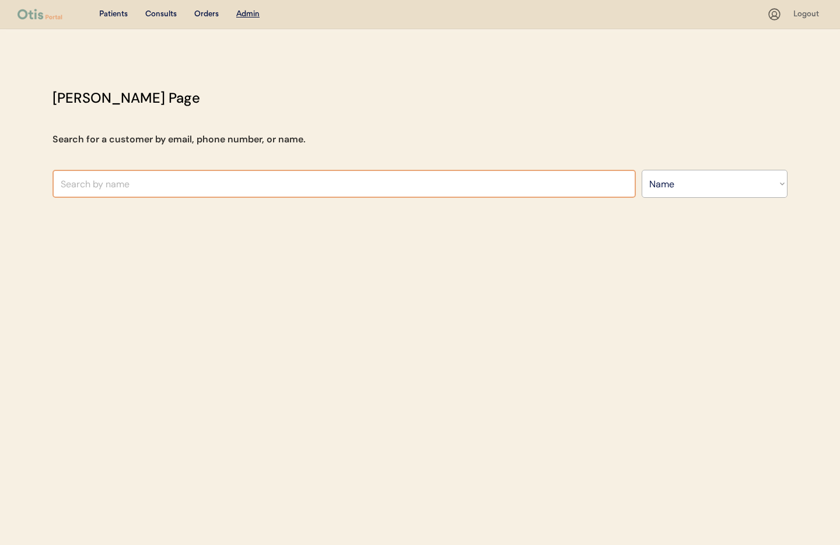
click at [150, 190] on input "text" at bounding box center [343, 184] width 583 height 28
type input "Ji"
type input "[PERSON_NAME]"
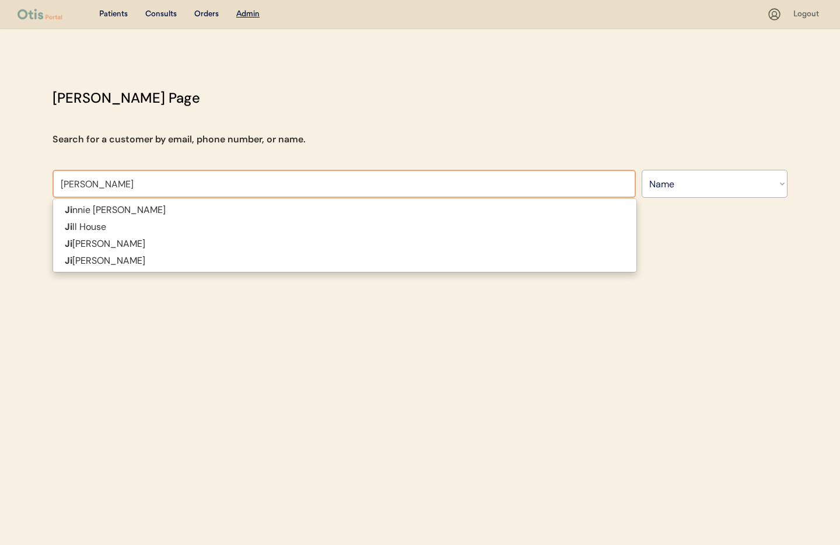
type input "[PERSON_NAME]"
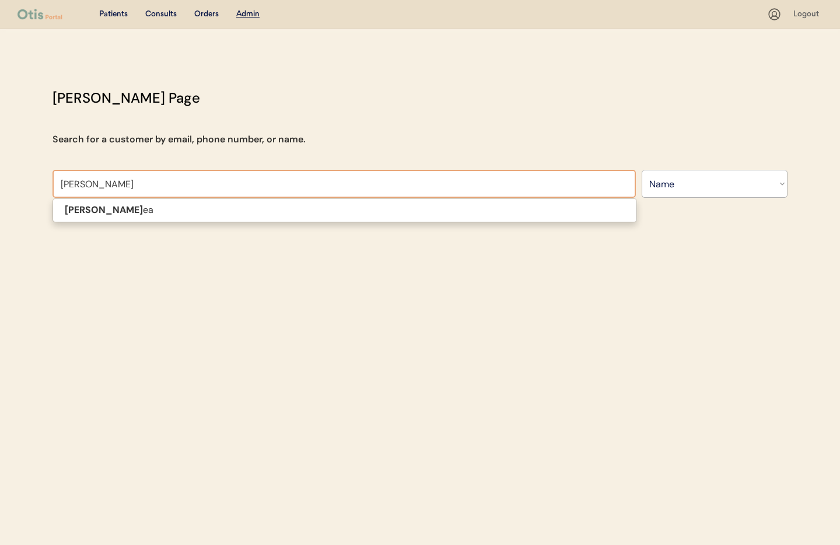
type input "[PERSON_NAME]"
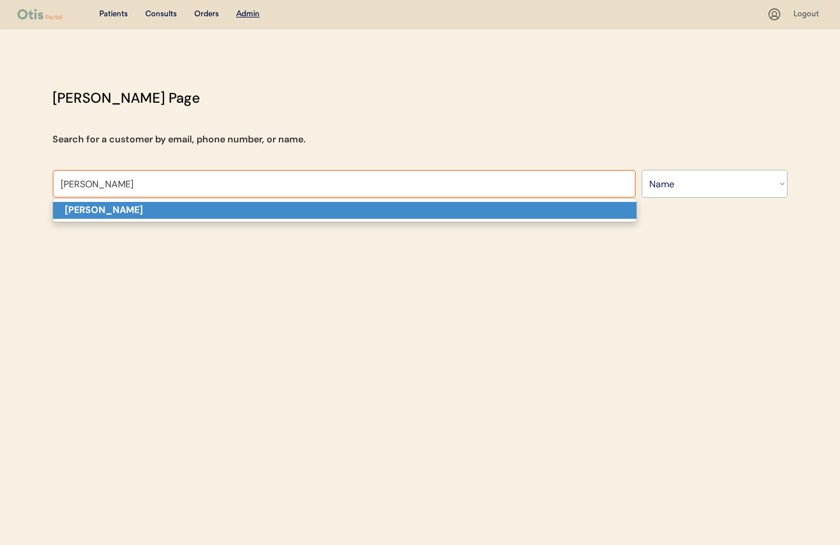
click at [145, 210] on p "[PERSON_NAME]" at bounding box center [344, 210] width 583 height 17
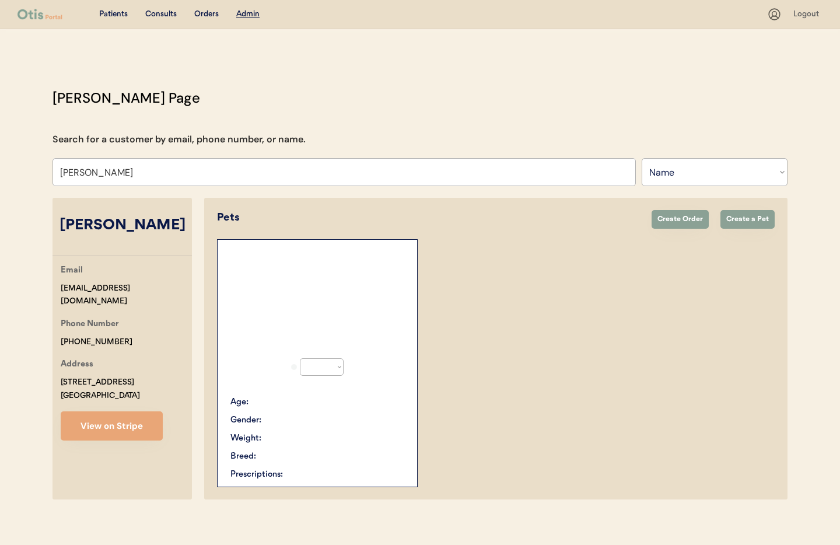
select select "true"
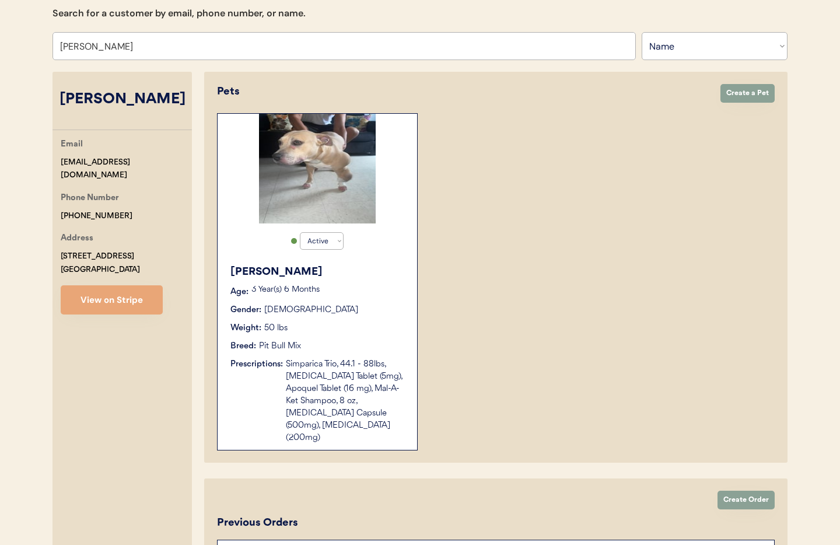
scroll to position [181, 0]
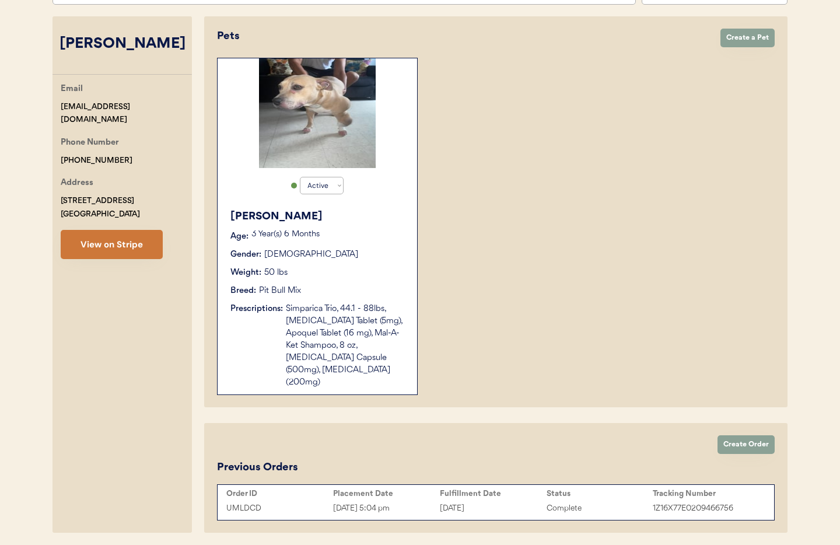
click at [109, 238] on button "View on Stripe" at bounding box center [112, 244] width 102 height 29
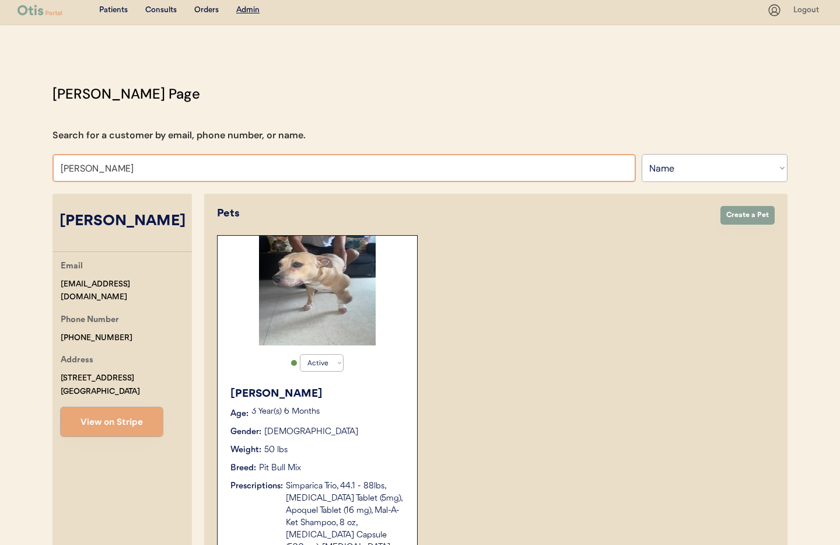
scroll to position [0, 0]
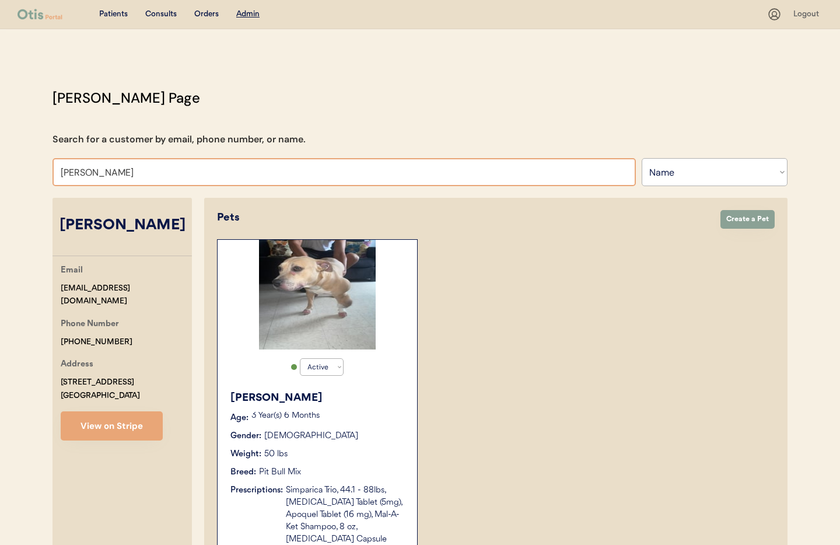
drag, startPoint x: 124, startPoint y: 173, endPoint x: 37, endPoint y: 167, distance: 87.0
click at [37, 167] on div "Patients Consults Orders Admin Logout [PERSON_NAME] Admin Page Search for a cus…" at bounding box center [420, 384] width 840 height 768
type input "Kait"
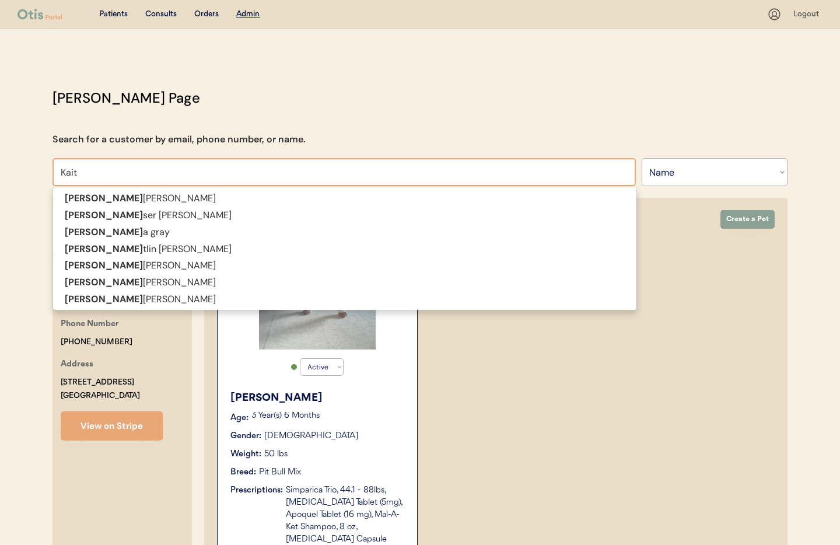
type input "[PERSON_NAME]"
type input "Kaitl"
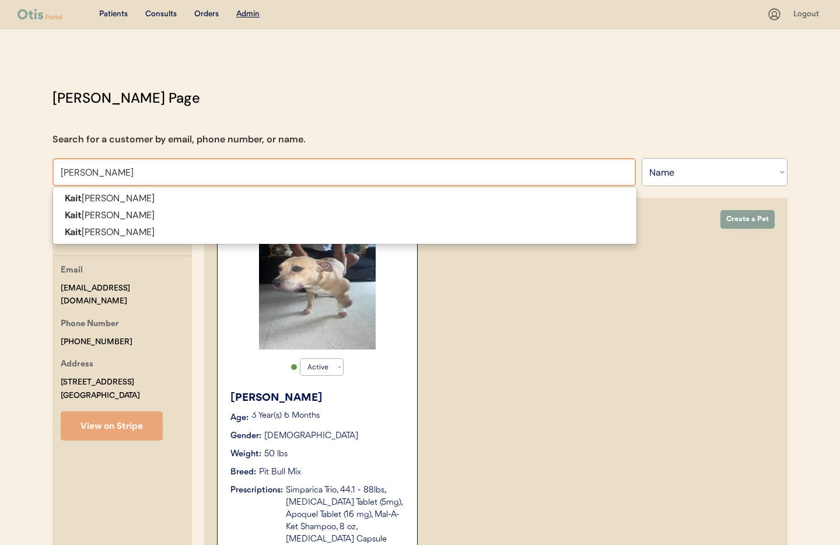
type input "[PERSON_NAME]"
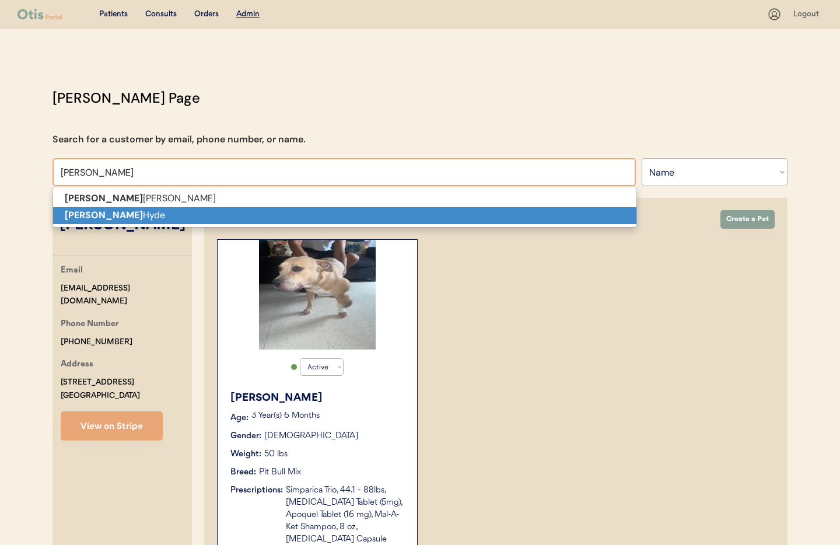
click at [88, 210] on strong "[PERSON_NAME]" at bounding box center [104, 215] width 78 height 12
type input "[PERSON_NAME]"
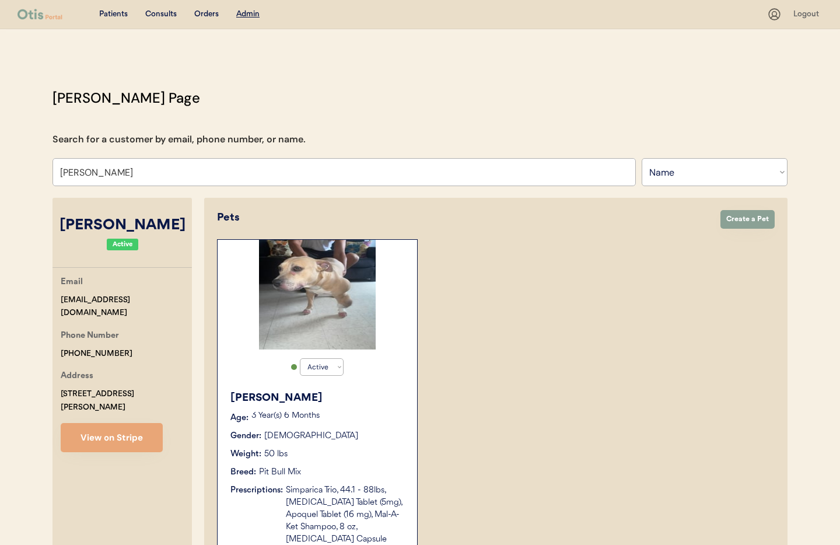
select select "true"
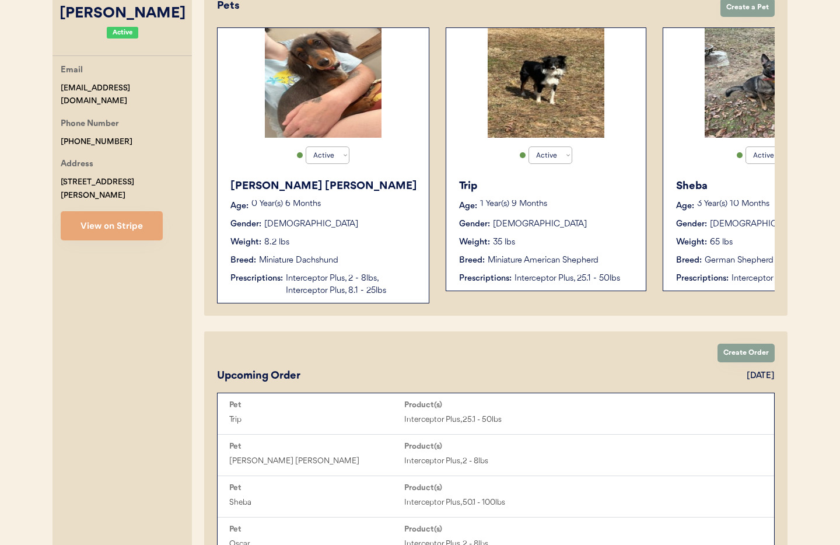
scroll to position [169, 0]
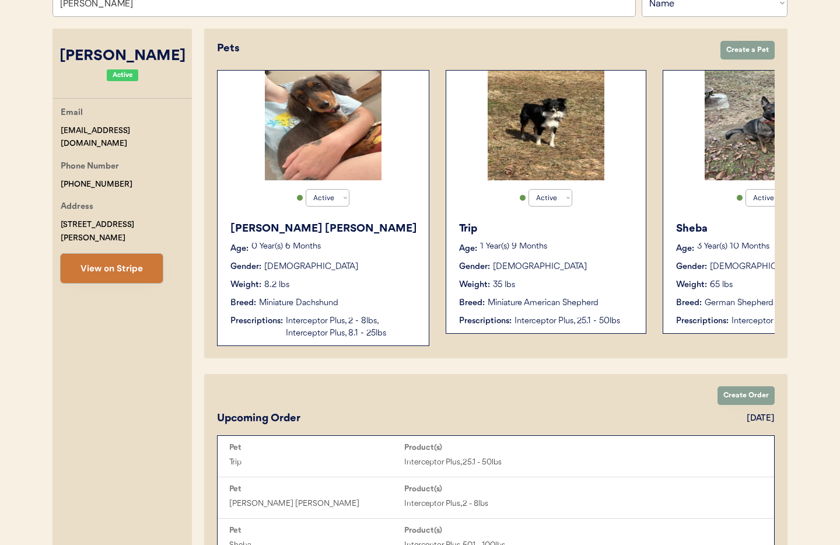
click at [120, 258] on button "View on Stripe" at bounding box center [112, 268] width 102 height 29
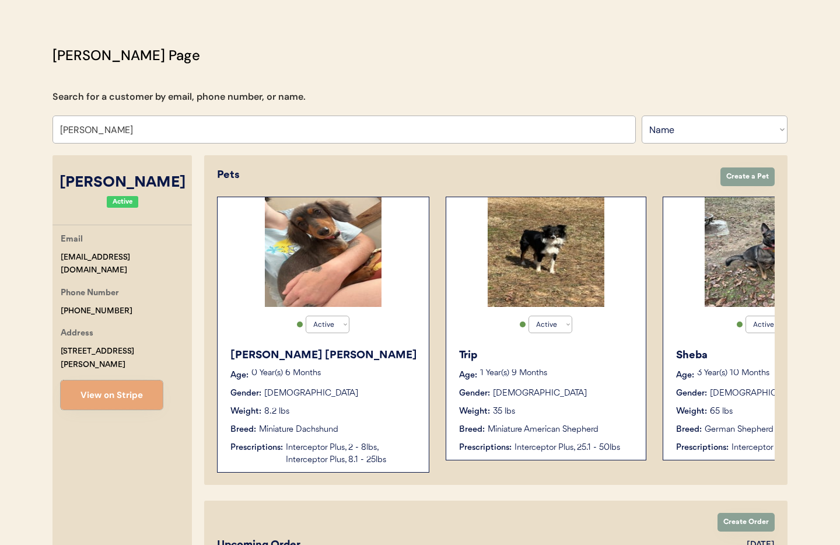
scroll to position [0, 0]
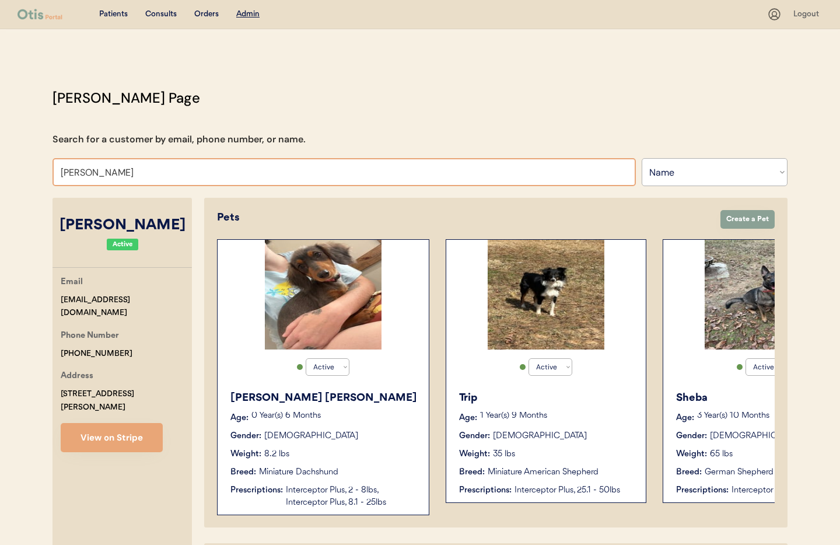
drag, startPoint x: 75, startPoint y: 170, endPoint x: 38, endPoint y: 166, distance: 36.9
type input "stacie"
type input "stacie Suzanne Porter"
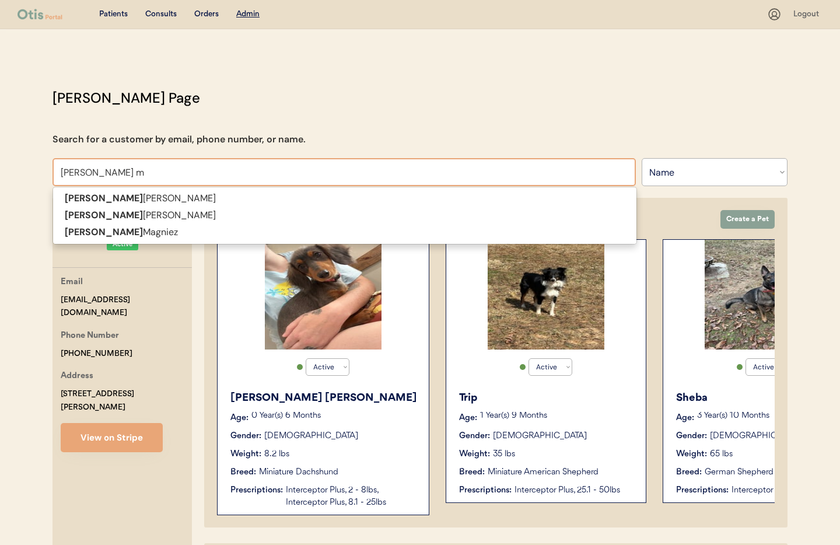
type input "stacie ma"
type input "stacie magniez"
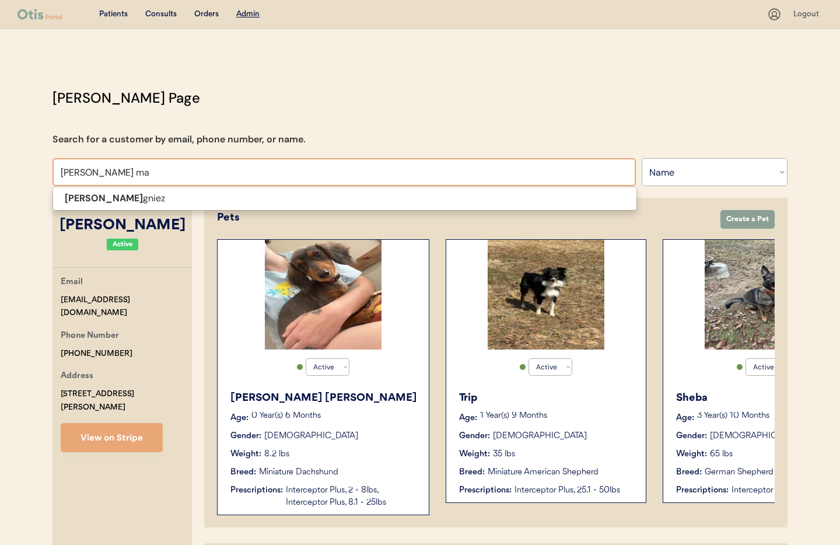
type input "stacie mag"
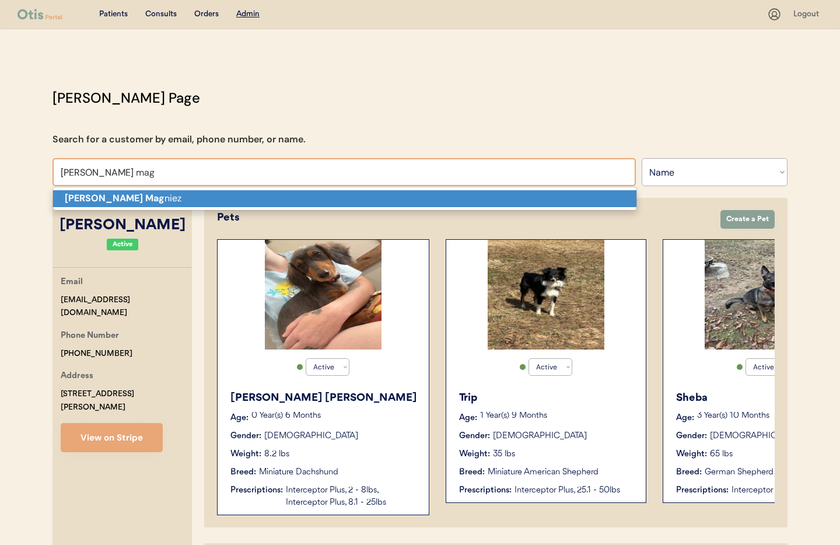
drag, startPoint x: 85, startPoint y: 200, endPoint x: 75, endPoint y: 200, distance: 10.5
click at [85, 200] on strong "Stacie Mag" at bounding box center [115, 198] width 100 height 12
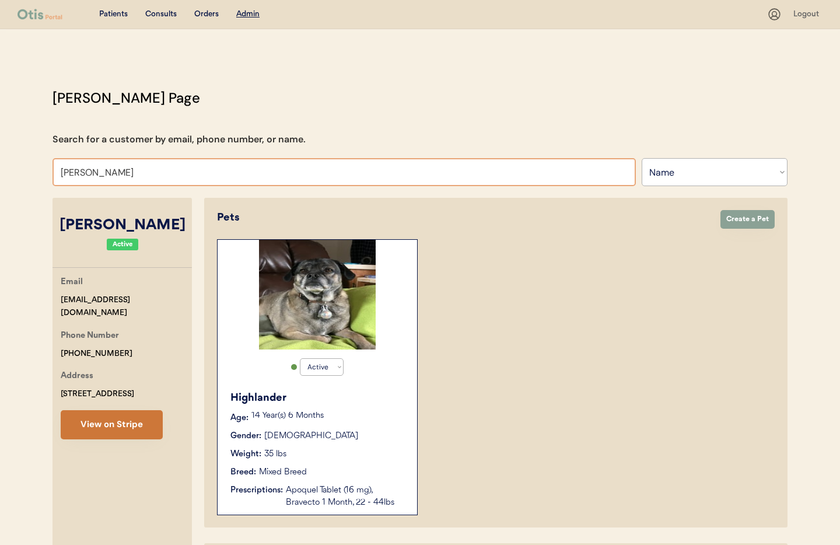
click at [123, 422] on button "View on Stripe" at bounding box center [112, 424] width 102 height 29
click at [139, 175] on input "Stacie Magniez" at bounding box center [343, 172] width 583 height 28
drag, startPoint x: 52, startPoint y: 163, endPoint x: 15, endPoint y: 158, distance: 37.7
click at [15, 158] on div "Patients Consults Orders Admin Logout Otis Admin Page Search for a customer by …" at bounding box center [420, 353] width 840 height 707
type input "Allie"
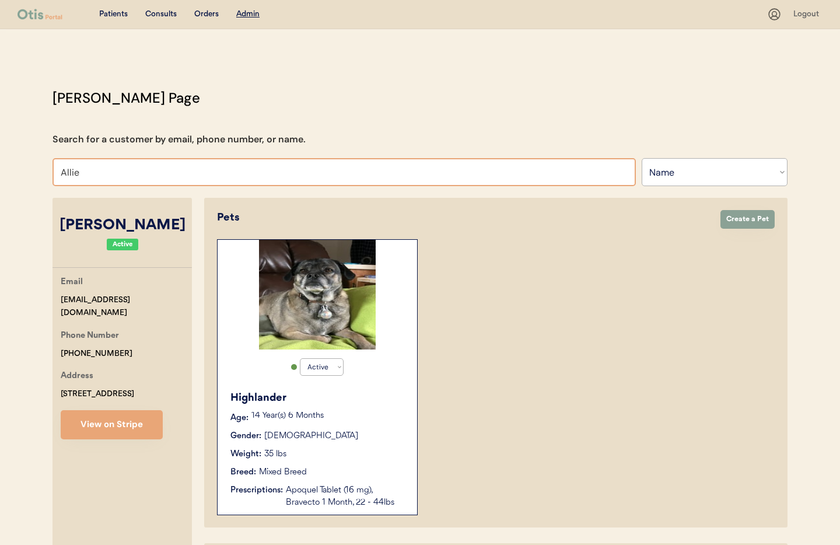
type input "Allie Schicker"
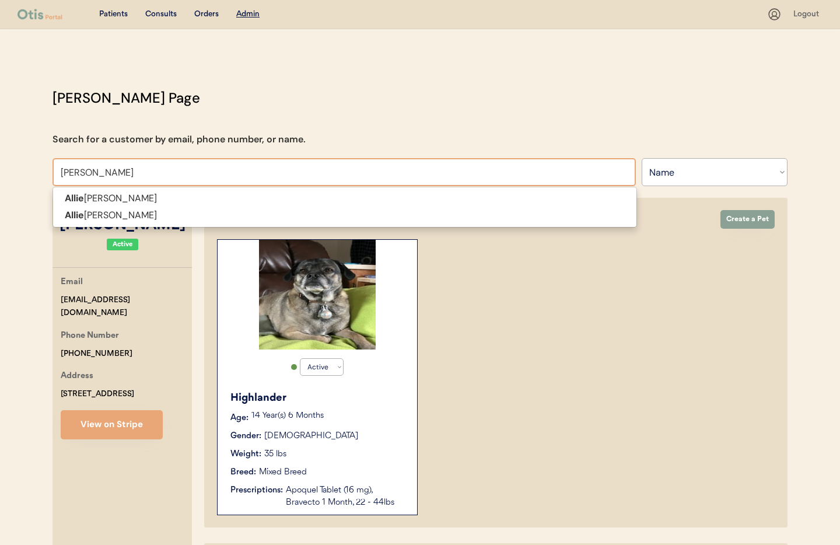
type input "Allie Pe"
type input "[PERSON_NAME]"
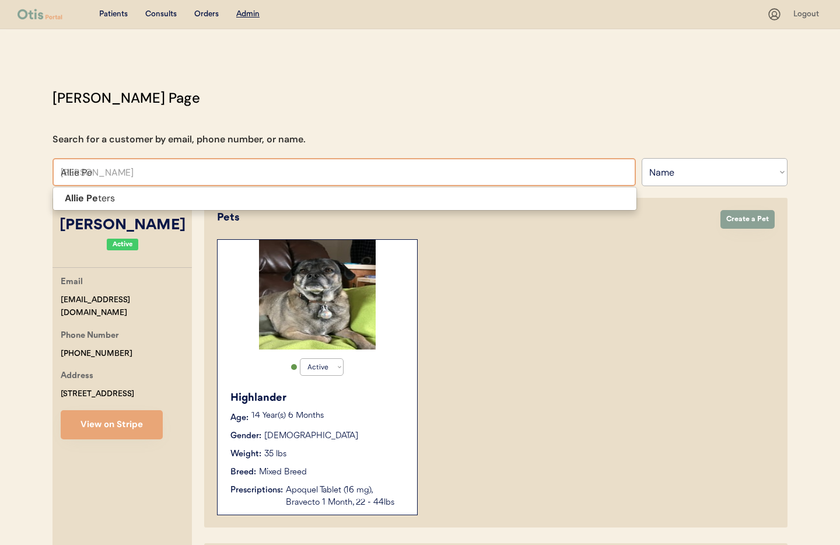
type input "Allie P"
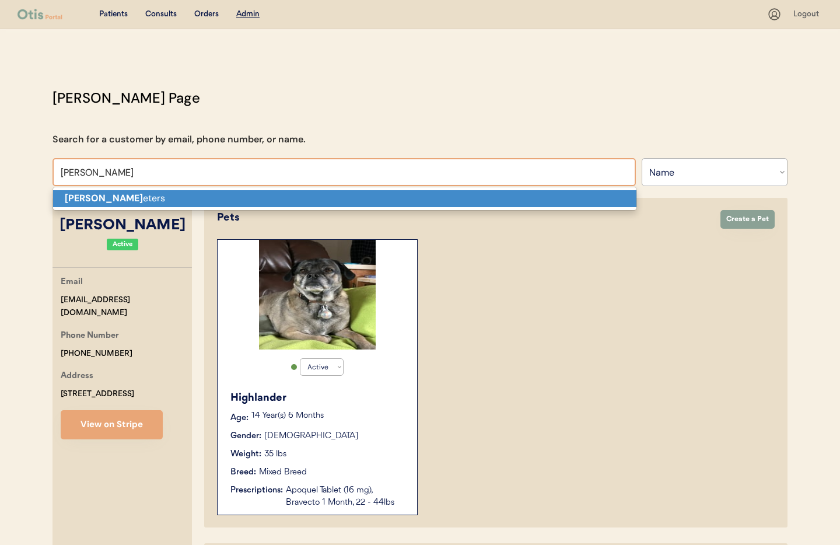
click at [97, 199] on p "Allie P eters" at bounding box center [344, 198] width 583 height 17
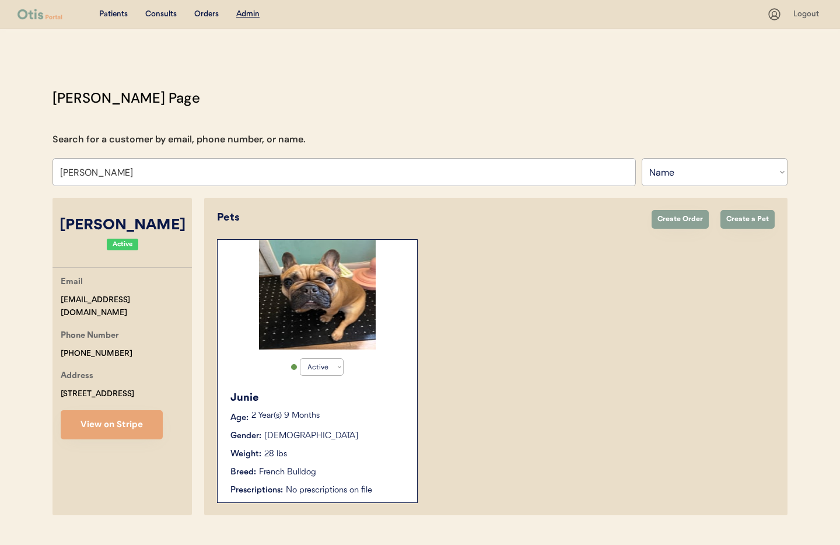
scroll to position [24, 0]
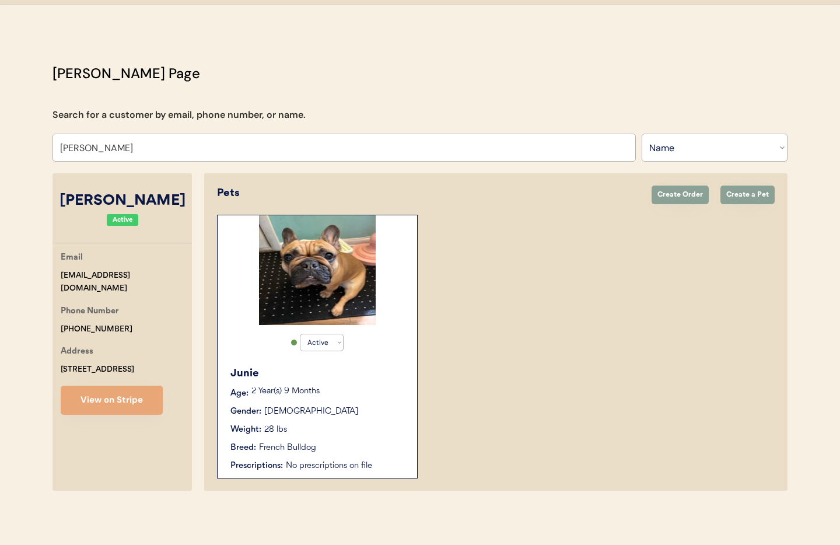
type input "Allie Peters"
click at [359, 385] on div "Junie Age: 2 Year(s) 9 Months Gender: Female Weight: 28 lbs Breed: French Bulld…" at bounding box center [317, 419] width 188 height 118
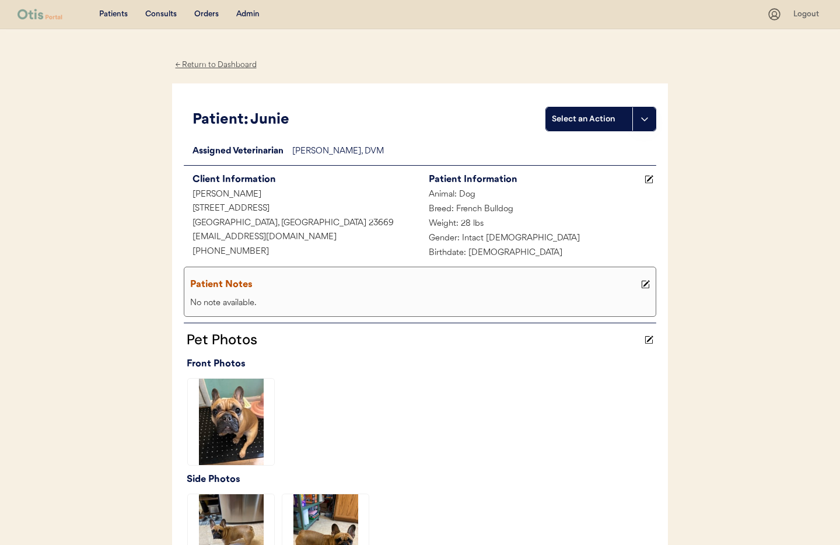
drag, startPoint x: 649, startPoint y: 283, endPoint x: 626, endPoint y: 285, distance: 22.9
click at [648, 283] on icon at bounding box center [645, 284] width 9 height 9
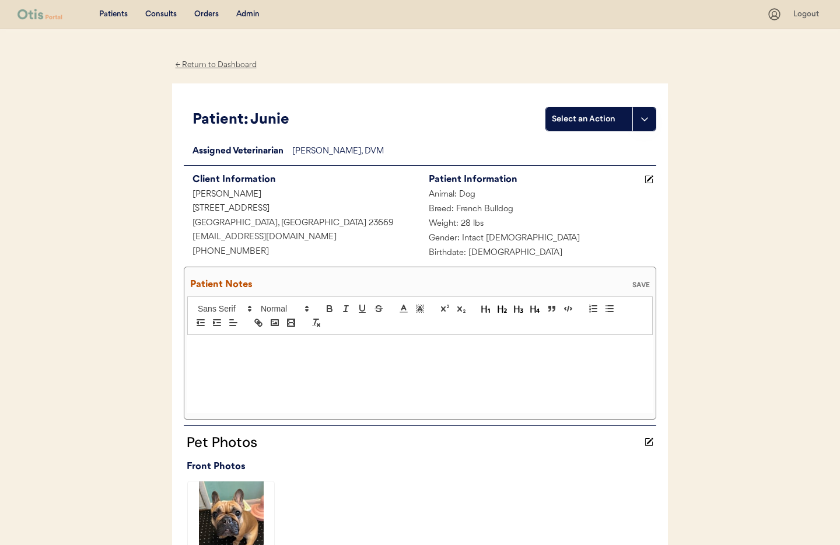
click at [245, 348] on p at bounding box center [420, 347] width 448 height 10
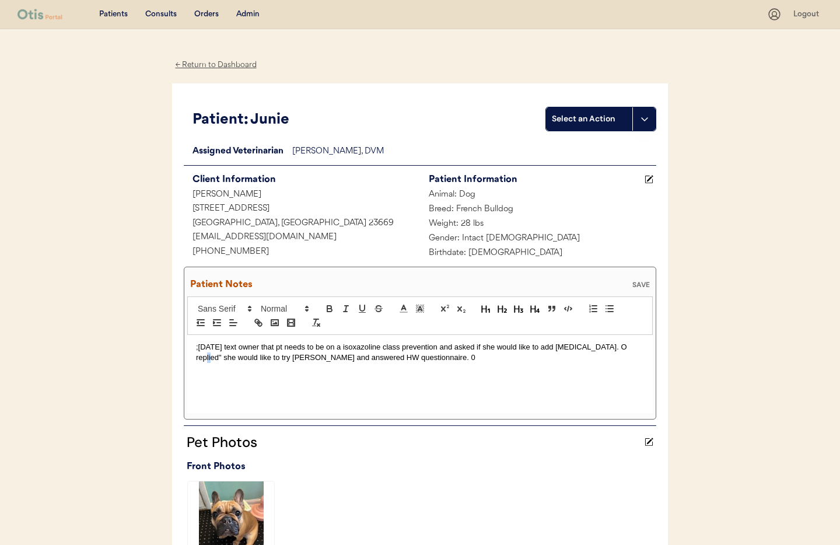
drag, startPoint x: 627, startPoint y: 347, endPoint x: 644, endPoint y: 347, distance: 16.3
click at [644, 347] on div ";8/23/25 text owner that pt needs to be on a isoxazoline class prevention and a…" at bounding box center [419, 374] width 465 height 78
drag, startPoint x: 279, startPoint y: 357, endPoint x: 260, endPoint y: 361, distance: 19.2
click at [251, 356] on p ";8/23/25 text owner that pt needs to be on a isoxazoline class prevention and a…" at bounding box center [420, 353] width 448 height 22
drag, startPoint x: 410, startPoint y: 357, endPoint x: 423, endPoint y: 365, distance: 15.2
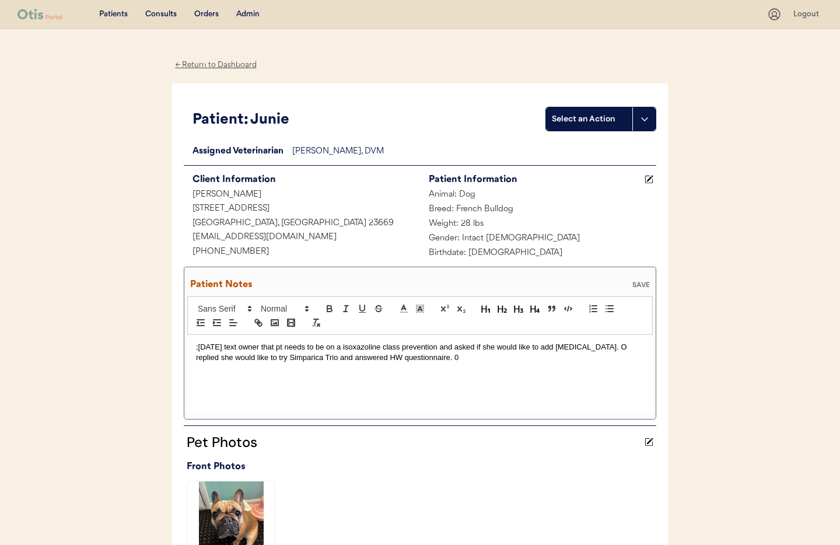
click at [411, 357] on p ";8/23/25 text owner that pt needs to be on a isoxazoline class prevention and a…" at bounding box center [420, 353] width 448 height 22
click at [471, 357] on p ";8/23/25 text owner that pt needs to be on a isoxazoline class prevention and a…" at bounding box center [420, 353] width 448 height 22
click at [643, 284] on div "SAVE" at bounding box center [640, 284] width 23 height 7
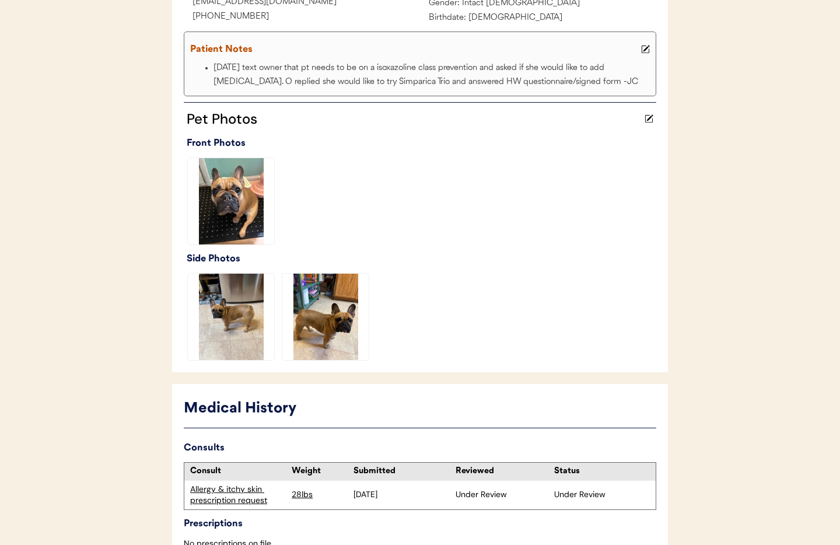
scroll to position [310, 0]
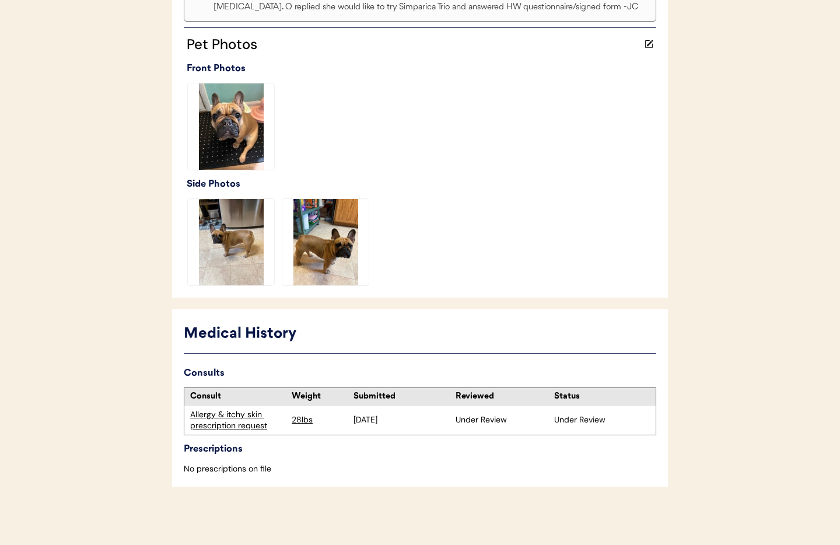
click at [216, 423] on div "Allergy & itchy skin prescription request" at bounding box center [238, 420] width 96 height 23
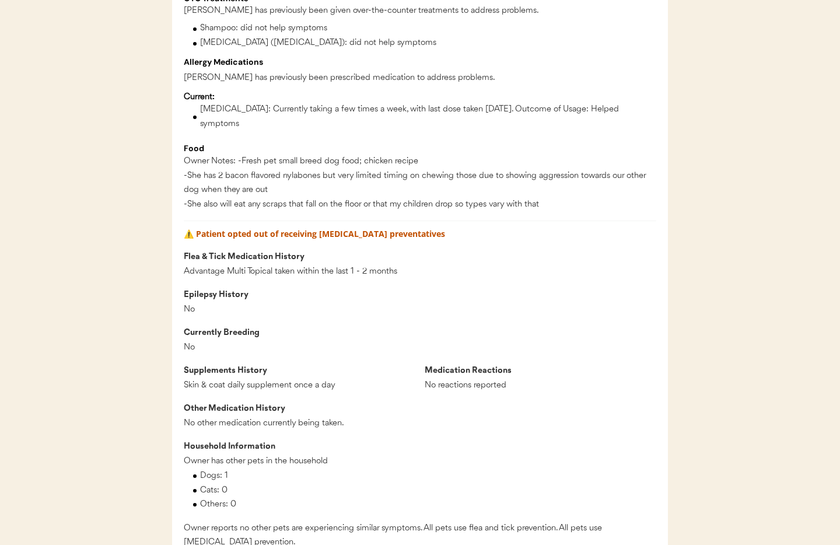
scroll to position [937, 0]
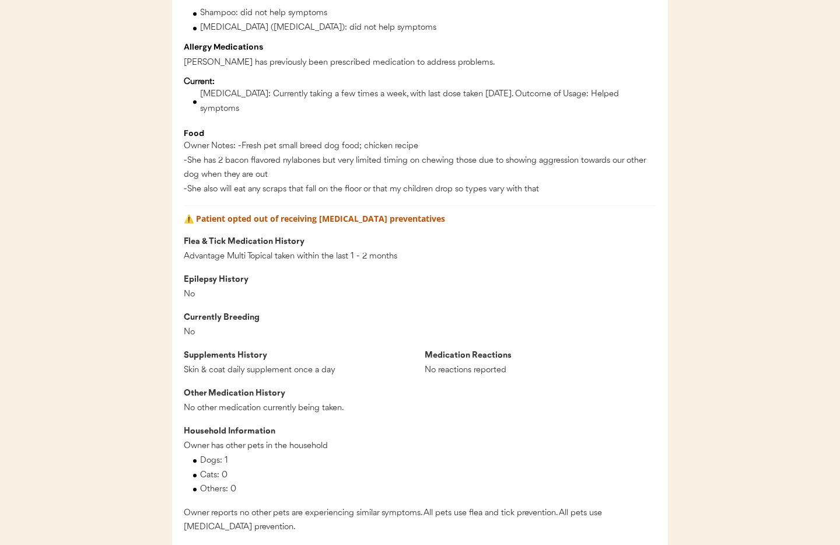
click at [326, 215] on div "⚠️ Patient opted out of receiving heartworm preventatives" at bounding box center [420, 221] width 472 height 12
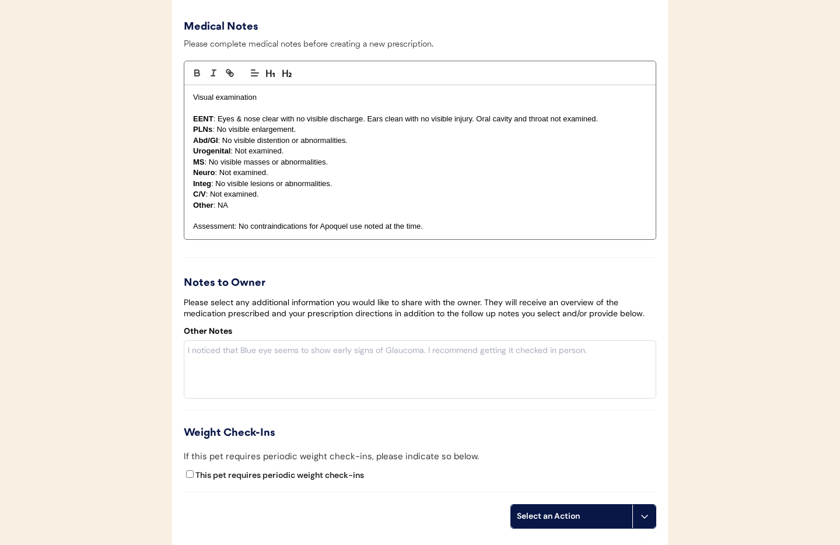
scroll to position [2688, 0]
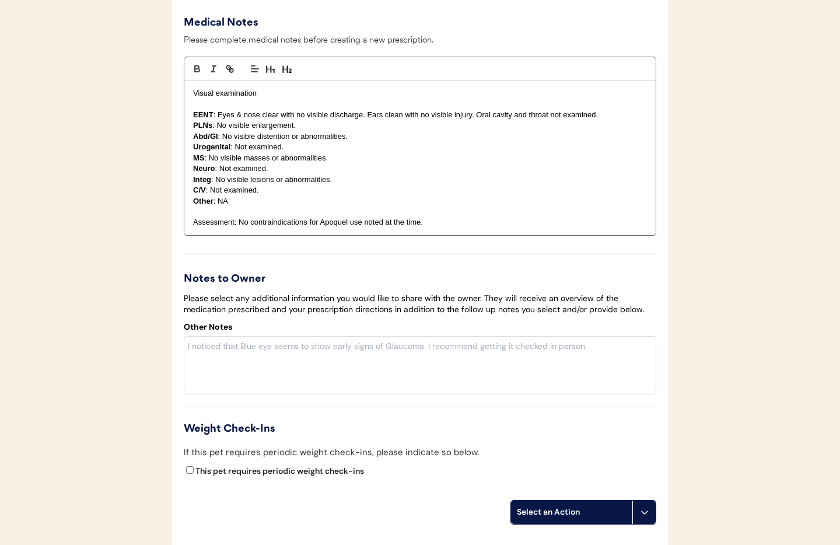
click at [641, 503] on button at bounding box center [643, 511] width 23 height 23
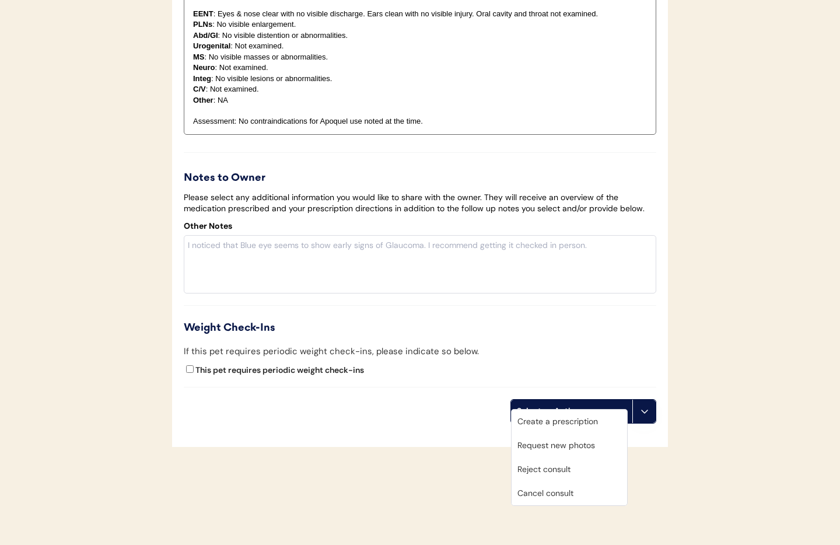
scroll to position [2794, 0]
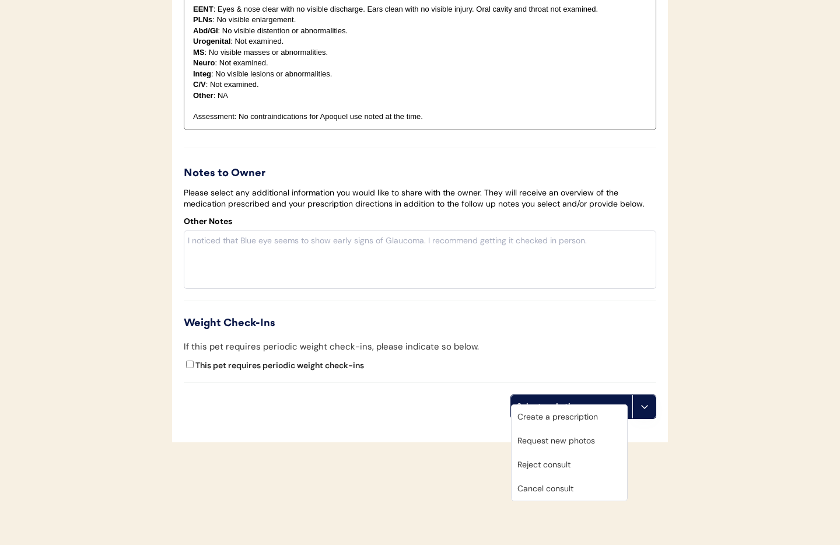
click at [338, 361] on div "This pet requires periodic weight check-ins" at bounding box center [420, 367] width 472 height 17
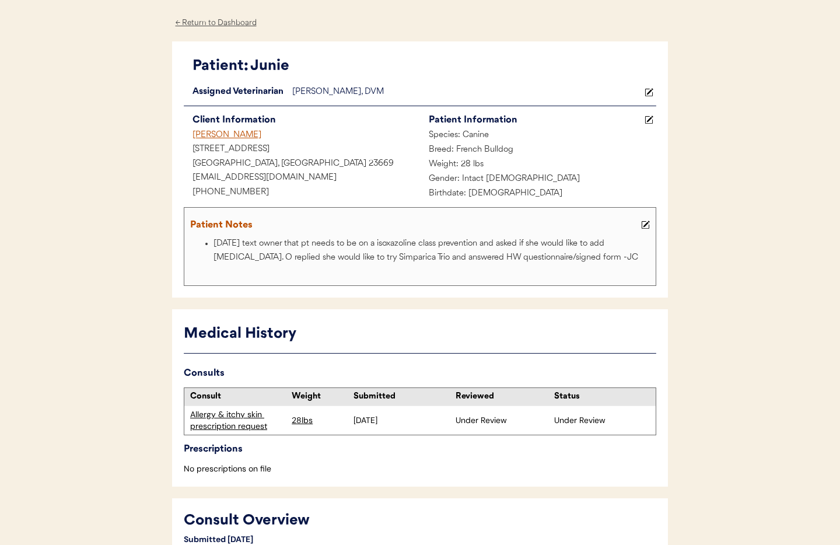
scroll to position [0, 0]
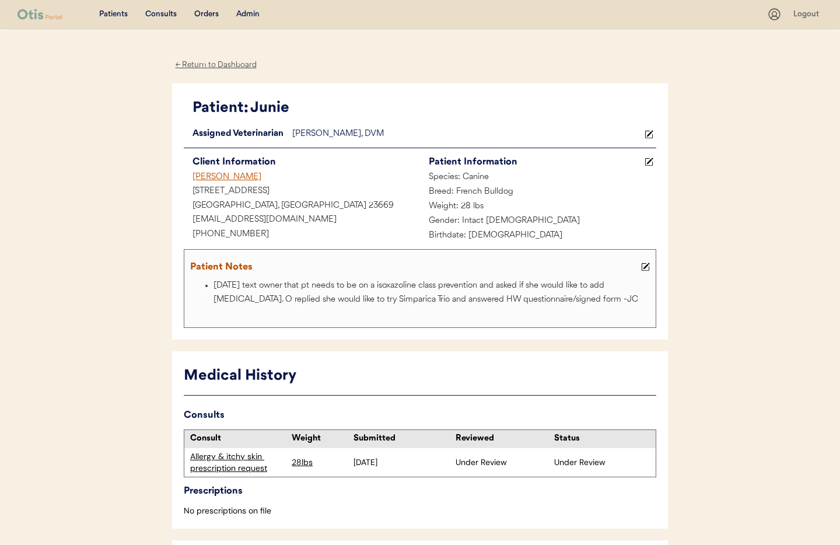
click at [250, 12] on div "Admin" at bounding box center [247, 15] width 23 height 12
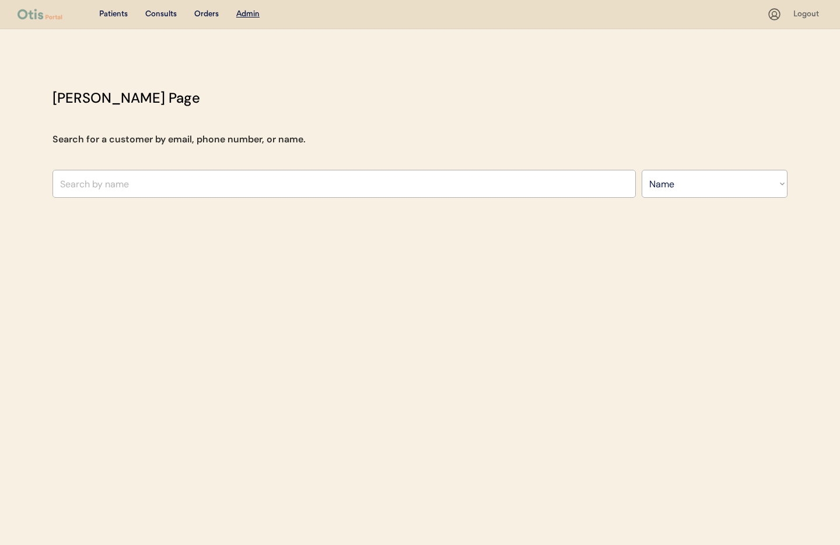
select select ""Name""
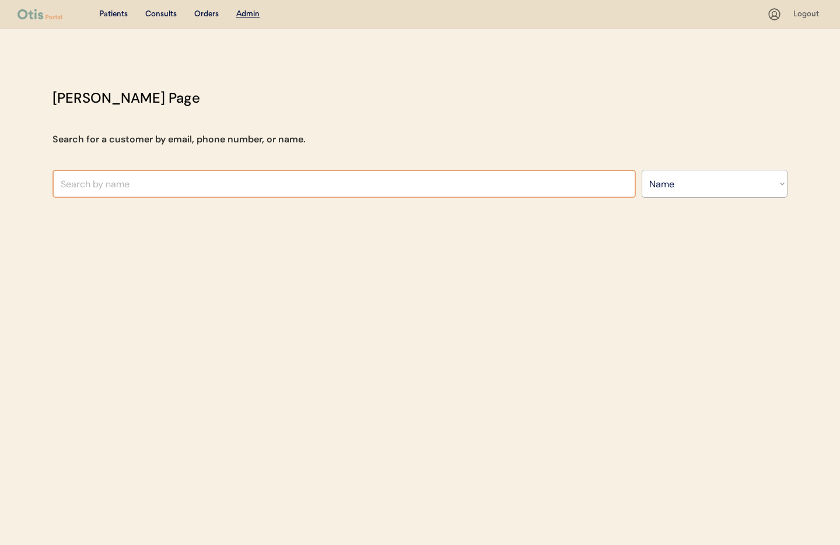
click at [209, 181] on input "text" at bounding box center [343, 184] width 583 height 28
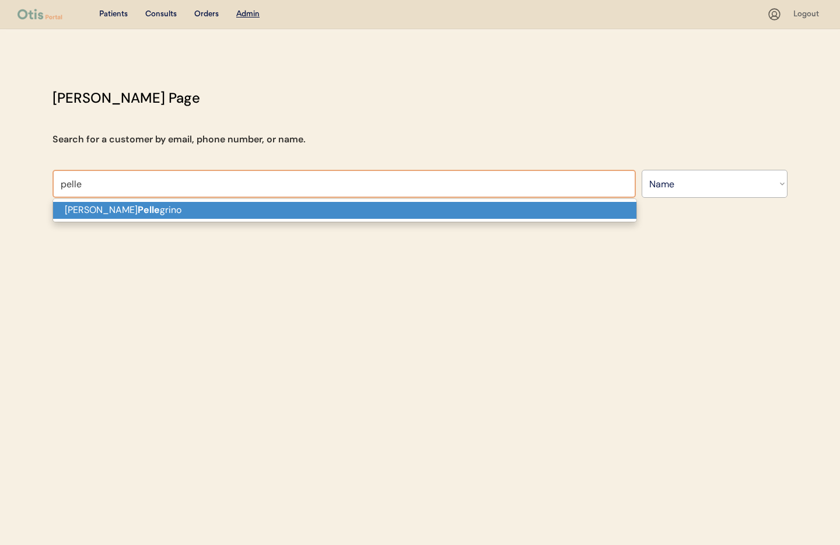
click at [184, 211] on p "[PERSON_NAME] [PERSON_NAME]" at bounding box center [344, 210] width 583 height 17
type input "[PERSON_NAME]"
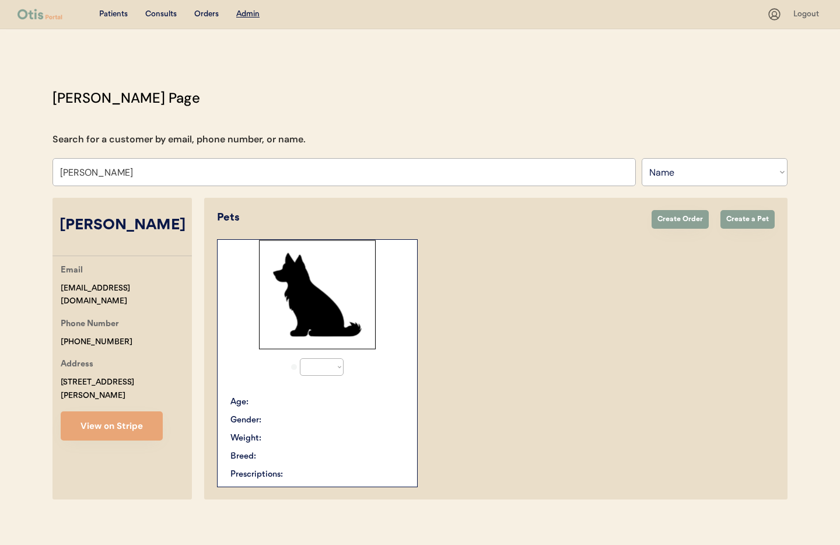
select select "true"
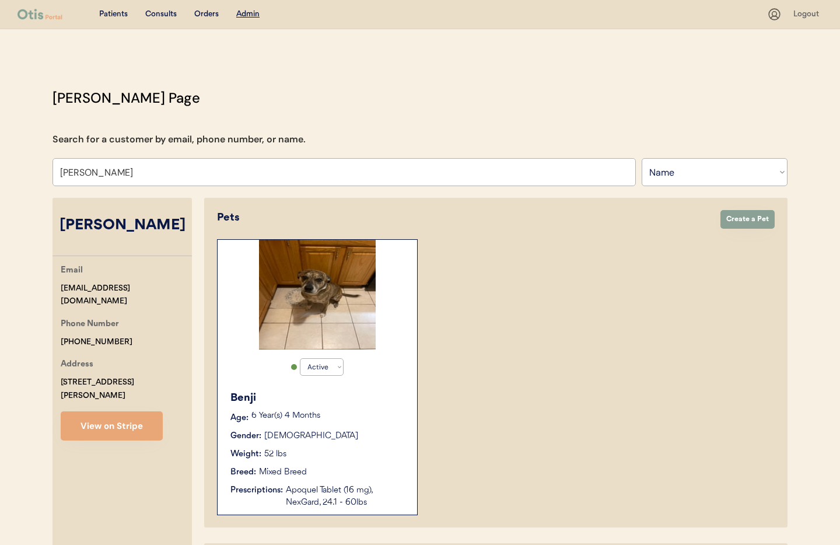
type input "[PERSON_NAME]"
click at [367, 410] on div "Benji Age: [DEMOGRAPHIC_DATA] Year(s) 4 Months Gender: [DEMOGRAPHIC_DATA] Weigh…" at bounding box center [317, 449] width 188 height 130
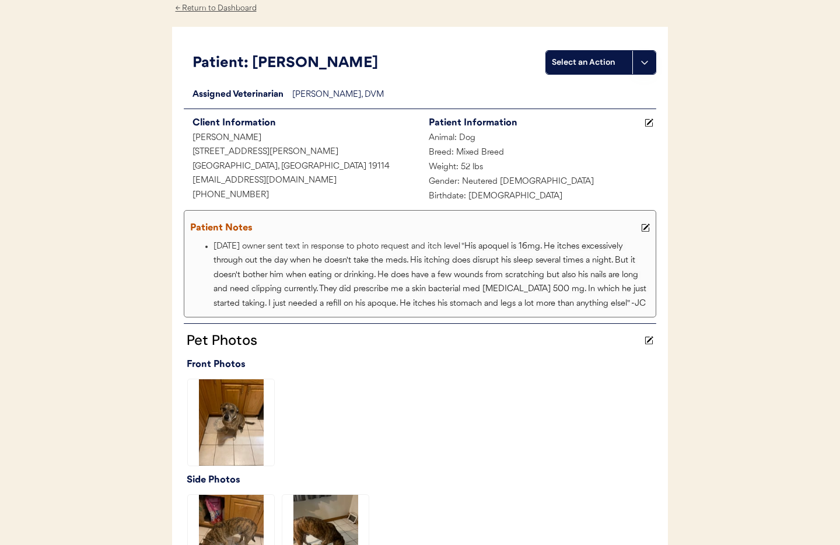
scroll to position [62, 0]
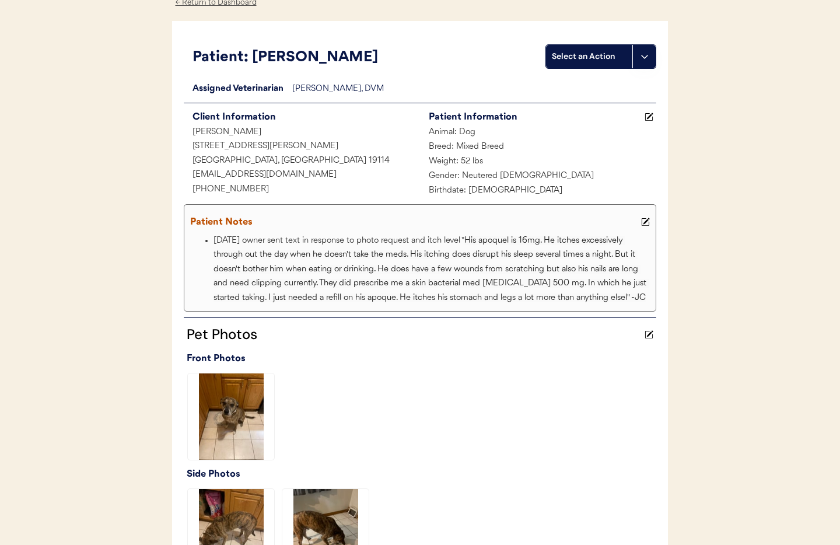
click at [646, 220] on use at bounding box center [645, 222] width 8 height 8
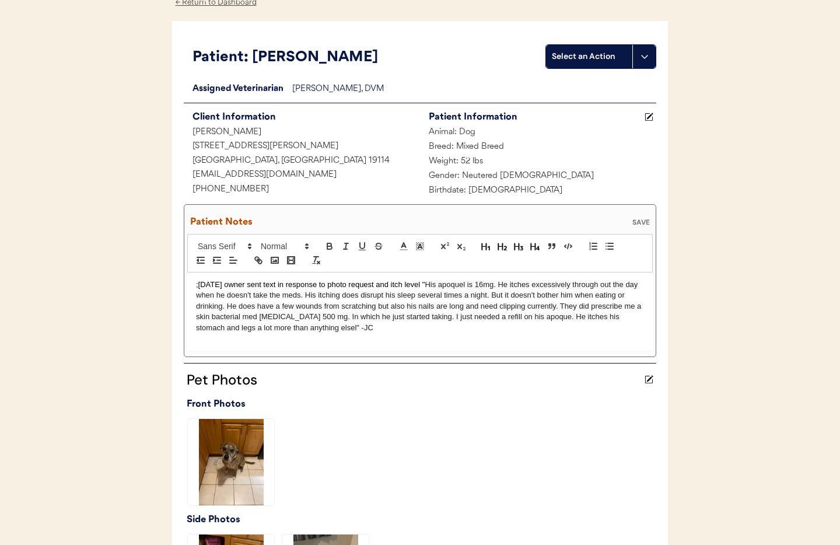
click at [196, 287] on p ";8/20/25 owner sent text in response to photo request and itch level " His apoq…" at bounding box center [420, 306] width 448 height 54
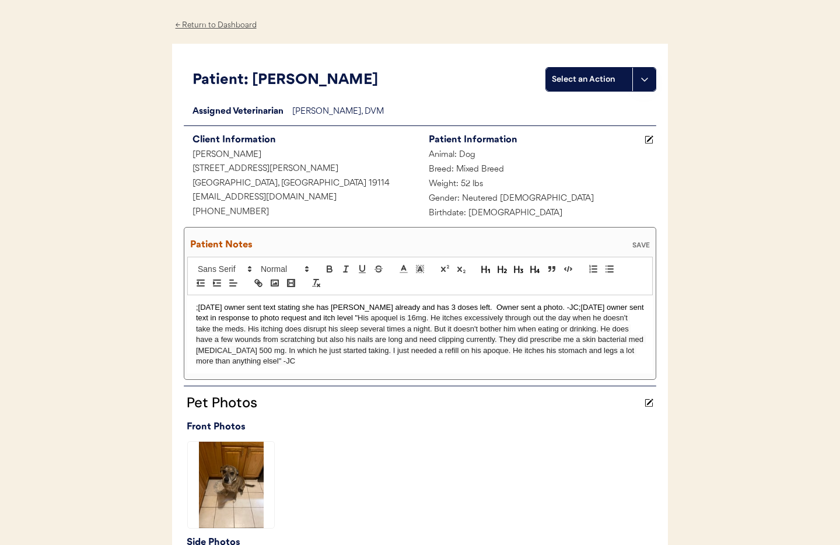
click at [645, 241] on div "SAVE" at bounding box center [640, 244] width 23 height 7
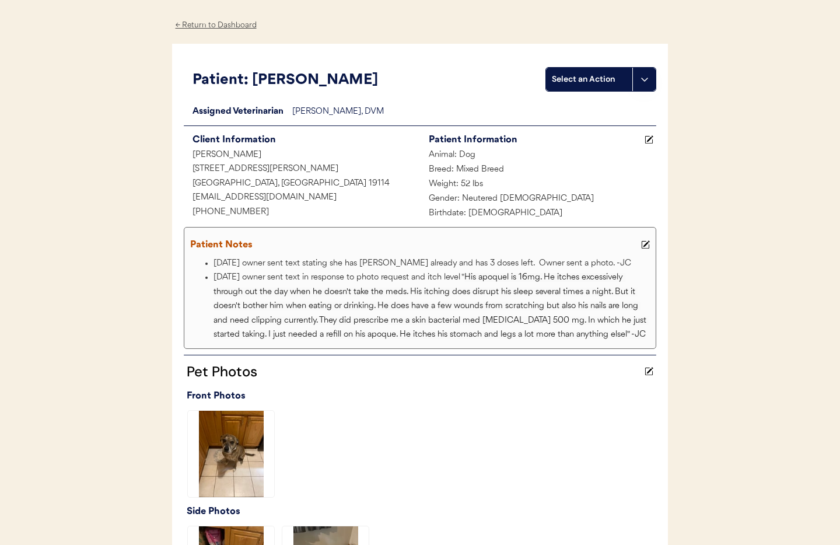
click at [217, 25] on div "← Return to Dashboard" at bounding box center [215, 25] width 87 height 13
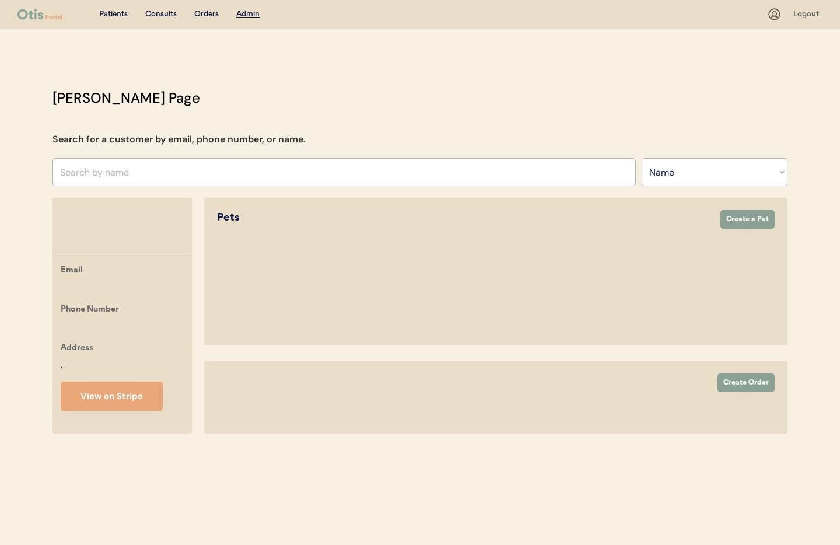
select select ""Name""
select select "true"
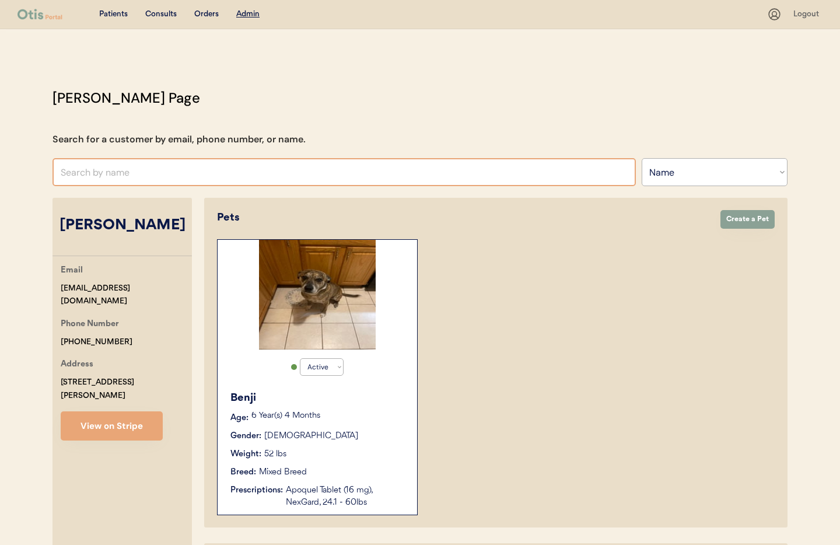
click at [175, 164] on input "text" at bounding box center [343, 172] width 583 height 28
type input "[MEDICAL_DATA]"
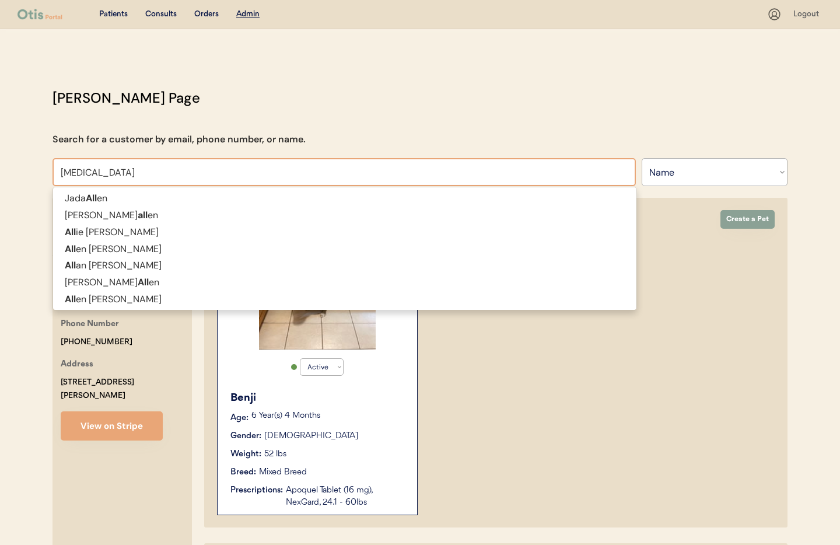
type input "[PERSON_NAME]"
type input "Allie"
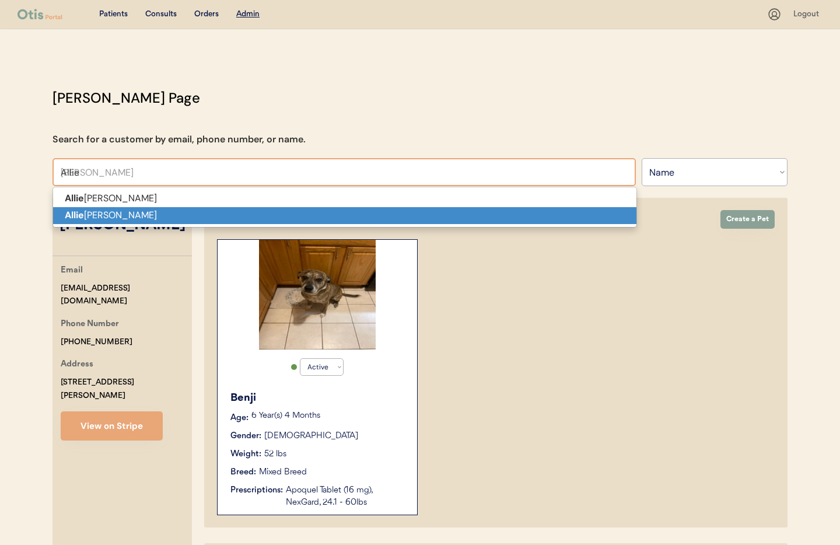
click at [151, 219] on p "[PERSON_NAME]" at bounding box center [344, 215] width 583 height 17
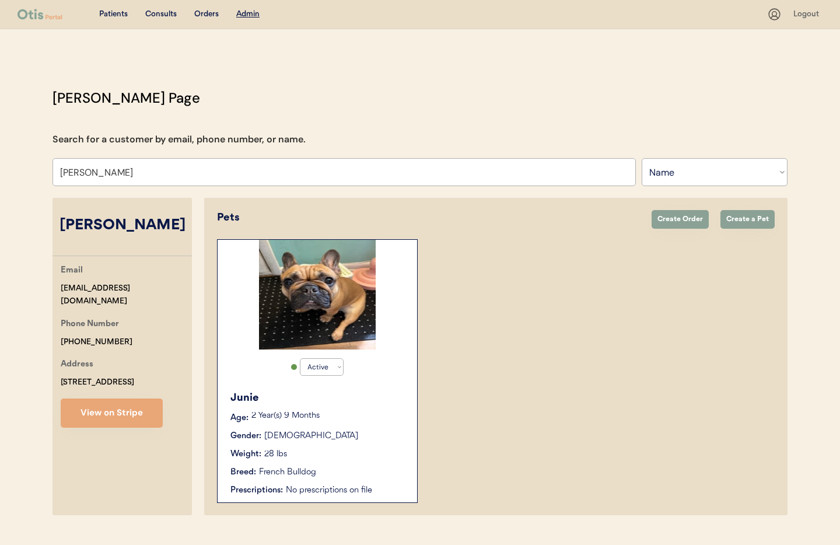
type input "[PERSON_NAME]"
click at [354, 452] on div "Weight: 28 lbs" at bounding box center [317, 454] width 175 height 12
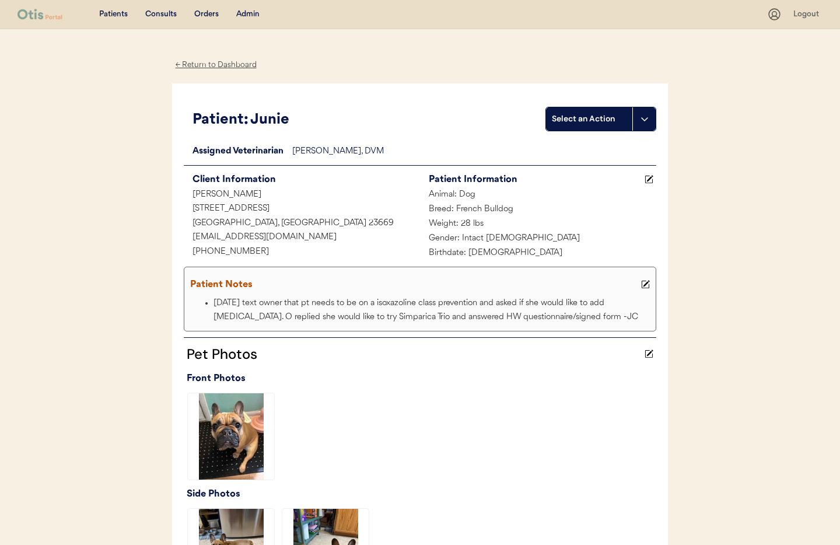
click at [644, 282] on icon at bounding box center [645, 284] width 9 height 9
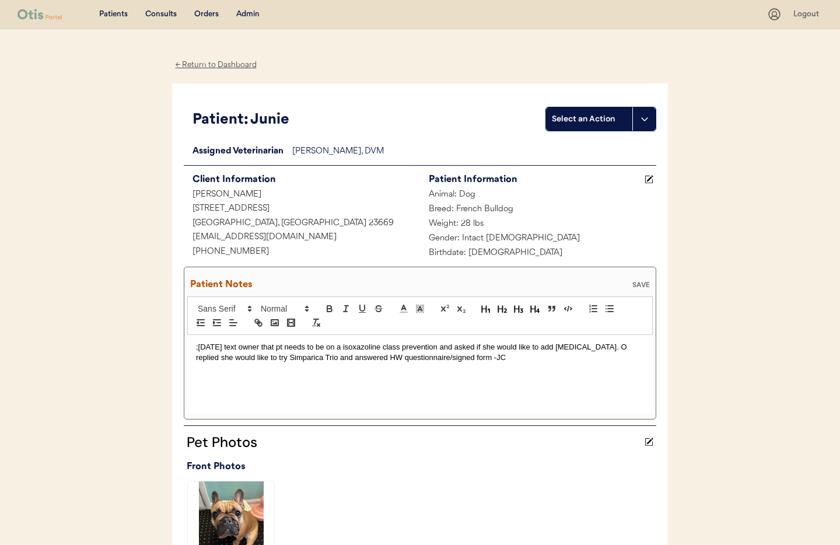
click at [528, 363] on div ";[DATE] text owner that pt needs to be on a isoxazoline class prevention and as…" at bounding box center [419, 374] width 465 height 78
drag, startPoint x: 317, startPoint y: 359, endPoint x: 413, endPoint y: 360, distance: 96.8
click at [413, 360] on p ";[DATE] text owner that pt needs to be on a isoxazoline class prevention and as…" at bounding box center [420, 353] width 448 height 22
drag, startPoint x: 322, startPoint y: 360, endPoint x: 335, endPoint y: 371, distance: 16.6
click at [323, 361] on p ";[DATE] text owner that pt needs to be on a isoxazoline class prevention and as…" at bounding box center [420, 353] width 448 height 22
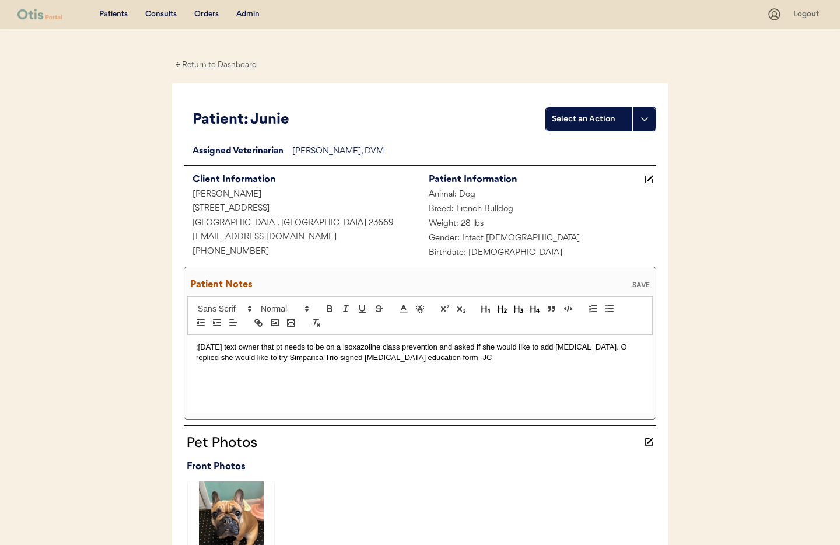
click at [195, 347] on div ";[DATE] text owner that pt needs to be on a isoxazoline class prevention and as…" at bounding box center [419, 374] width 465 height 78
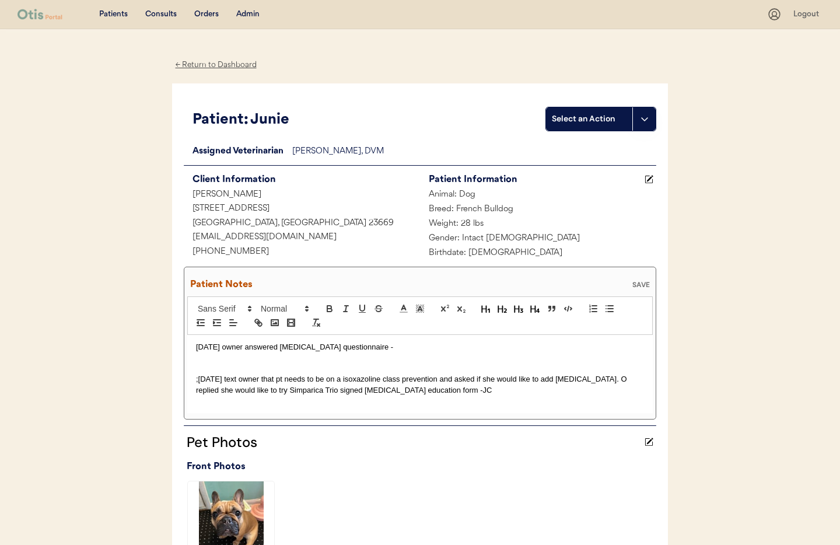
click at [387, 350] on p "[DATE] owner answered [MEDICAL_DATA] questionnaire -" at bounding box center [420, 347] width 448 height 10
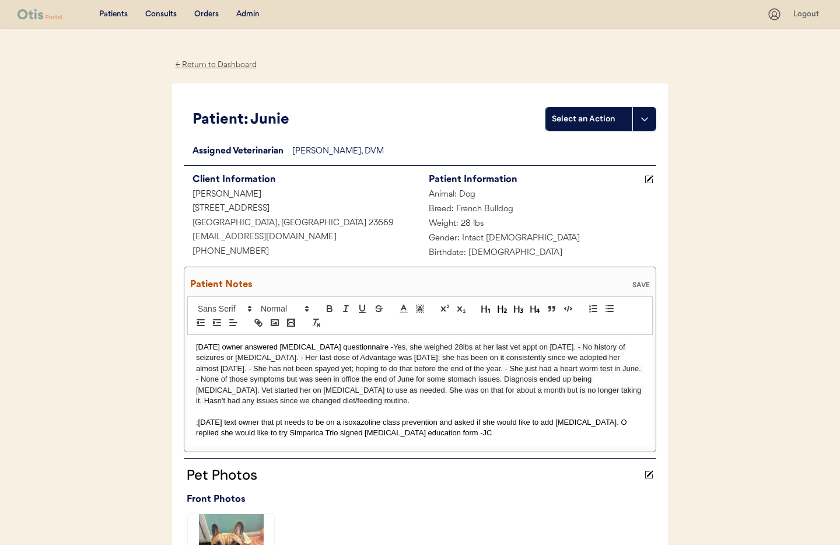
drag, startPoint x: 372, startPoint y: 348, endPoint x: 386, endPoint y: 354, distance: 15.4
click at [373, 348] on span "Yes, she weighed 28lbs at her last vet appt on [DATE]. - No history of seizures…" at bounding box center [419, 373] width 447 height 62
click at [382, 403] on p "[DATE] owner answered [MEDICAL_DATA] questionnaire - "Yes, she weighed 28lbs at…" at bounding box center [420, 374] width 448 height 65
drag, startPoint x: 194, startPoint y: 424, endPoint x: 202, endPoint y: 428, distance: 9.1
click at [195, 424] on div "[DATE] owner answered [MEDICAL_DATA] questionnaire - "Yes, she weighed 28lbs at…" at bounding box center [419, 390] width 465 height 111
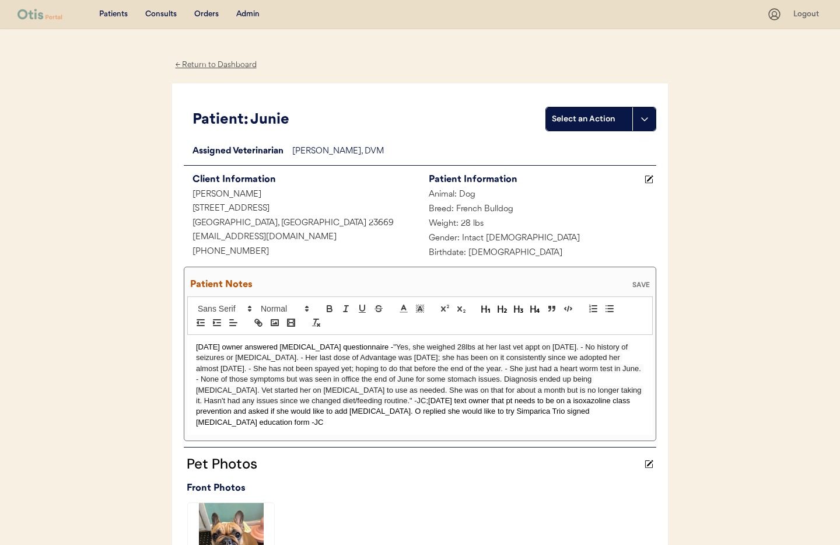
click at [638, 282] on div "SAVE" at bounding box center [640, 284] width 23 height 7
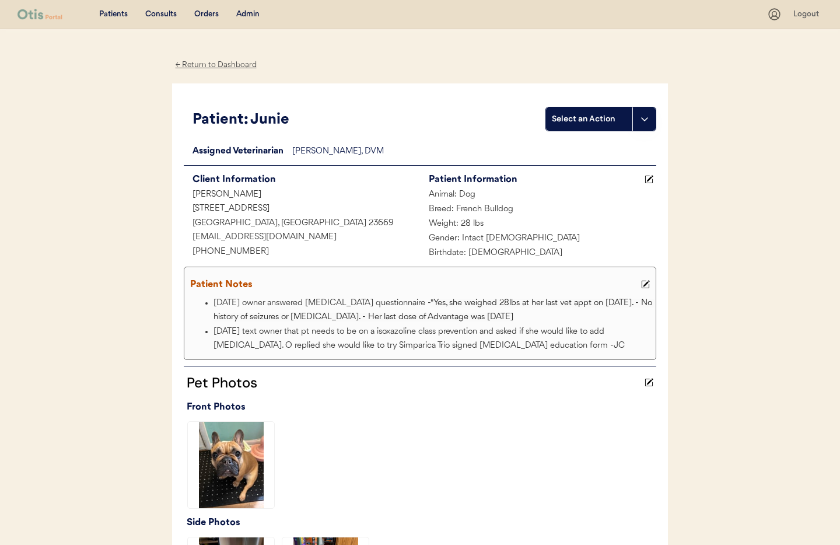
click at [647, 284] on icon at bounding box center [645, 284] width 9 height 9
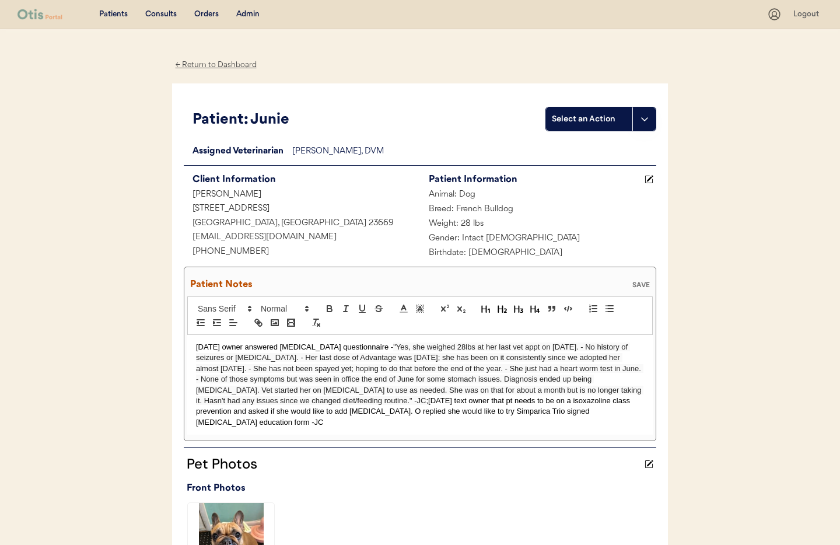
click at [647, 284] on div "SAVE" at bounding box center [640, 284] width 23 height 7
